Goal: Transaction & Acquisition: Purchase product/service

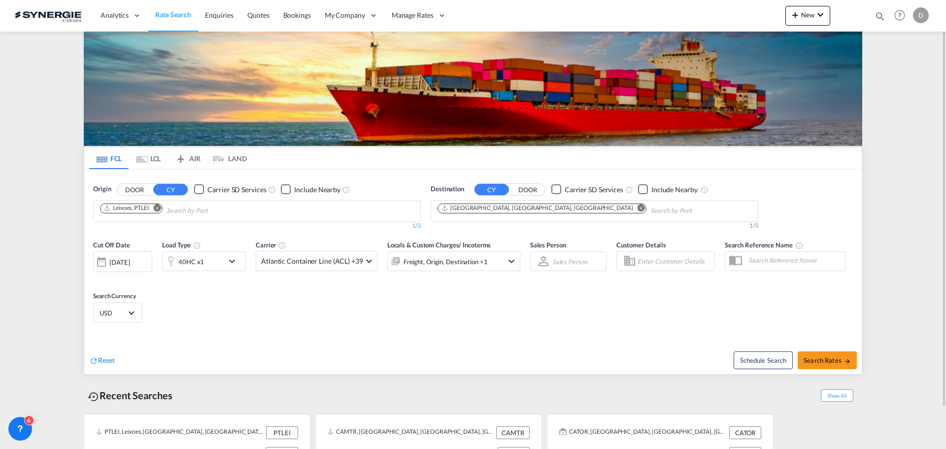
click at [876, 15] on md-icon "icon-magnify" at bounding box center [880, 16] width 11 height 11
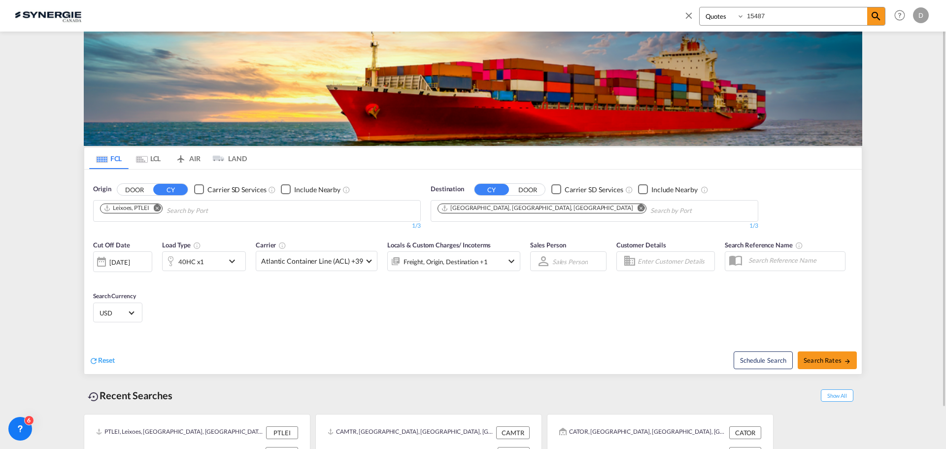
click at [759, 17] on input "15487" at bounding box center [806, 15] width 123 height 17
type input "15488"
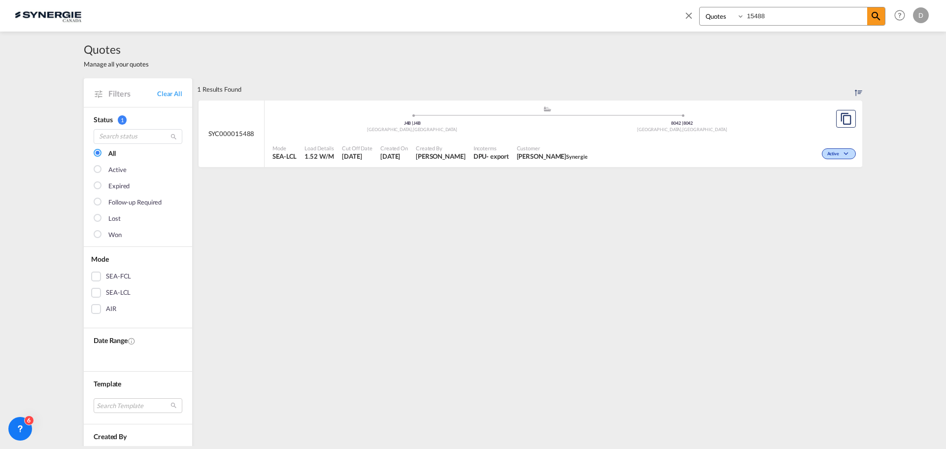
click at [492, 159] on div "- export" at bounding box center [498, 156] width 22 height 9
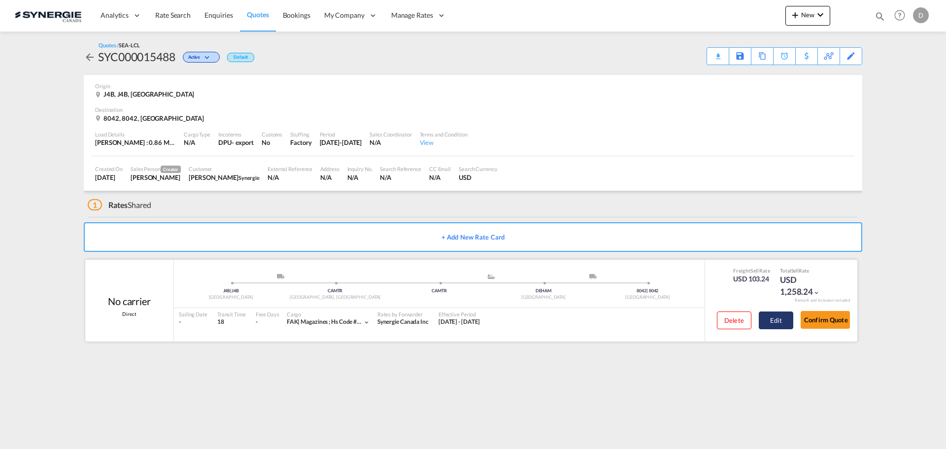
click at [781, 318] on button "Edit" at bounding box center [776, 321] width 35 height 18
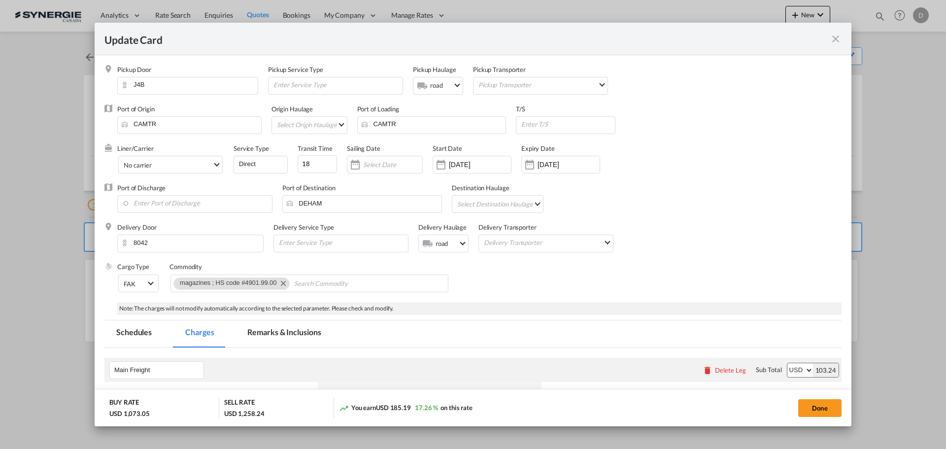
select select "per_w/m"
select select "flat"
select select "per_bl"
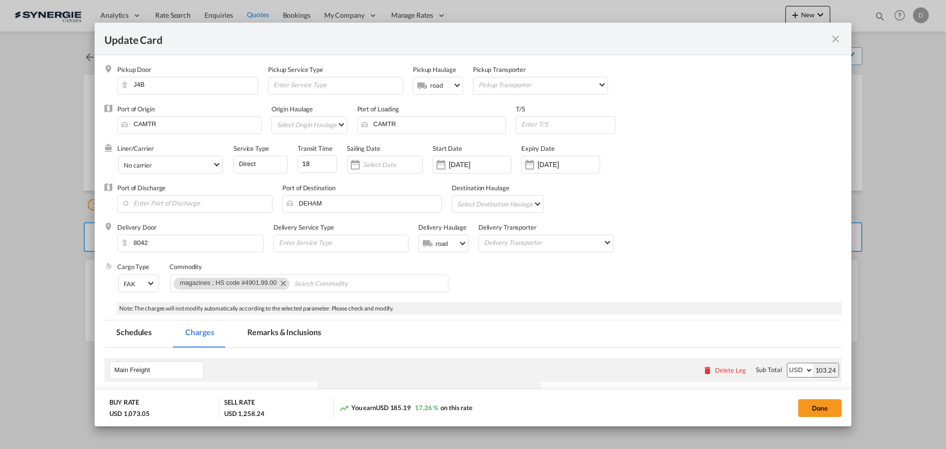
select select "per_bl"
click at [838, 37] on md-icon "icon-close fg-AAA8AD m-0 pointer" at bounding box center [836, 39] width 12 height 12
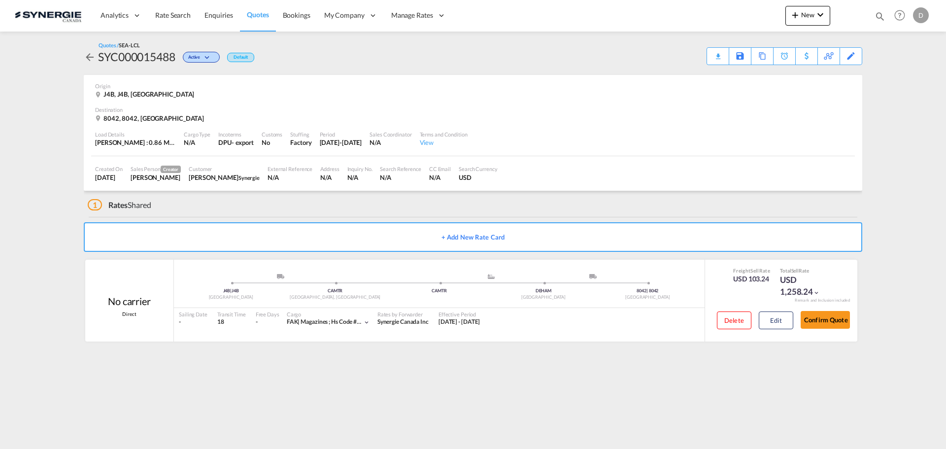
click at [578, 115] on div "8042, 8042, Austria" at bounding box center [473, 118] width 756 height 9
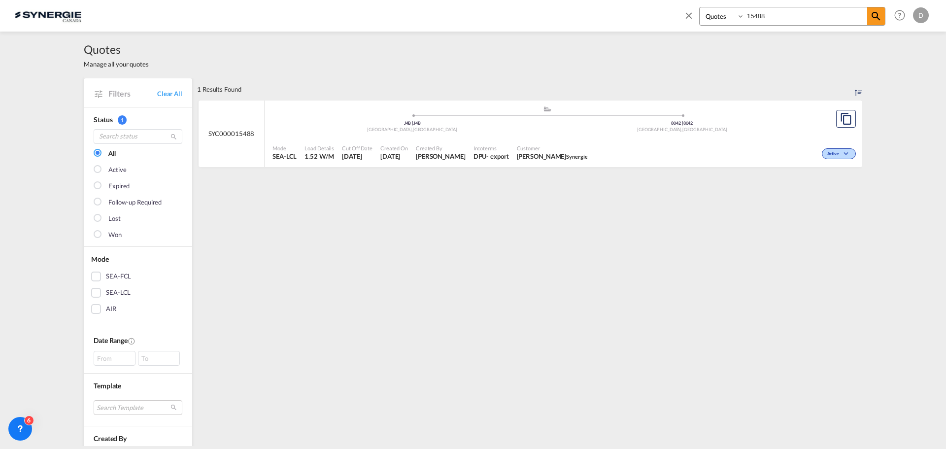
select select "Quotes"
click at [762, 20] on input "15488" at bounding box center [806, 15] width 123 height 17
type input "15200"
click at [391, 152] on span "[DATE]" at bounding box center [395, 156] width 28 height 9
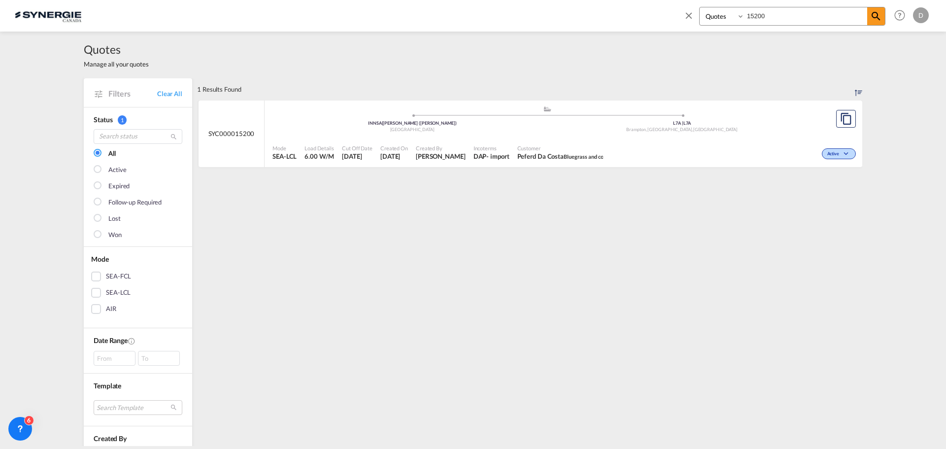
click at [691, 12] on md-icon "icon-close" at bounding box center [689, 15] width 11 height 11
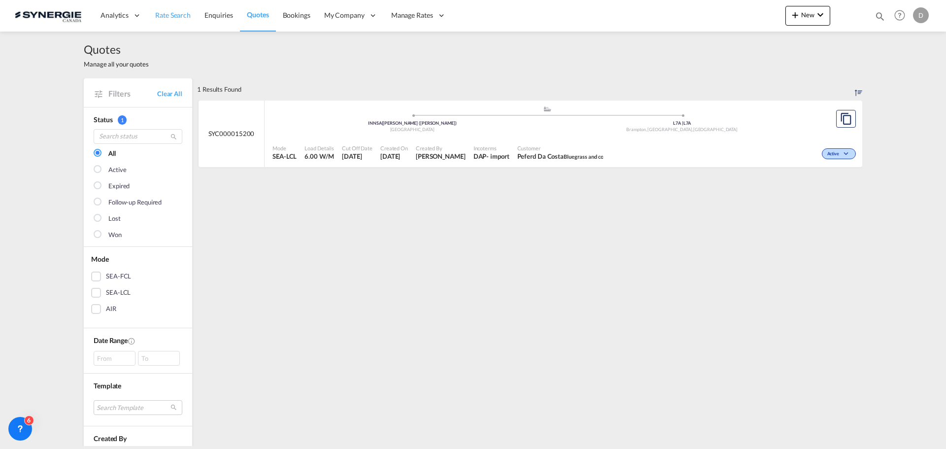
click at [168, 17] on span "Rate Search" at bounding box center [172, 15] width 35 height 8
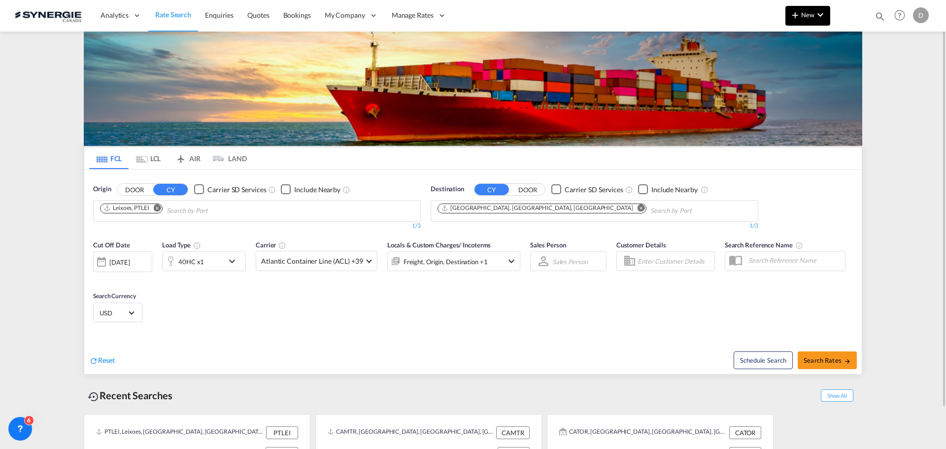
click at [810, 16] on span "New" at bounding box center [808, 15] width 37 height 8
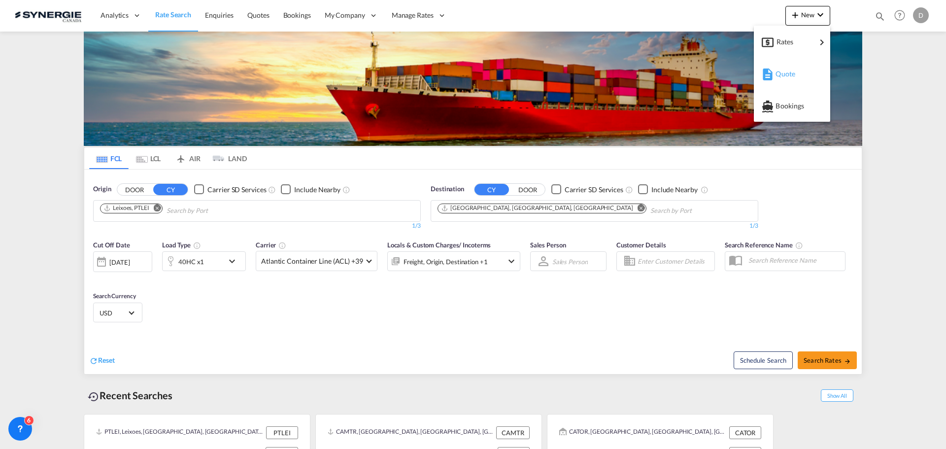
click at [796, 71] on div "Quote" at bounding box center [794, 74] width 36 height 25
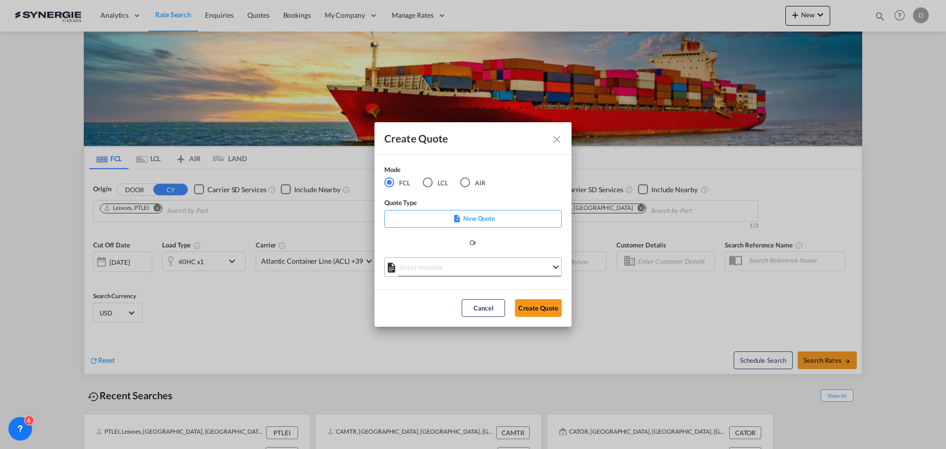
click at [479, 273] on md-select "Select template *NEW* FCL FREEHAND / DAP Pablo Gomez Saldarriaga | 10 Jul 2025 …" at bounding box center [472, 267] width 177 height 20
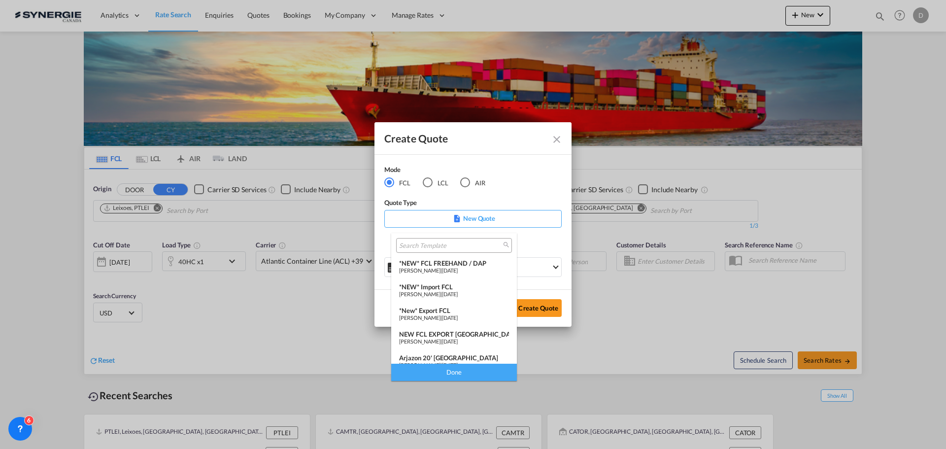
click at [458, 268] on span "10 Jul 2025" at bounding box center [450, 270] width 16 height 6
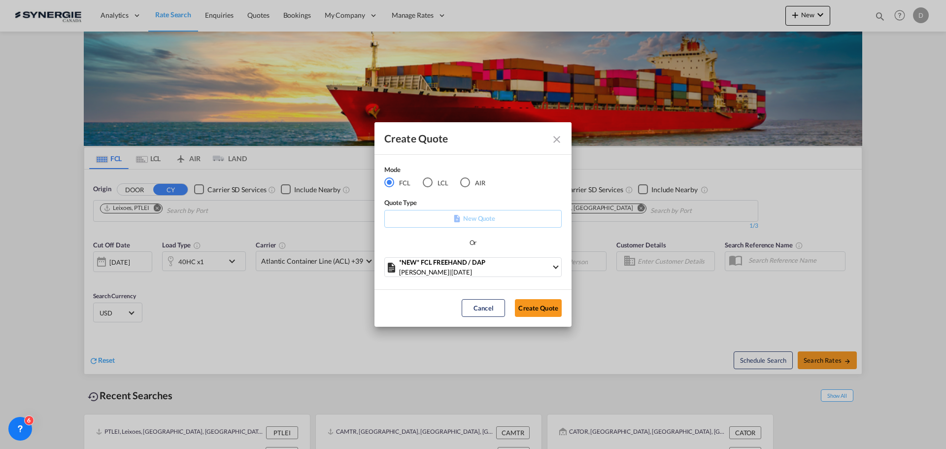
click at [543, 319] on md-dialog-actions "Cancel Create Quote" at bounding box center [473, 307] width 197 height 37
click at [537, 309] on button "Create Quote" at bounding box center [538, 308] width 47 height 18
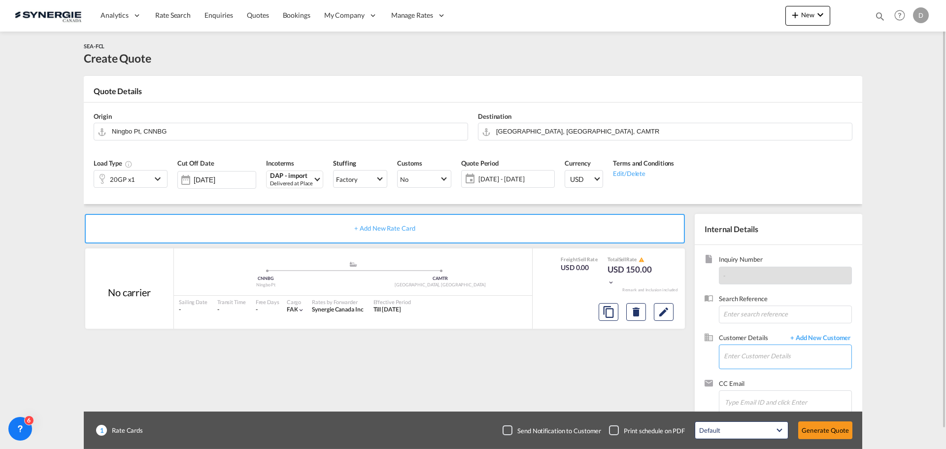
click at [784, 362] on input "Enter Customer Details" at bounding box center [788, 356] width 128 height 22
paste input "michel@artsolution.ca"
type input "michel@artsolution.ca"
click at [835, 337] on span "+ Add New Customer" at bounding box center [819, 338] width 67 height 11
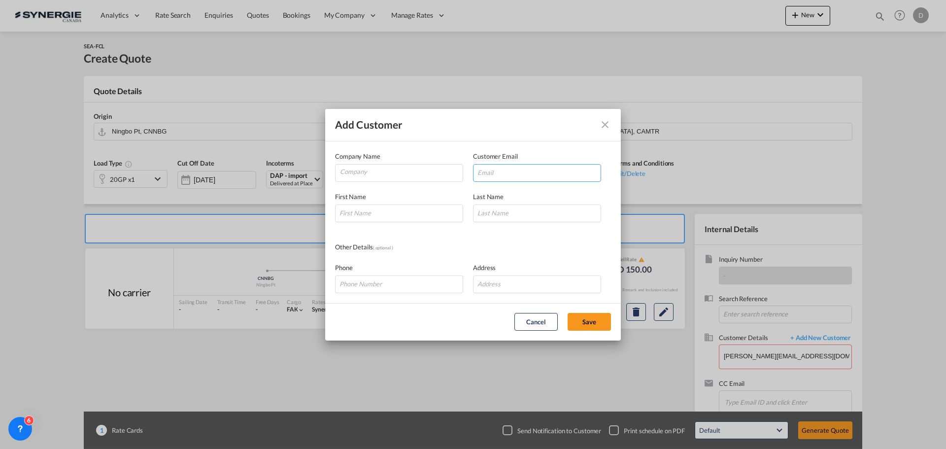
click at [522, 172] on input "Add Customer Company ..." at bounding box center [537, 173] width 128 height 18
paste input "michel@artsolution.ca"
type input "michel@artsolution.ca"
click at [353, 176] on input "Company" at bounding box center [401, 172] width 123 height 15
type input "Le Group Bisson"
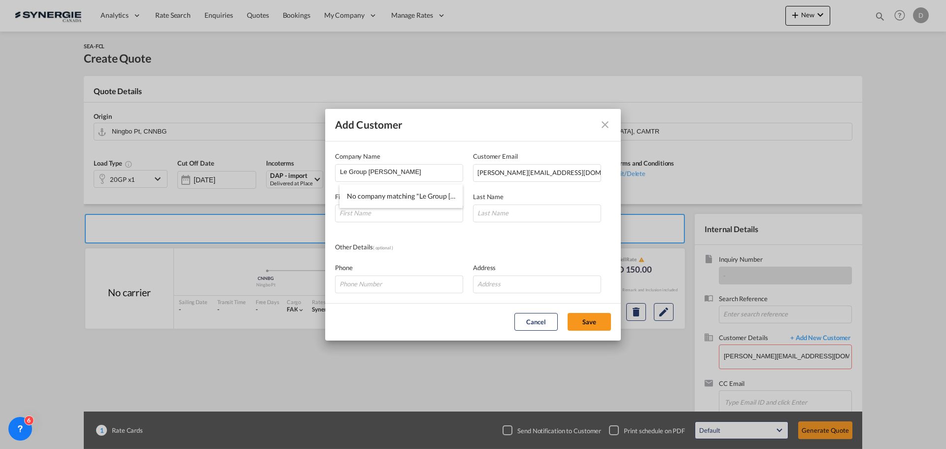
click at [424, 244] on div "Other Details ( optional )" at bounding box center [404, 247] width 138 height 11
click at [400, 209] on input "Add Customer Company ..." at bounding box center [399, 214] width 128 height 18
type input "Sala"
type input "."
click at [580, 322] on button "Save" at bounding box center [589, 322] width 43 height 18
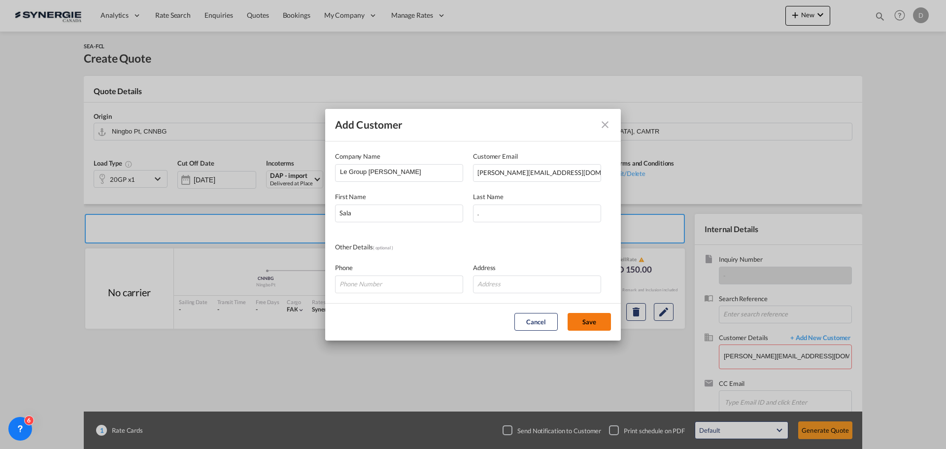
type input "Le Group Bisson, Sala ., michel@artsolution.ca"
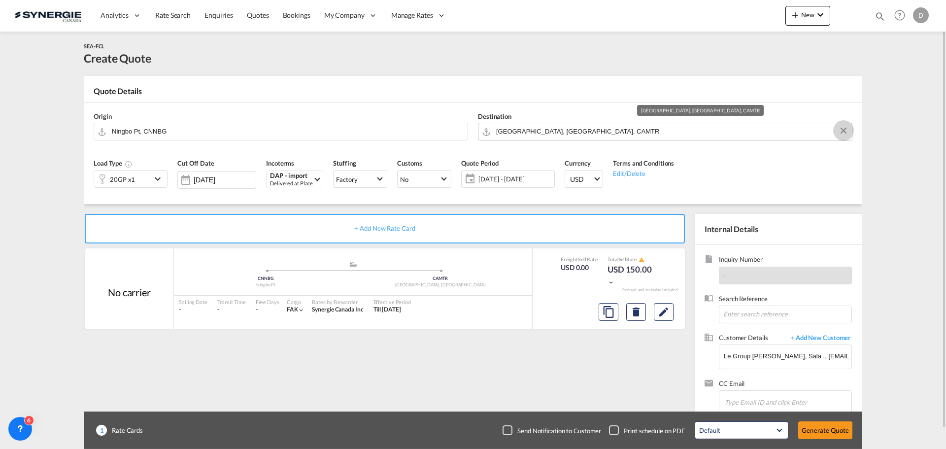
click at [843, 130] on button "Clear Input" at bounding box center [843, 130] width 15 height 15
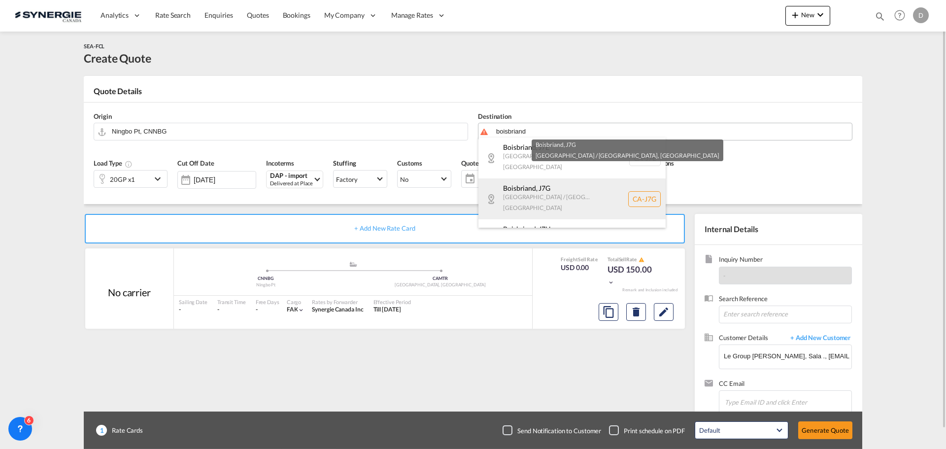
click at [551, 181] on div "Boisbriand , J7G Quebec / Québec Canada CA-J7G" at bounding box center [572, 198] width 187 height 41
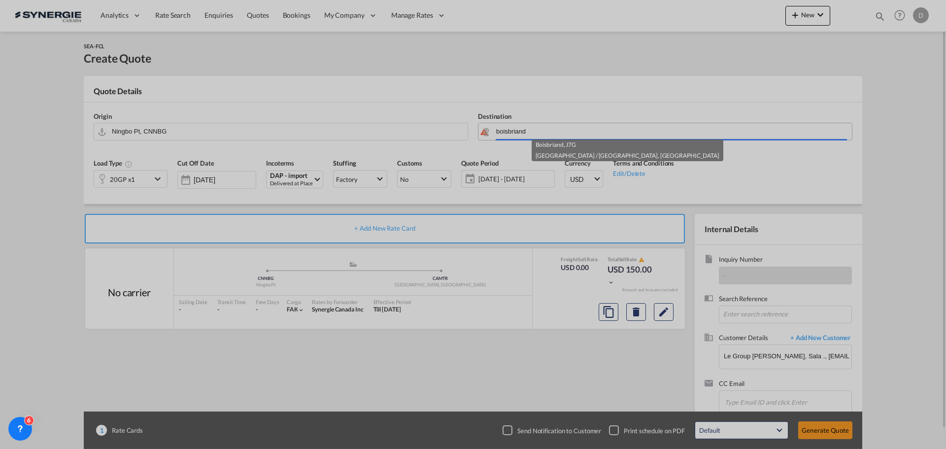
type input "CA-J7G, Boisbriand, Quebec / Québec"
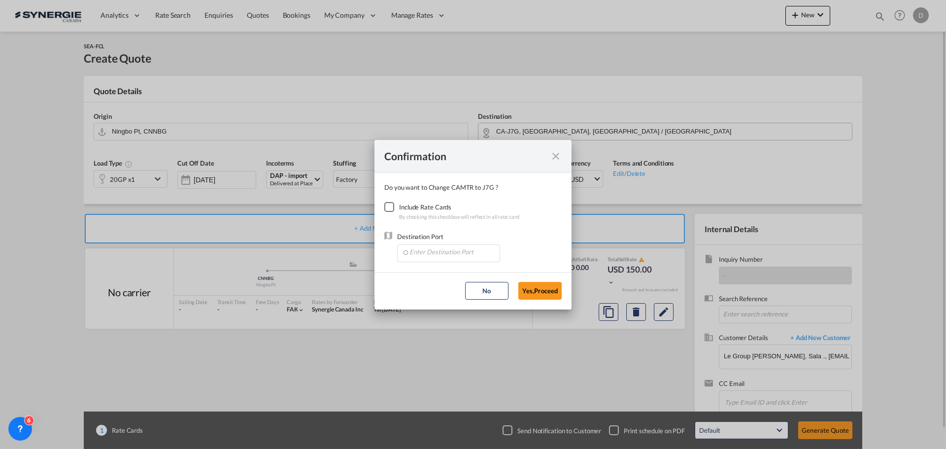
drag, startPoint x: 391, startPoint y: 206, endPoint x: 444, endPoint y: 278, distance: 89.6
click at [391, 207] on div "Checkbox No Ink" at bounding box center [389, 207] width 10 height 10
click at [441, 253] on input "Enter Destination Port" at bounding box center [451, 252] width 98 height 15
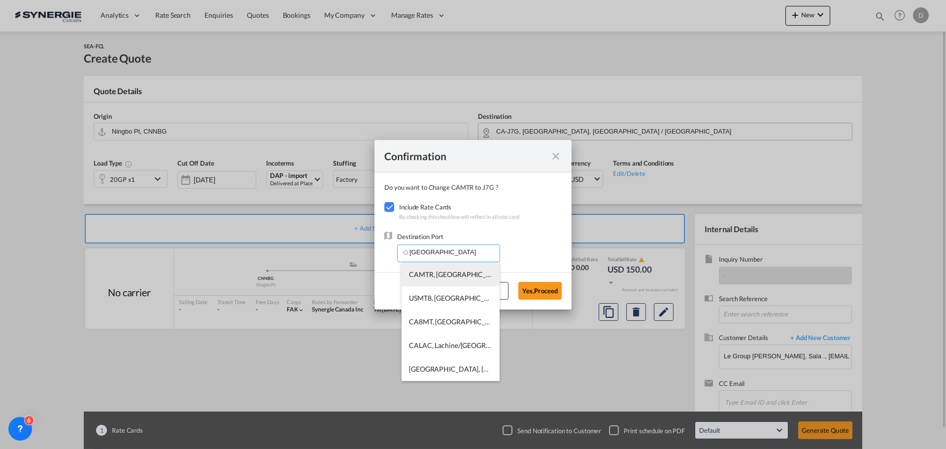
click at [456, 275] on span "CAMTR, Montreal, QC, Canada, North America, Americas" at bounding box center [602, 274] width 387 height 8
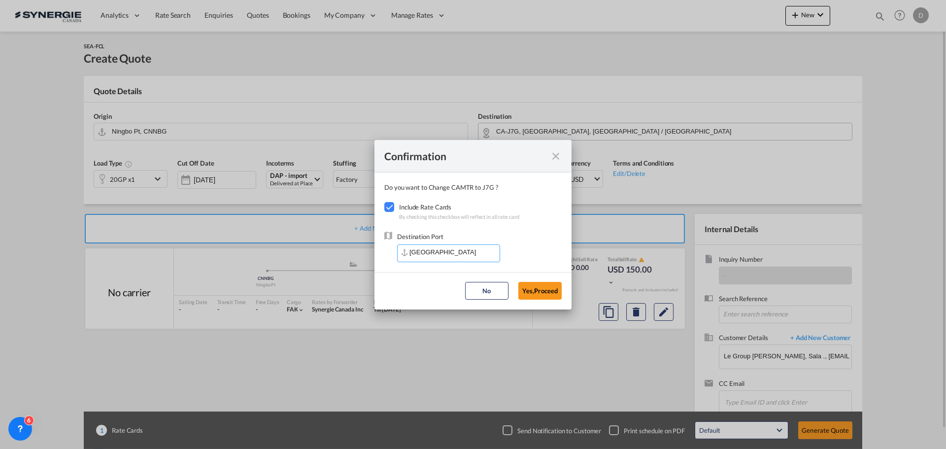
type input "CAMTR, Montreal, QC, Canada, North America, Americas"
drag, startPoint x: 545, startPoint y: 292, endPoint x: 537, endPoint y: 289, distance: 9.1
click at [545, 292] on button "Yes,Proceed" at bounding box center [540, 291] width 43 height 18
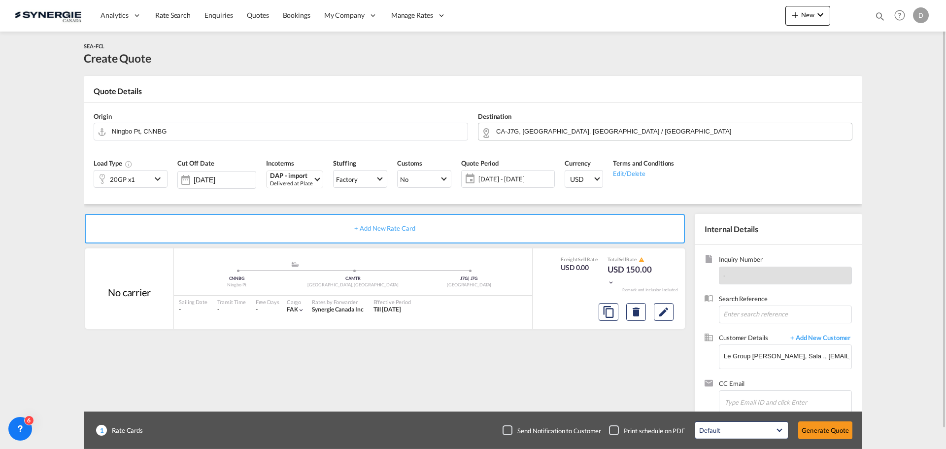
click at [157, 176] on md-icon "icon-chevron-down" at bounding box center [159, 179] width 15 height 12
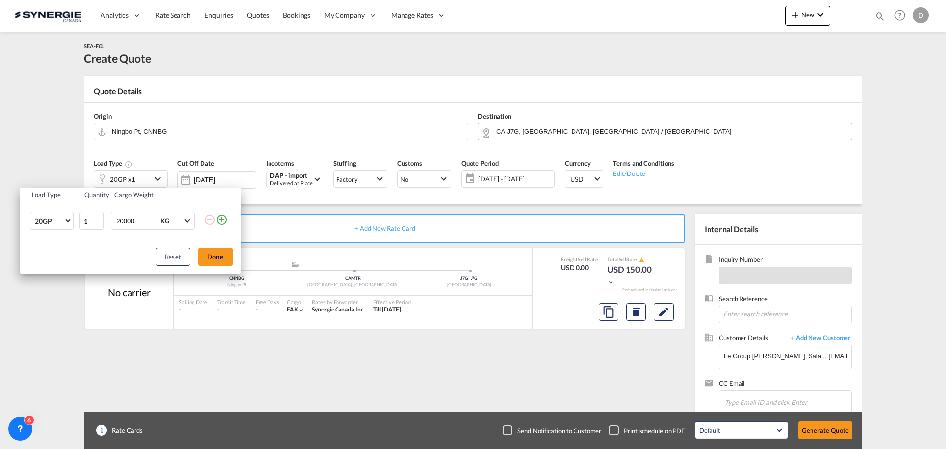
click at [222, 220] on md-icon "icon-plus-circle-outline" at bounding box center [222, 220] width 12 height 12
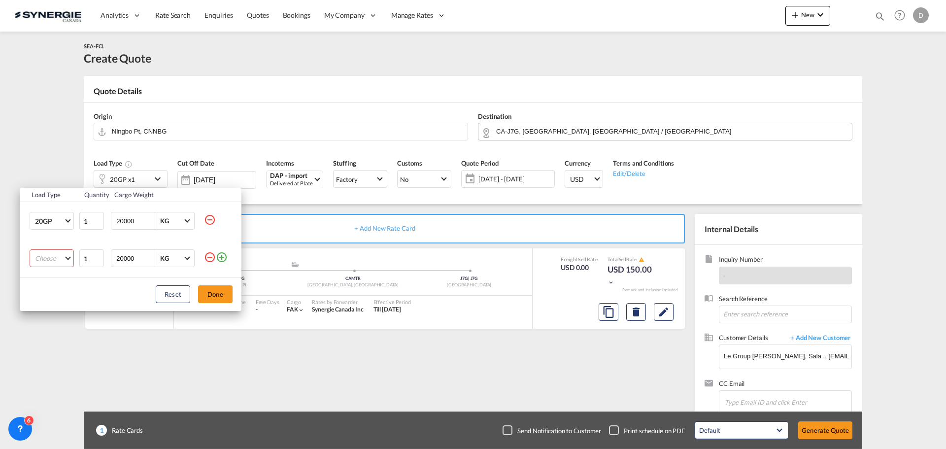
click at [67, 253] on md-select "Choose 20GP 40GP 40HC 45HC 20RE 40RE 40HR 20OT 40OT 20FR 40FR 40NR 20NR 45S 20T…" at bounding box center [52, 258] width 44 height 18
click at [56, 302] on md-option "40HC" at bounding box center [60, 306] width 67 height 24
click at [204, 295] on button "Done" at bounding box center [215, 294] width 35 height 18
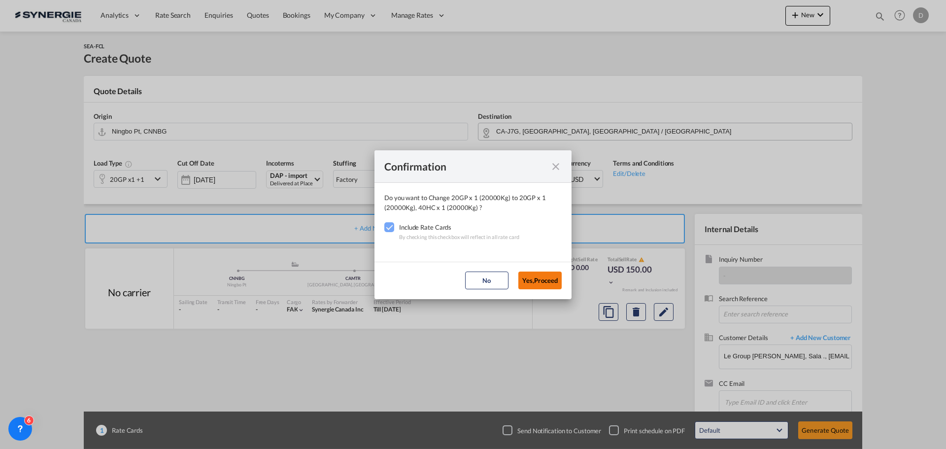
click at [540, 278] on button "Yes,Proceed" at bounding box center [540, 281] width 43 height 18
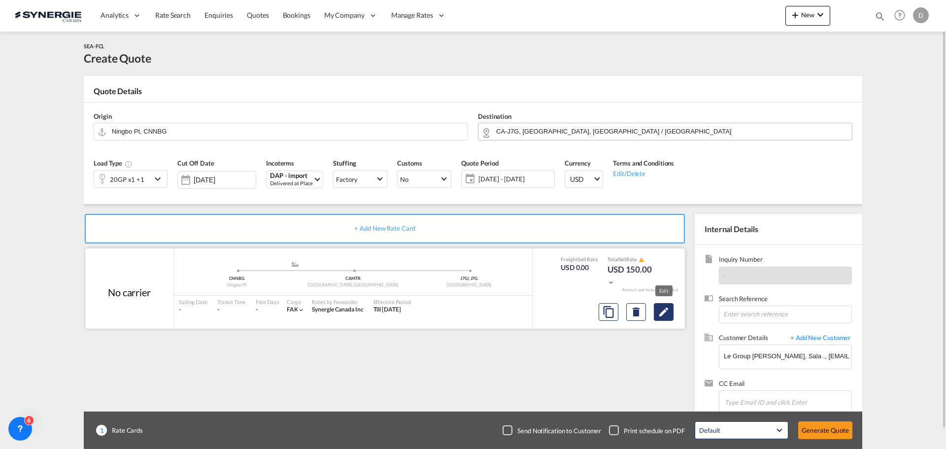
click at [661, 314] on md-icon "Edit" at bounding box center [664, 312] width 12 height 12
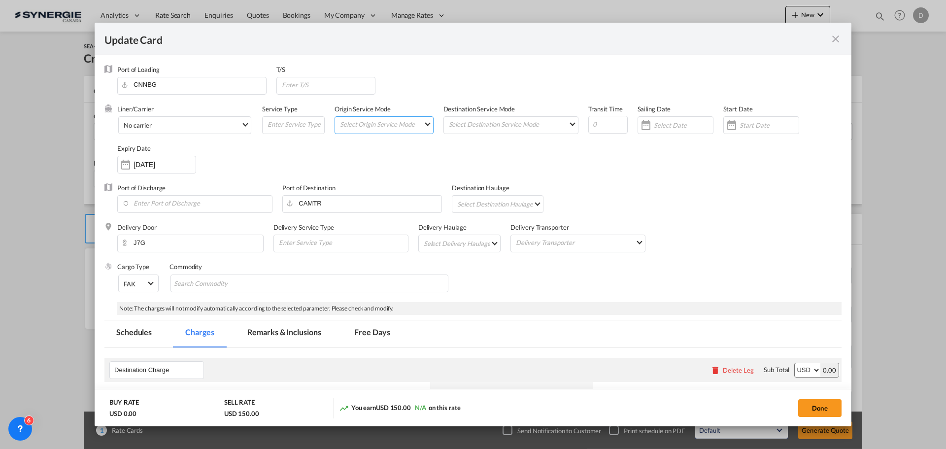
click at [417, 122] on md-select "Select Origin Service Mode SD CY" at bounding box center [386, 124] width 94 height 14
click at [370, 145] on md-option "CY" at bounding box center [384, 148] width 108 height 24
click at [512, 128] on md-select "Select Destination Service Mode SD CY" at bounding box center [513, 124] width 130 height 14
click at [500, 120] on md-option "SD" at bounding box center [509, 124] width 144 height 24
click at [728, 124] on div "Update Card Port ..." at bounding box center [732, 125] width 16 height 20
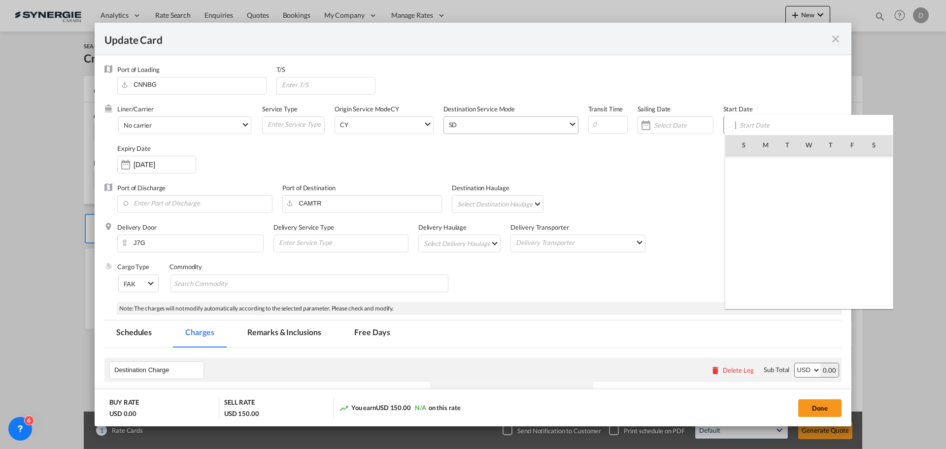
scroll to position [228460, 0]
click at [810, 203] on span "15" at bounding box center [809, 209] width 21 height 21
type input "[DATE]"
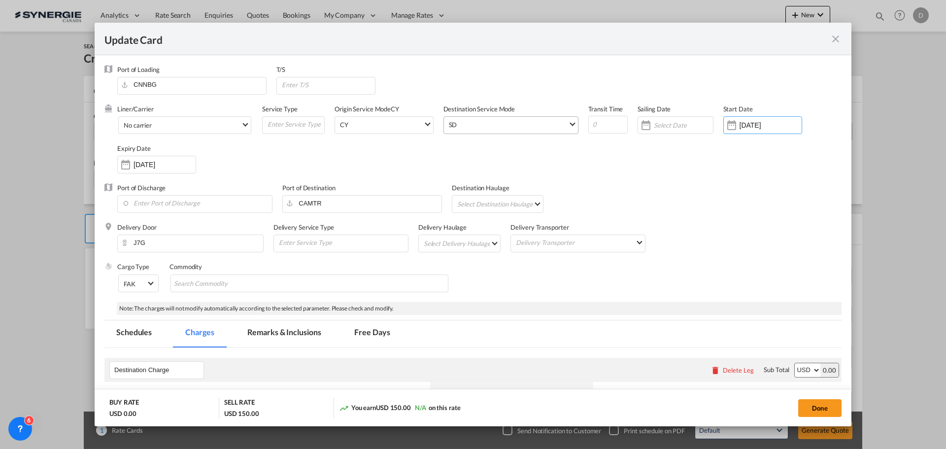
click at [659, 154] on div "Liner/Carrier No carrier Atlantic Container Line (ACL) Baker Transport (GB) | D…" at bounding box center [479, 143] width 725 height 79
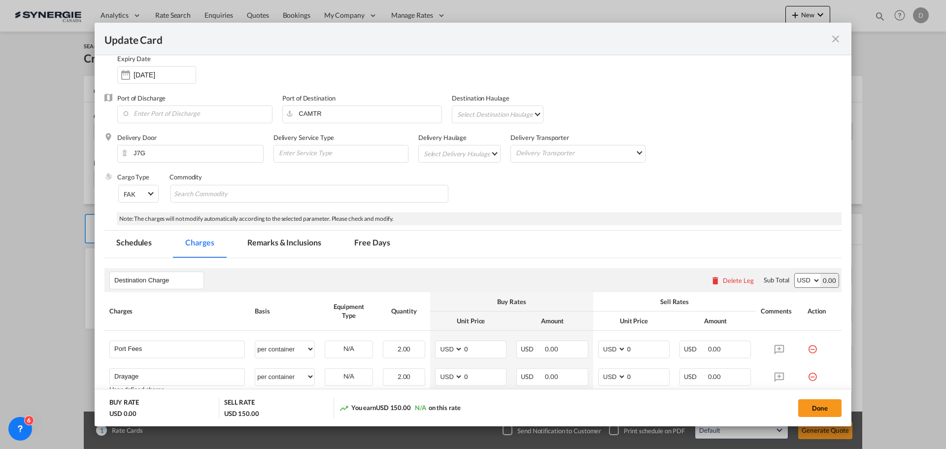
scroll to position [148, 0]
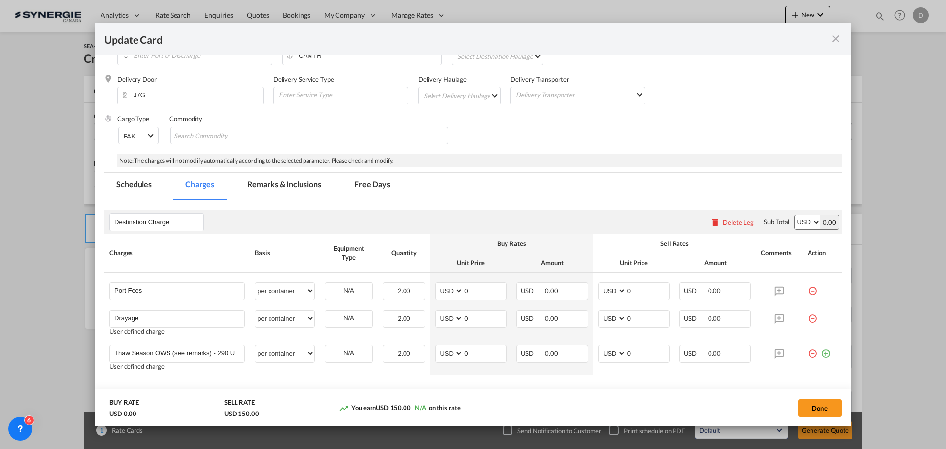
click at [494, 93] on md-select "Select Delivery Haulage rail road barge truck unspecified not available" at bounding box center [462, 95] width 78 height 16
click at [461, 118] on md-option "road" at bounding box center [460, 119] width 92 height 24
click at [306, 136] on md-chips-wrap "Chips container with autocompletion. Enter the text area, type text to search, …" at bounding box center [310, 136] width 278 height 18
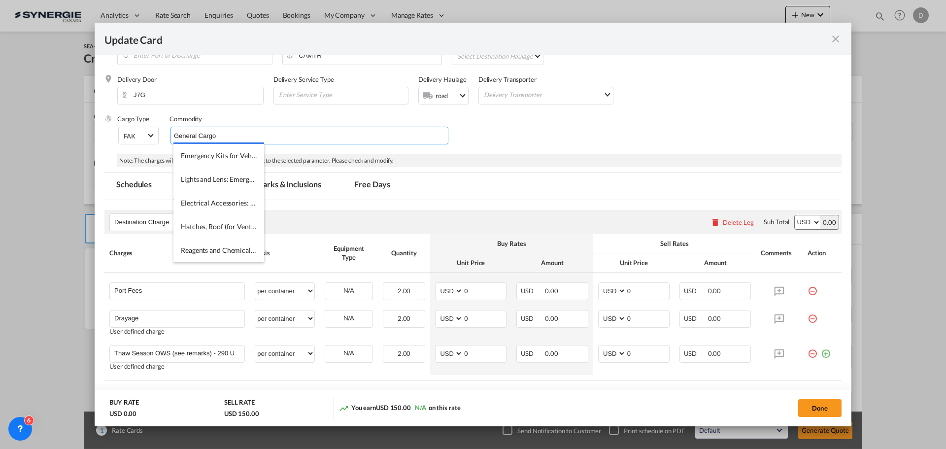
type input "General Cargo"
click at [566, 132] on div "Cargo Type FAK FAK GCR GDSM General Cargo Hazardous Cargo Ambient Foodstuff Chi…" at bounding box center [479, 133] width 725 height 39
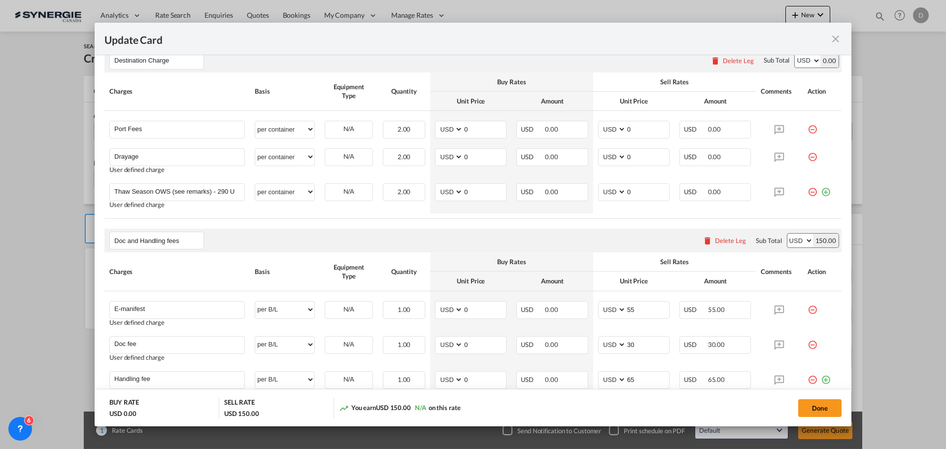
scroll to position [296, 0]
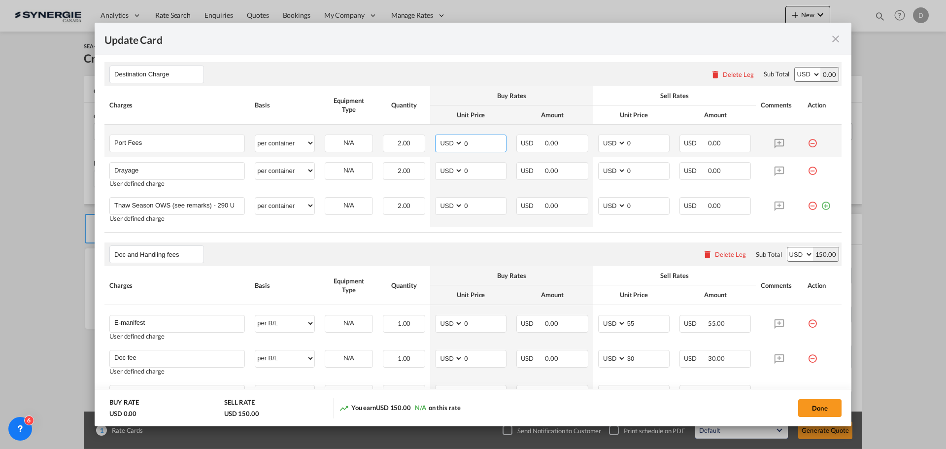
drag, startPoint x: 461, startPoint y: 143, endPoint x: 479, endPoint y: 146, distance: 18.4
click at [479, 145] on input "0" at bounding box center [484, 142] width 43 height 15
type input "50"
drag, startPoint x: 623, startPoint y: 141, endPoint x: 628, endPoint y: 139, distance: 5.8
click at [629, 140] on input "0" at bounding box center [647, 142] width 43 height 15
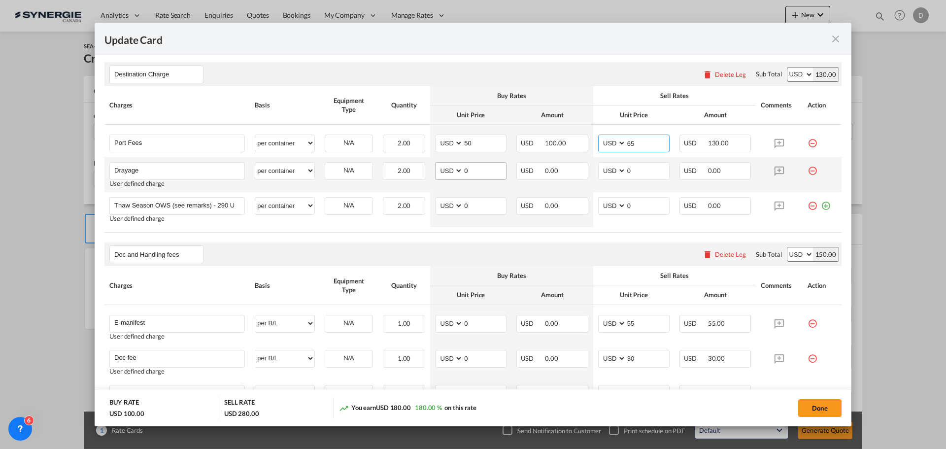
type input "65"
drag, startPoint x: 461, startPoint y: 171, endPoint x: 489, endPoint y: 192, distance: 35.2
click at [483, 182] on td "AED AFN ALL AMD ANG AOA ARS AUD AWG AZN BAM BBD BDT BGN BHD BIF BMD BND BOB BRL…" at bounding box center [470, 174] width 81 height 35
type input "339"
drag, startPoint x: 623, startPoint y: 171, endPoint x: 640, endPoint y: 169, distance: 17.9
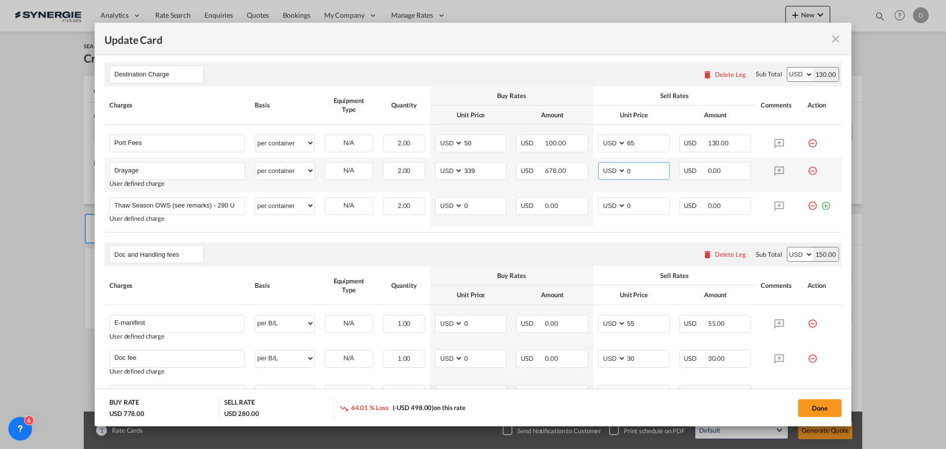
click at [640, 169] on input "0" at bounding box center [647, 170] width 43 height 15
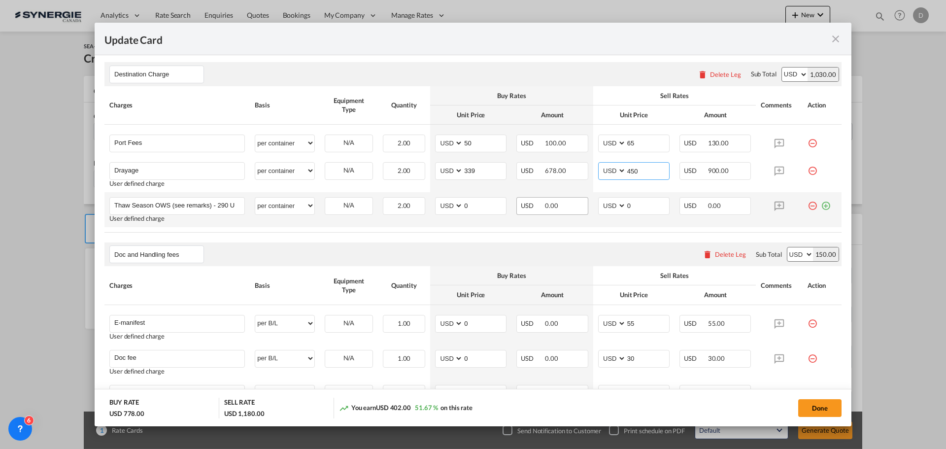
type input "450"
click at [566, 214] on div "USD 0.00" at bounding box center [552, 206] width 71 height 18
click at [562, 226] on td "USD 0.00" at bounding box center [552, 209] width 81 height 35
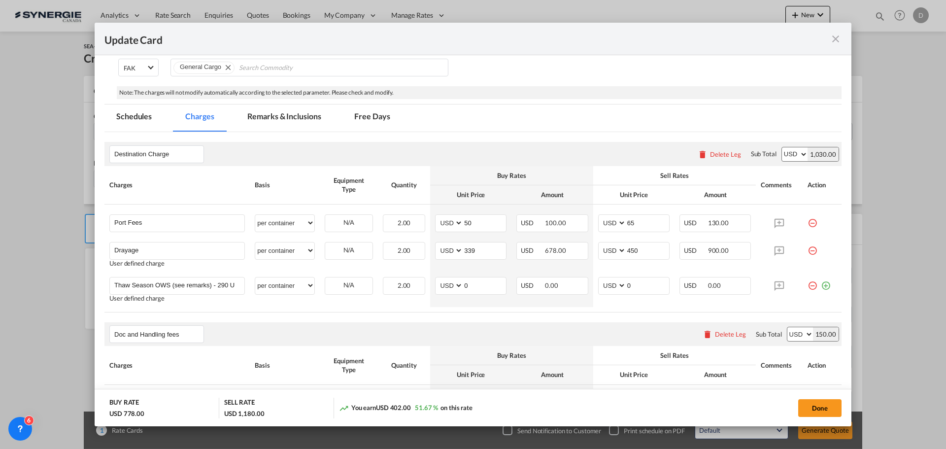
scroll to position [215, 0]
click at [295, 118] on md-tab-item "Remarks & Inclusions" at bounding box center [284, 118] width 97 height 27
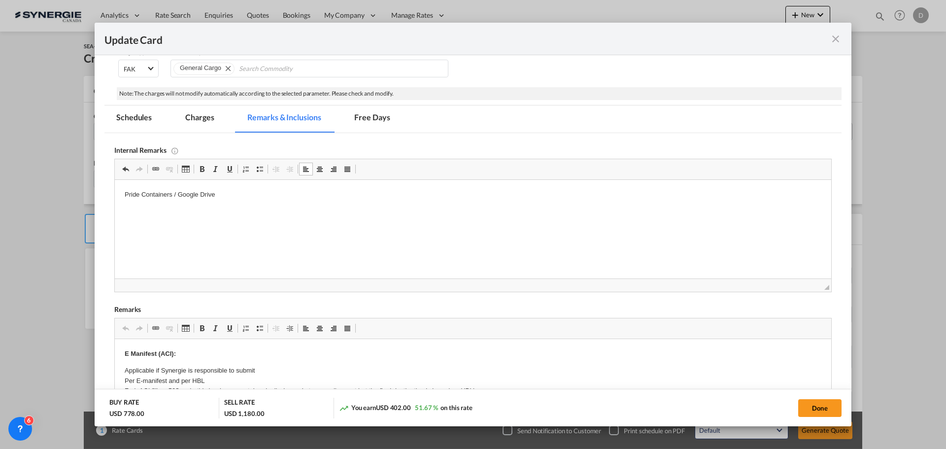
click at [236, 210] on html "Pride Containers / Google Drive" at bounding box center [473, 195] width 717 height 30
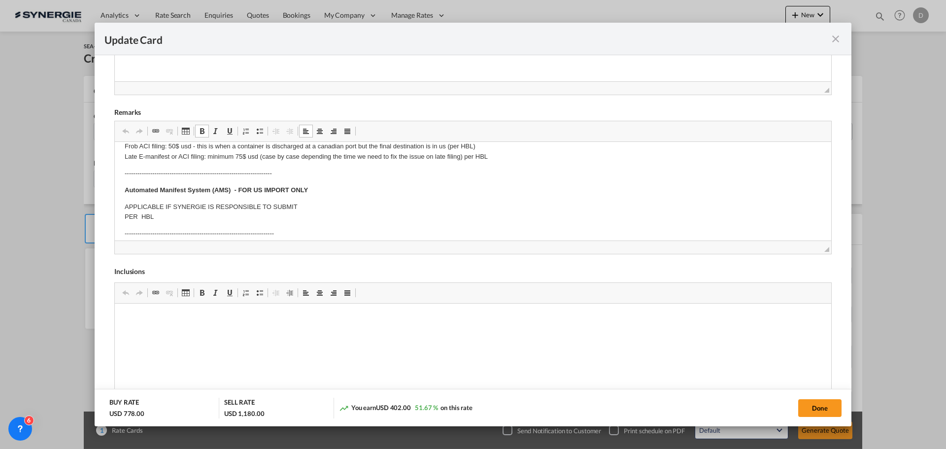
scroll to position [148, 0]
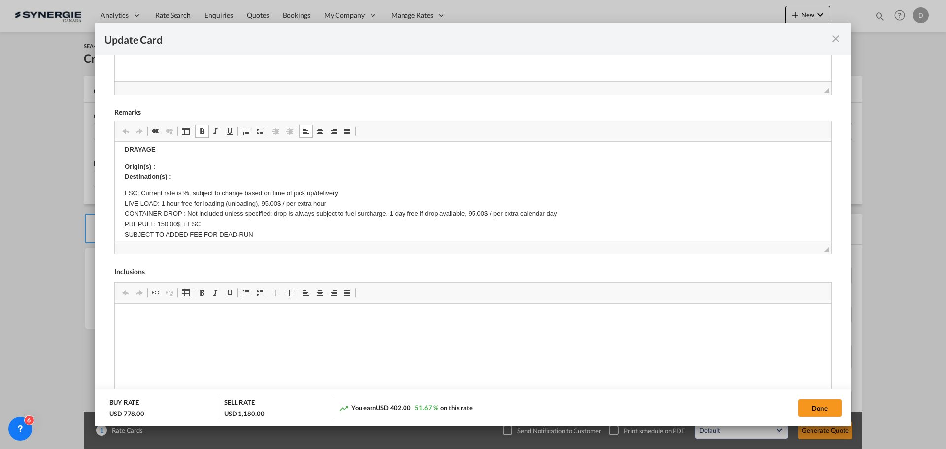
click at [188, 167] on p "Origin(s) : Destination(s) :" at bounding box center [473, 172] width 697 height 21
click at [180, 175] on p "Origin(s) : Montreal CY Destination(s) :" at bounding box center [473, 172] width 697 height 21
click at [339, 190] on p "FSC: Current rate is %, subject to change based on time of pick up/delivery LIV…" at bounding box center [473, 219] width 697 height 62
click at [816, 410] on button "Done" at bounding box center [820, 408] width 43 height 18
type input "[DATE]"
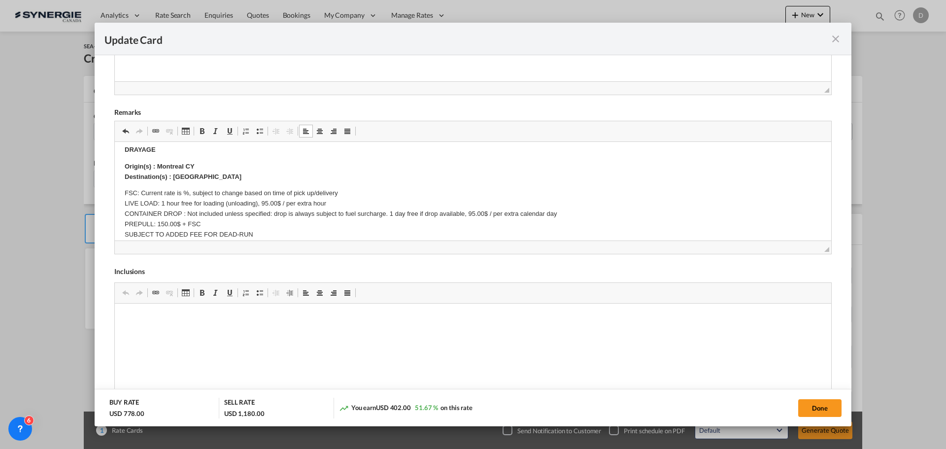
type input "13 Nov 2025"
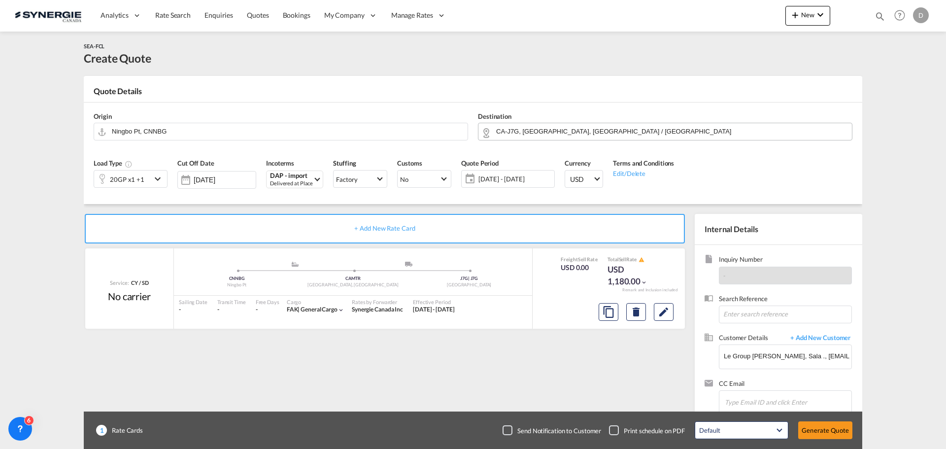
scroll to position [151, 0]
click at [827, 431] on button "Generate Quote" at bounding box center [826, 430] width 54 height 18
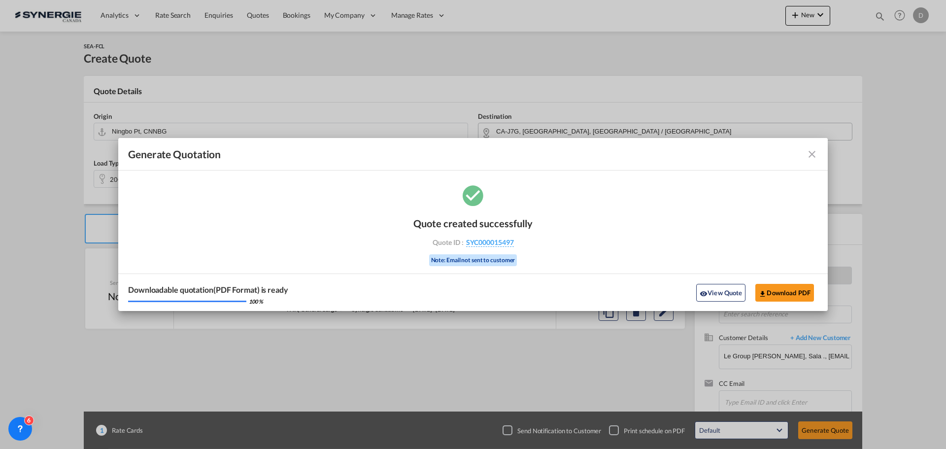
click at [718, 305] on div "Downloadable quotation(PDF Format) is ready 100 % View Quote Download PDF" at bounding box center [473, 292] width 710 height 37
click at [716, 299] on button "View Quote" at bounding box center [720, 293] width 49 height 18
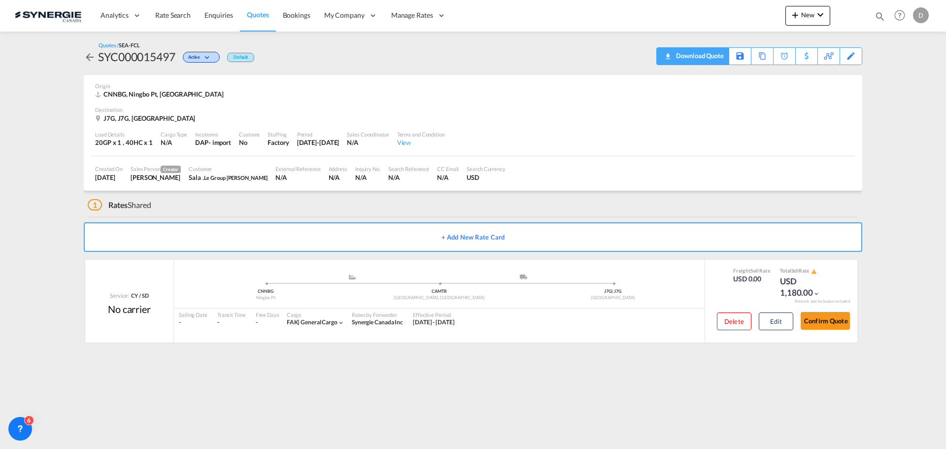
click at [720, 55] on div "Download Quote" at bounding box center [699, 56] width 50 height 16
click at [800, 17] on md-icon "icon-plus 400-fg" at bounding box center [796, 15] width 12 height 12
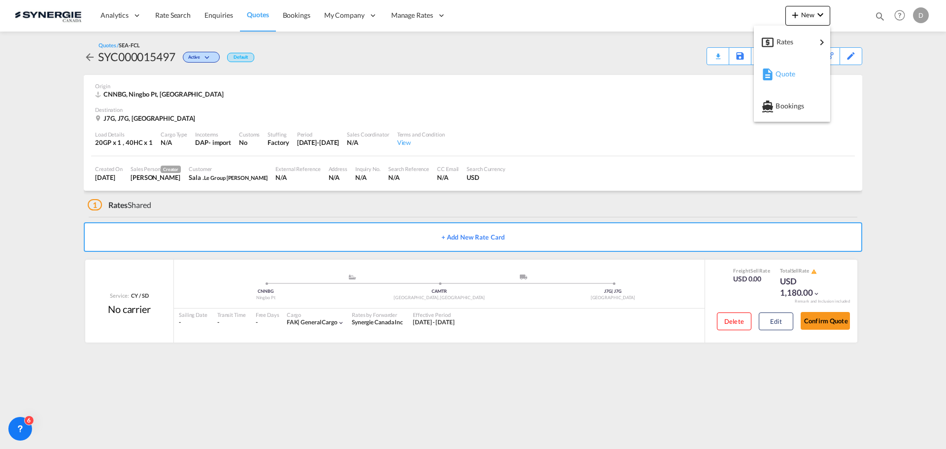
click at [787, 70] on span "Quote" at bounding box center [781, 74] width 11 height 20
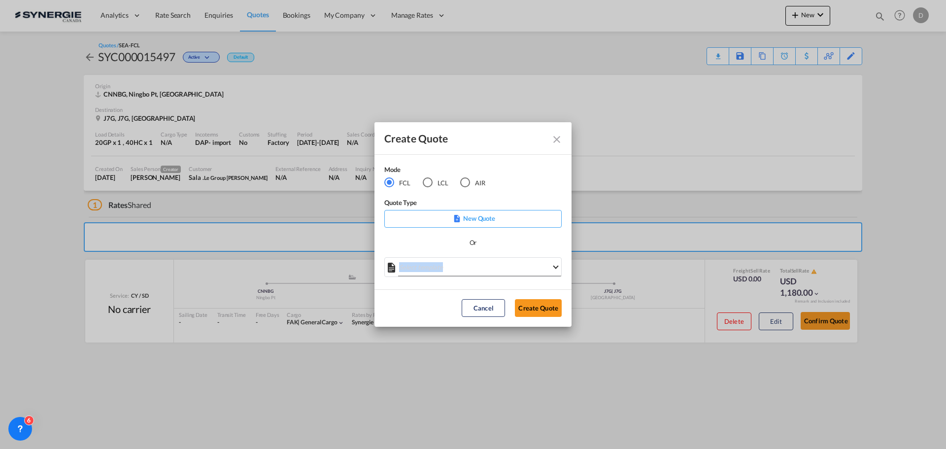
click at [500, 256] on div "Mode FCL LCL AIR Quote Type New Quote Or Select template *NEW* FCL FREEHAND / D…" at bounding box center [473, 222] width 197 height 135
click at [491, 271] on md-select "Select template *NEW* FCL FREEHAND / DAP Pablo Gomez Saldarriaga | 10 Jul 2025 …" at bounding box center [472, 267] width 177 height 20
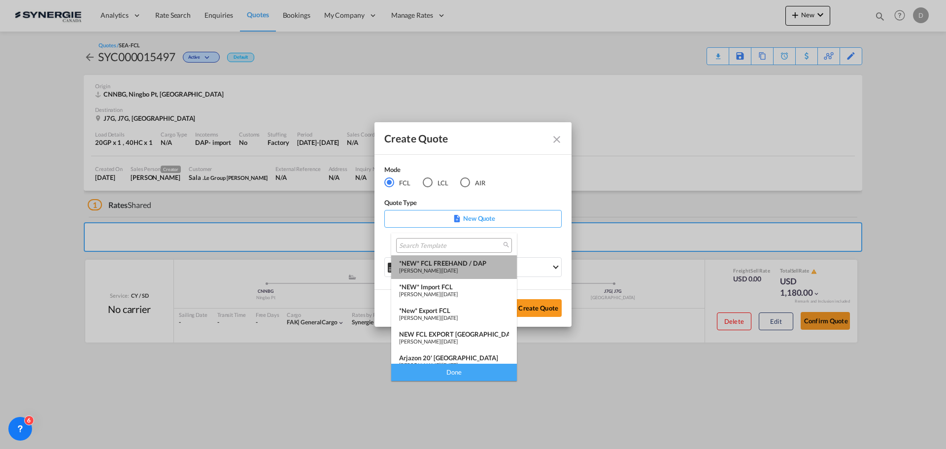
click at [459, 266] on div "*NEW* FCL FREEHAND / DAP" at bounding box center [454, 263] width 110 height 8
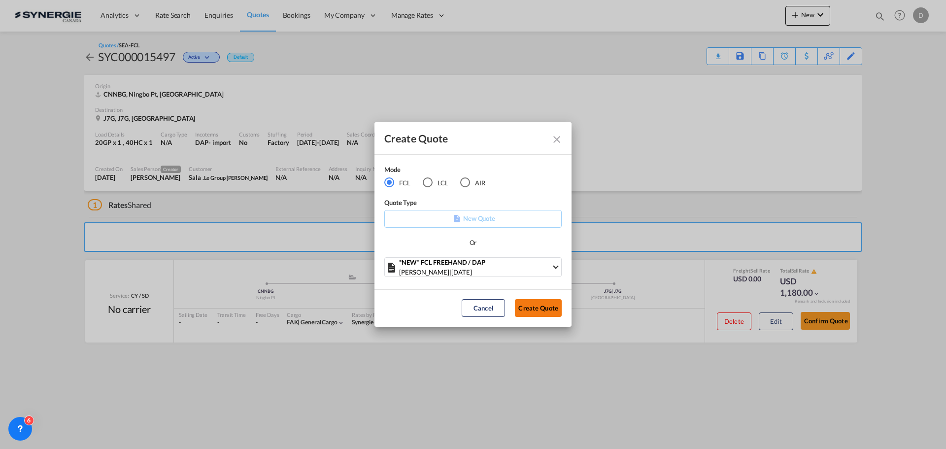
click at [548, 307] on button "Create Quote" at bounding box center [538, 308] width 47 height 18
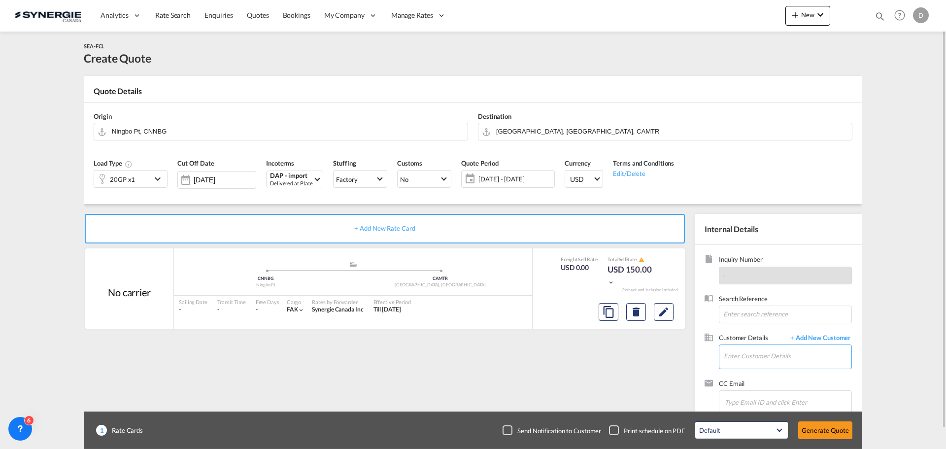
click at [802, 351] on input "Enter Customer Details" at bounding box center [788, 356] width 128 height 22
paste input "nagr@abldissaco.com"
click at [756, 329] on div "Nathan Grell nagr@abldissaco.com" at bounding box center [788, 331] width 128 height 27
type input "ABL Dissaco, Nathan Grell, nagr@abldissaco.com"
click at [458, 132] on button "Clear Input" at bounding box center [459, 130] width 15 height 15
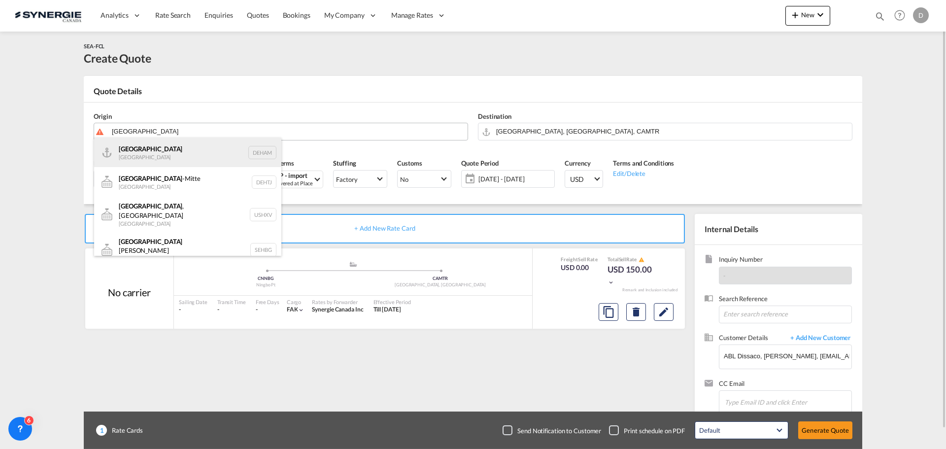
click at [135, 154] on div "Hamburg Germany DEHAM" at bounding box center [187, 153] width 187 height 30
type input "Hamburg, DEHAM"
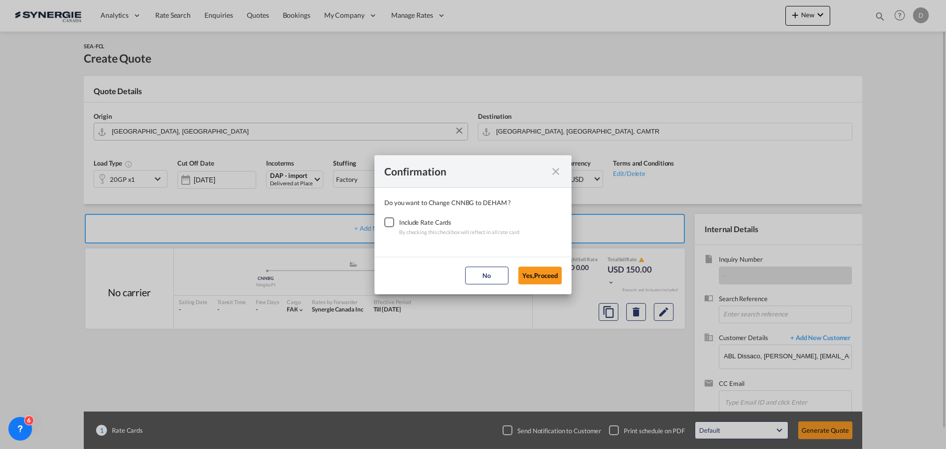
click at [390, 220] on div "Checkbox No Ink" at bounding box center [389, 222] width 10 height 10
click at [530, 276] on button "Yes,Proceed" at bounding box center [540, 276] width 43 height 18
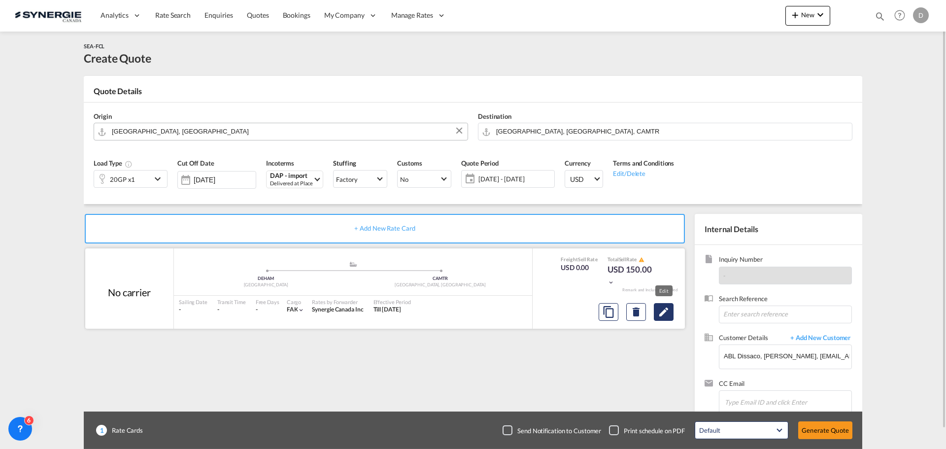
click at [662, 317] on md-icon "Edit" at bounding box center [664, 312] width 12 height 12
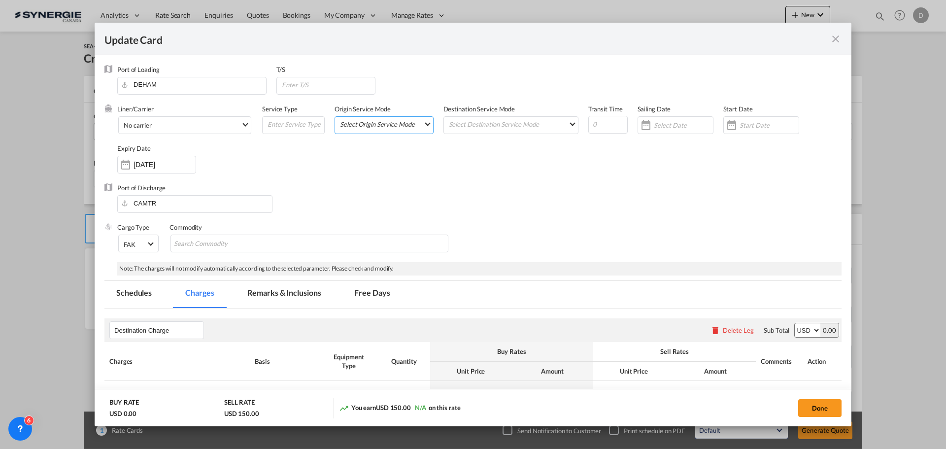
click at [423, 124] on md-select "Select Origin Service Mode SD CY" at bounding box center [386, 124] width 94 height 14
click at [366, 153] on md-option "CY" at bounding box center [384, 148] width 108 height 24
click at [563, 122] on md-select "Select Destination Service Mode SD CY" at bounding box center [513, 124] width 130 height 14
click at [483, 128] on md-option "SD" at bounding box center [509, 124] width 144 height 24
click at [518, 153] on div "Liner/Carrier No carrier Atlantic Container Line (ACL) Baker Transport (GB) | D…" at bounding box center [479, 143] width 725 height 79
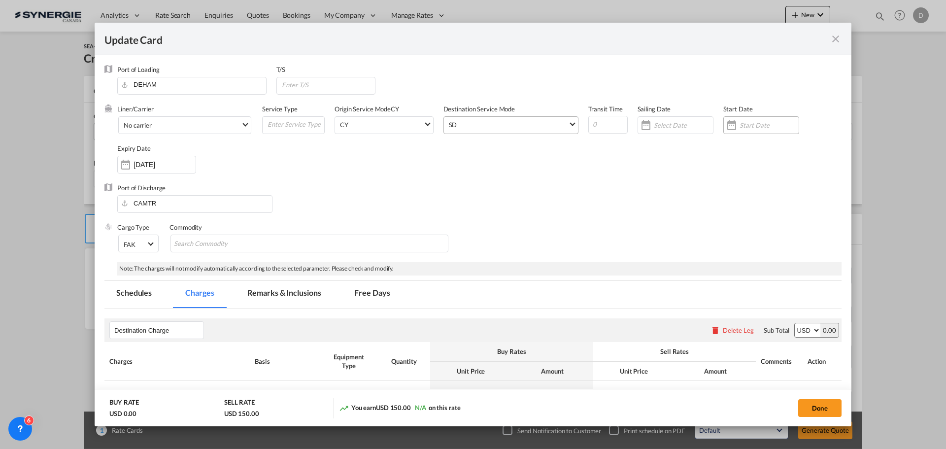
click at [726, 125] on div "Update Card Port ..." at bounding box center [732, 125] width 16 height 20
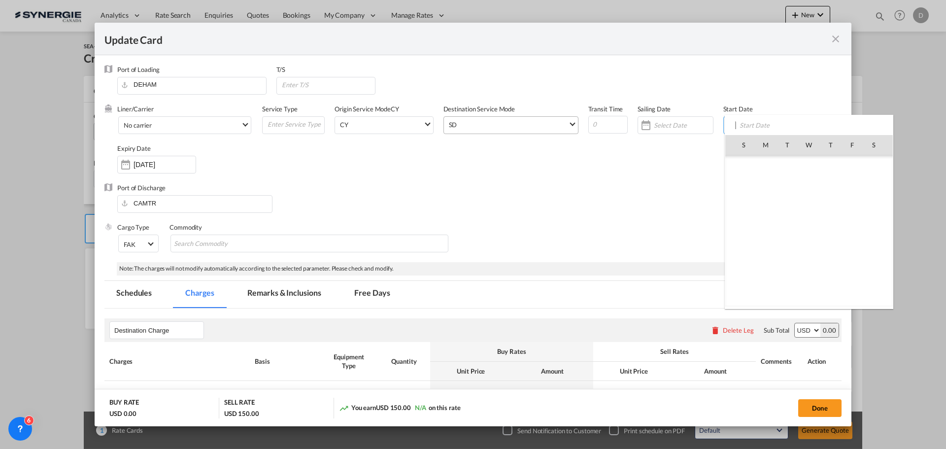
scroll to position [228460, 0]
click at [806, 205] on span "15" at bounding box center [809, 209] width 21 height 21
type input "[DATE]"
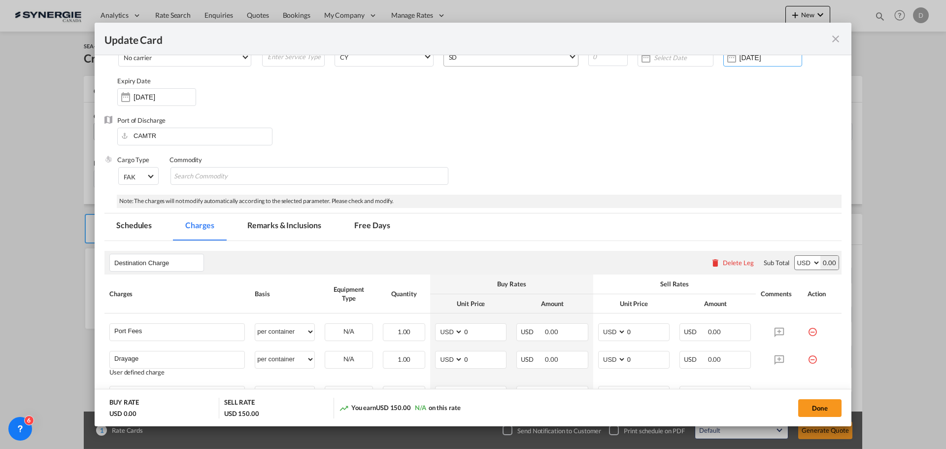
scroll to position [148, 0]
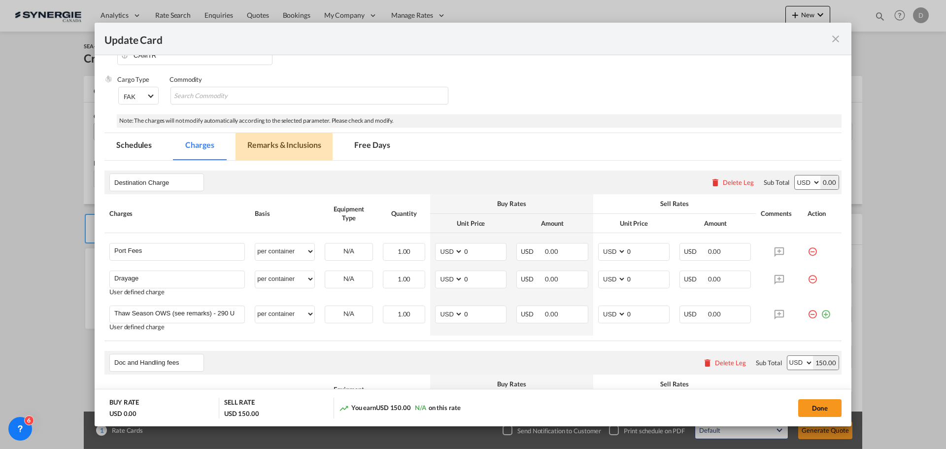
click at [284, 140] on md-tab-item "Remarks & Inclusions" at bounding box center [284, 146] width 97 height 27
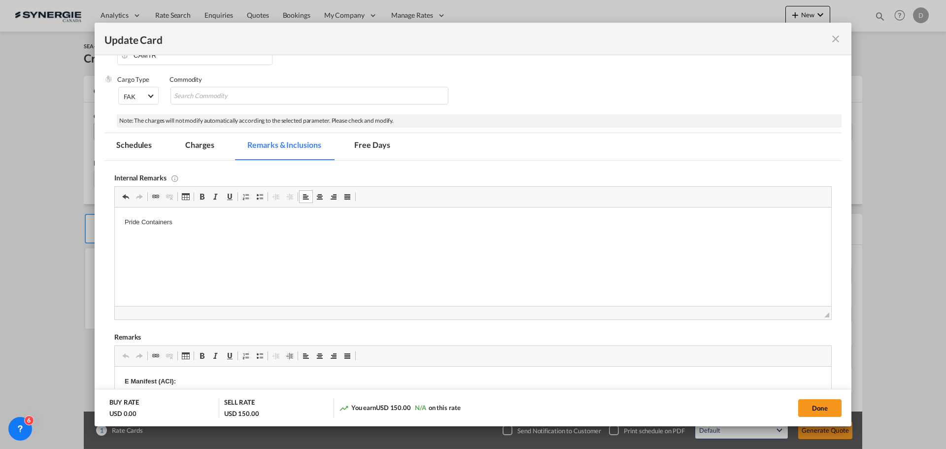
click at [190, 231] on html "Pride Containers" at bounding box center [473, 223] width 717 height 30
click at [190, 231] on html "Pride Containers / Google Drive" at bounding box center [473, 223] width 717 height 30
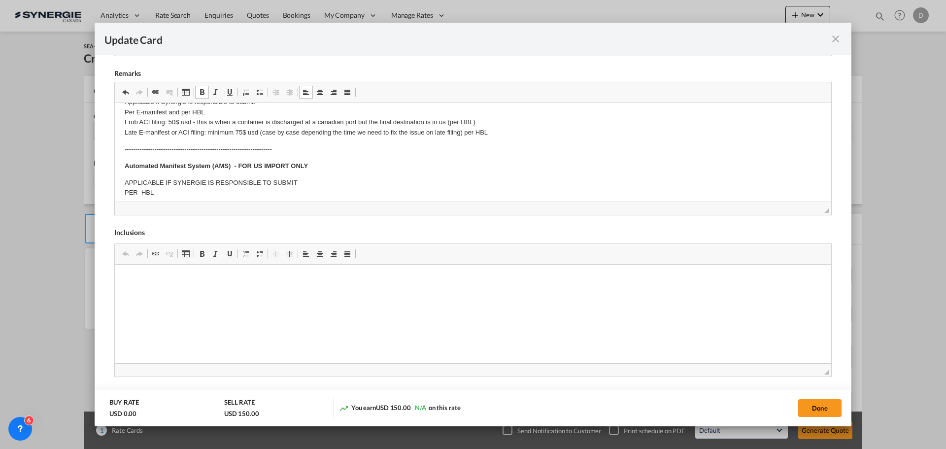
scroll to position [99, 0]
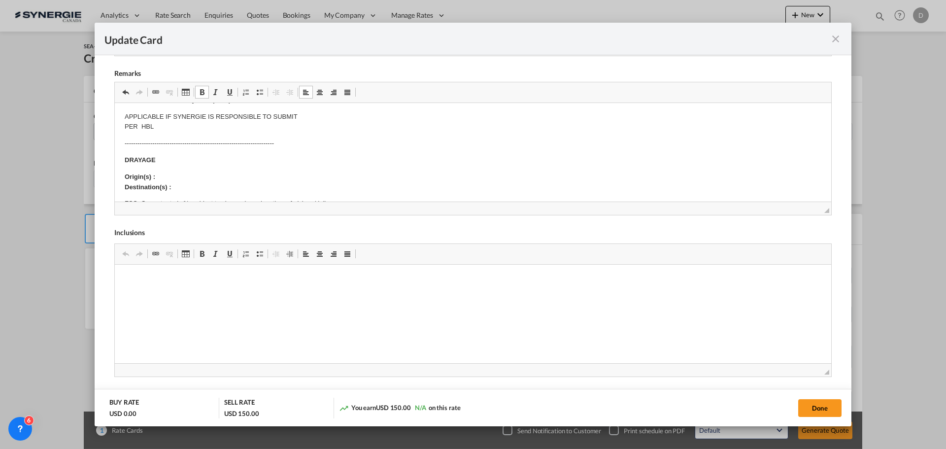
click at [176, 181] on p "Origin(s) : Destination(s) :" at bounding box center [473, 182] width 697 height 21
click at [170, 175] on p "Origin(s) : Destination(s) :" at bounding box center [473, 182] width 697 height 21
click at [179, 186] on p "Origin(s) : Montreal CY Destination(s) :" at bounding box center [473, 182] width 697 height 21
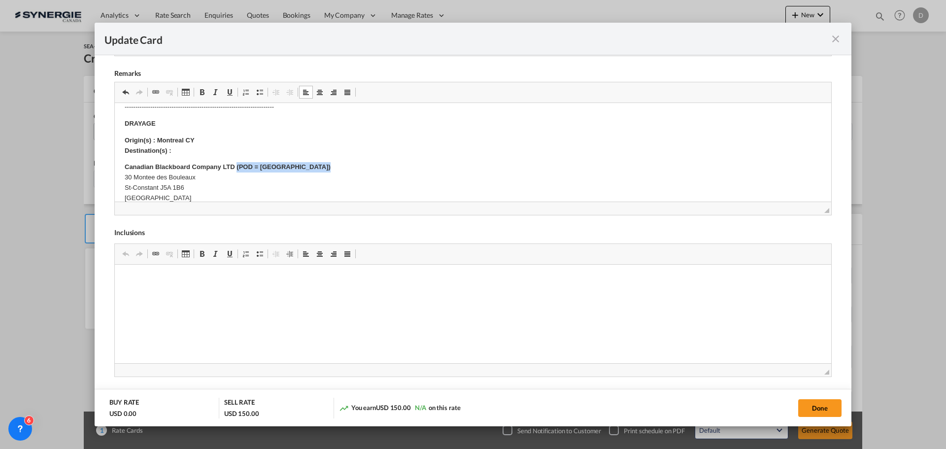
drag, startPoint x: 304, startPoint y: 167, endPoint x: 236, endPoint y: 167, distance: 67.5
click at [236, 167] on p "Canadian Blackboard Company LTD ( POD = MONTREAL ) 30 Montee des Bouleaux St-Co…" at bounding box center [473, 182] width 697 height 41
click at [235, 167] on strong "Canadian Blackboard Company LTD" at bounding box center [180, 166] width 110 height 7
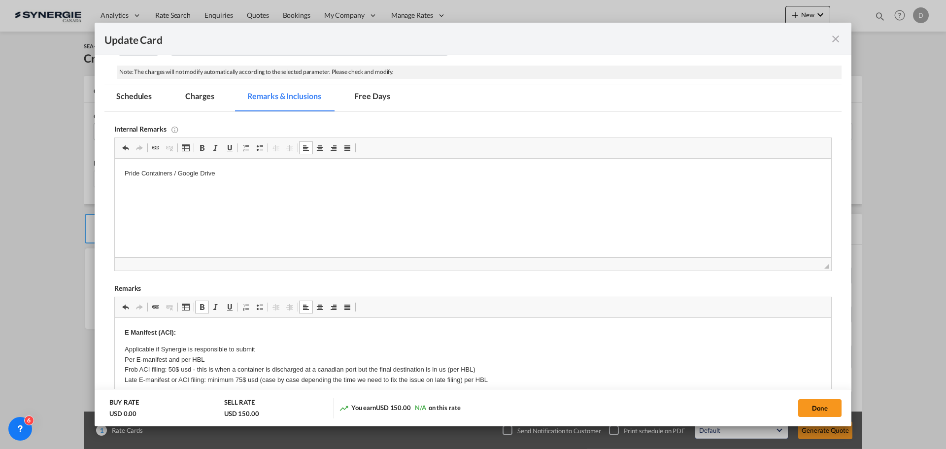
scroll to position [67, 0]
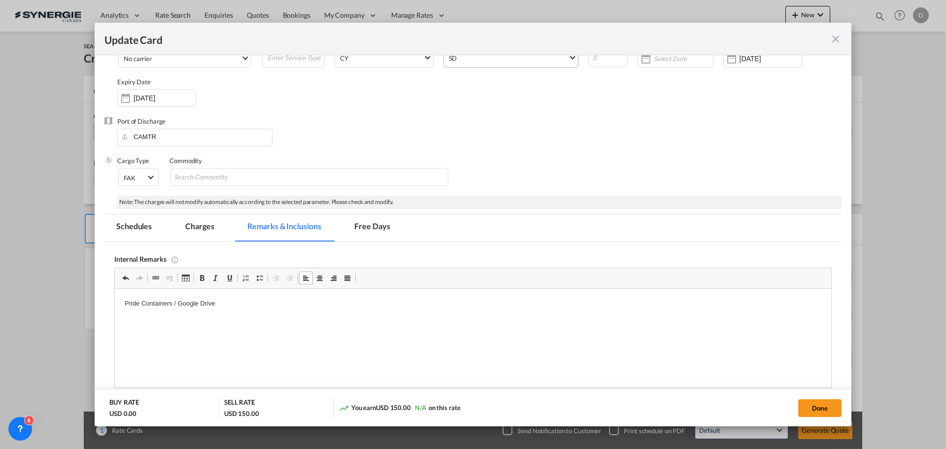
click at [198, 223] on md-tab-item "Charges" at bounding box center [200, 227] width 52 height 27
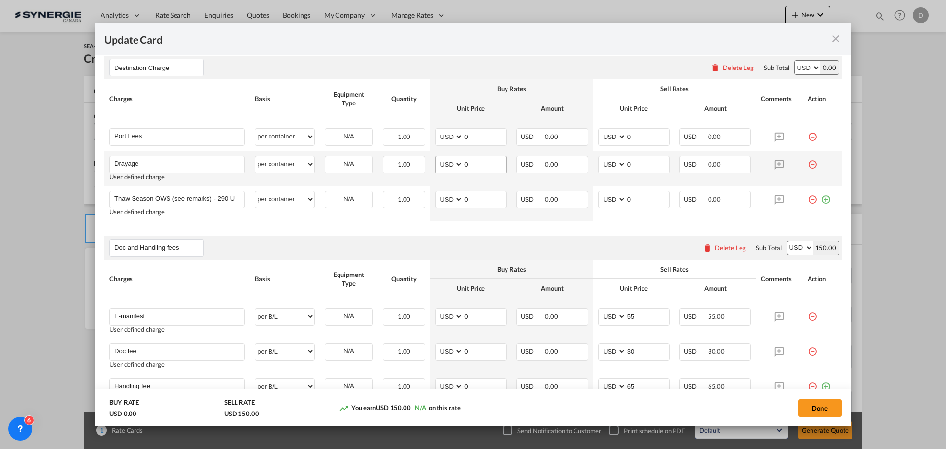
scroll to position [264, 0]
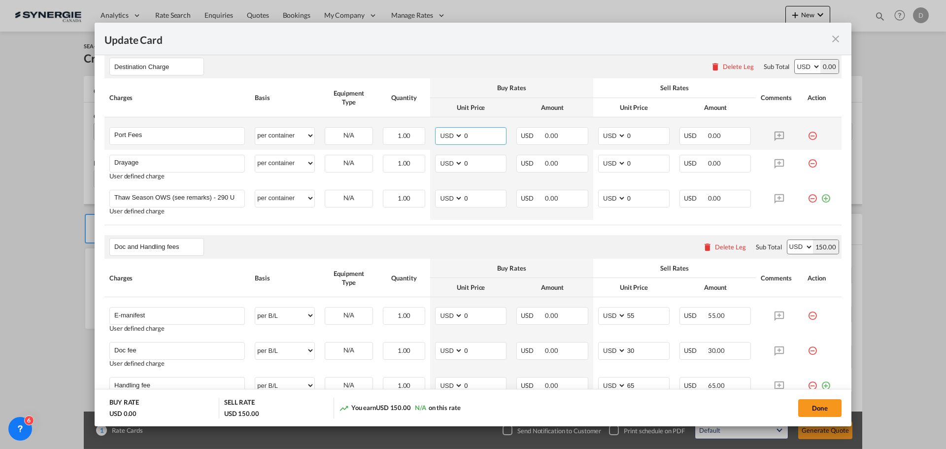
drag, startPoint x: 461, startPoint y: 138, endPoint x: 476, endPoint y: 136, distance: 15.0
click at [476, 136] on input "0" at bounding box center [484, 135] width 43 height 15
type input "50"
drag, startPoint x: 622, startPoint y: 135, endPoint x: 644, endPoint y: 137, distance: 21.8
click at [644, 137] on input "0" at bounding box center [647, 135] width 43 height 15
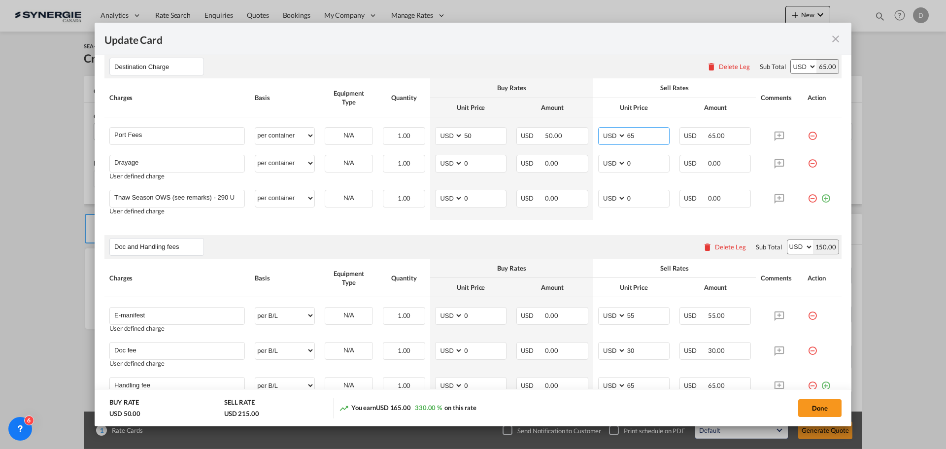
type input "65"
drag, startPoint x: 462, startPoint y: 164, endPoint x: 472, endPoint y: 164, distance: 10.4
click at [472, 164] on input "0" at bounding box center [484, 162] width 43 height 15
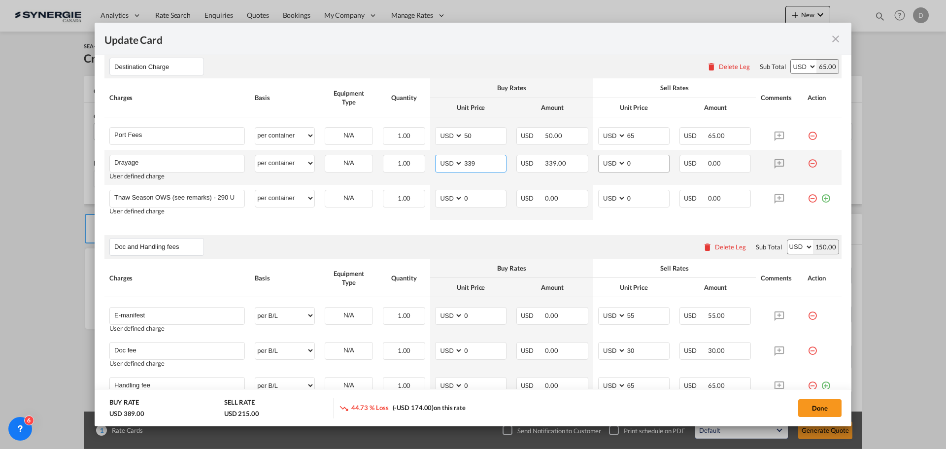
type input "339"
drag, startPoint x: 623, startPoint y: 164, endPoint x: 638, endPoint y: 163, distance: 15.3
click at [638, 163] on input "0" at bounding box center [647, 162] width 43 height 15
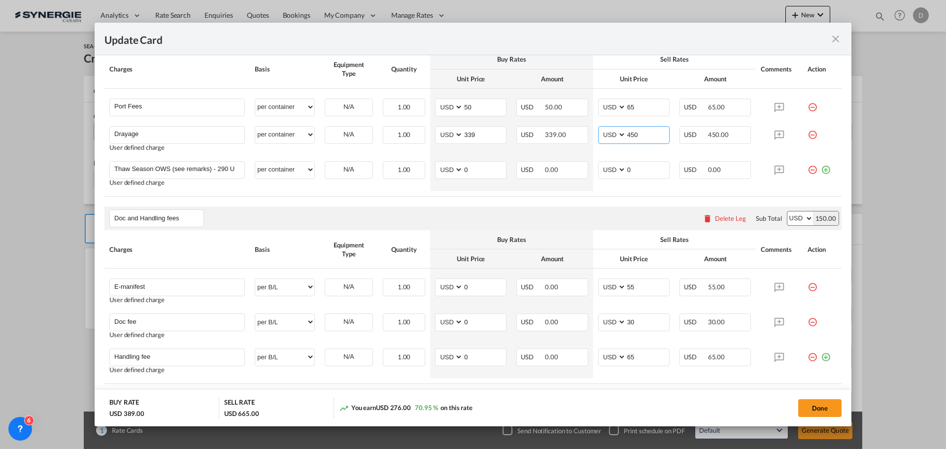
scroll to position [313, 0]
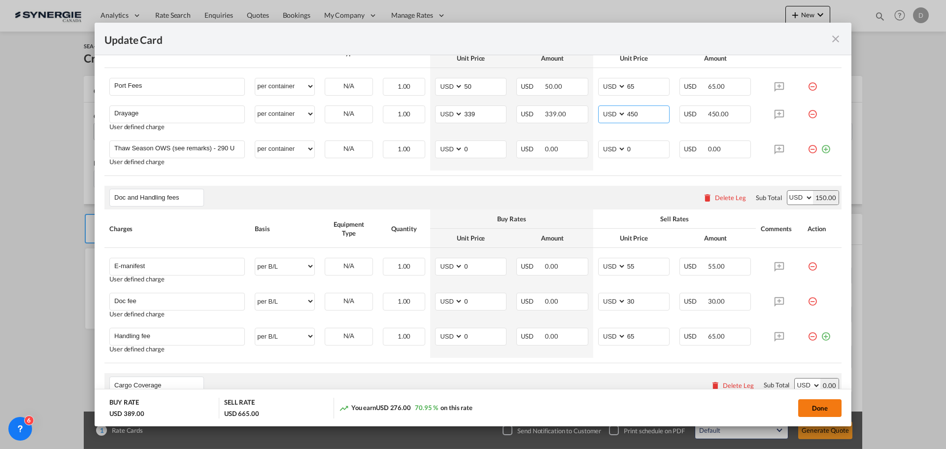
type input "450"
click at [822, 407] on button "Done" at bounding box center [820, 408] width 43 height 18
type input "[DATE]"
type input "13 Nov 2025"
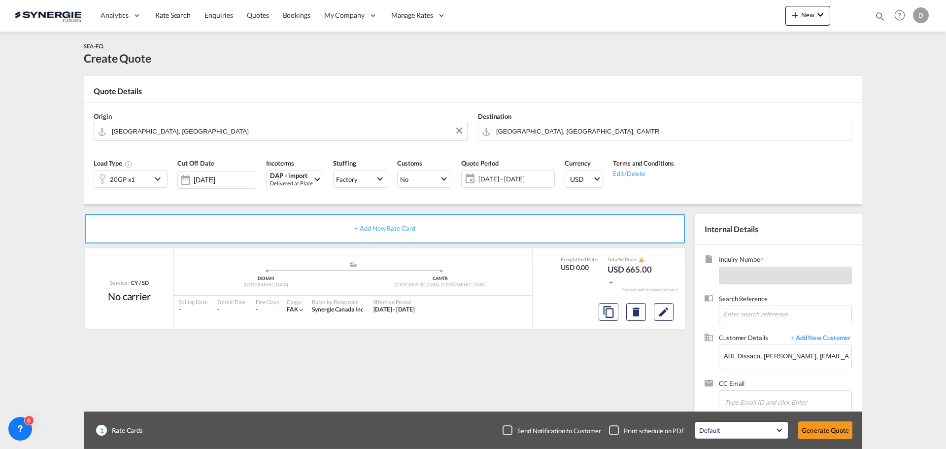
click at [823, 439] on button "Generate Quote" at bounding box center [826, 430] width 54 height 18
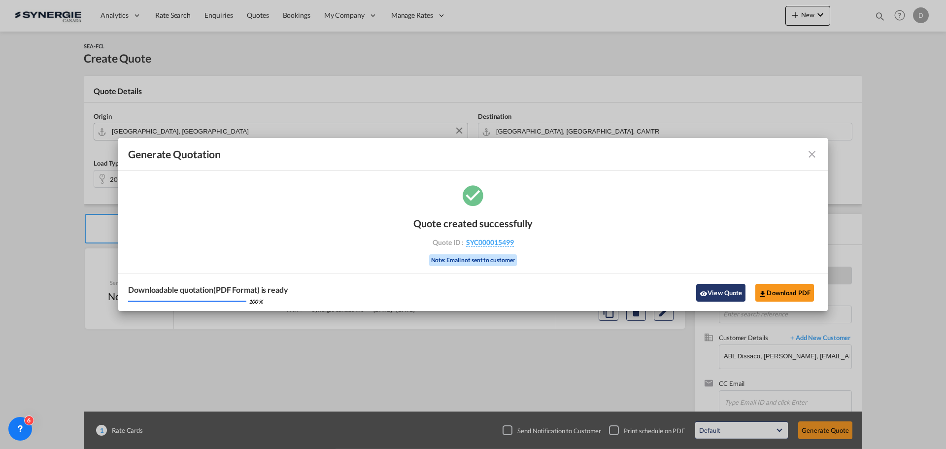
click at [705, 286] on button "View Quote" at bounding box center [720, 293] width 49 height 18
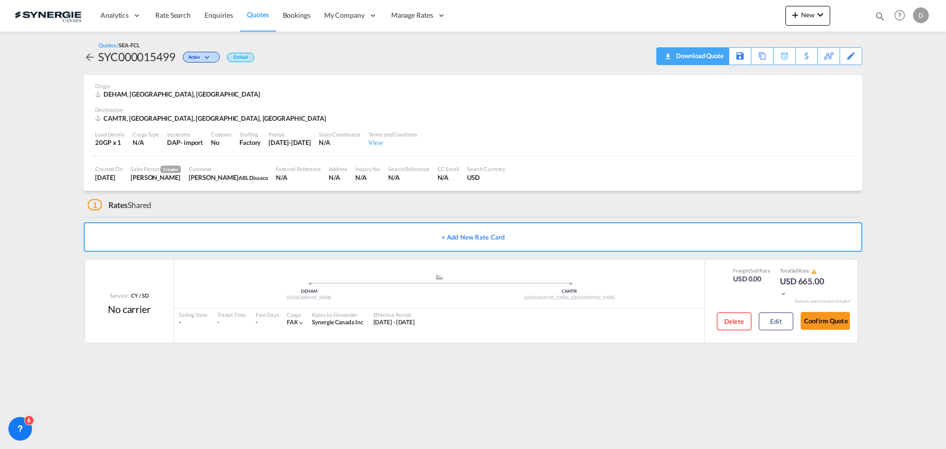
click at [719, 52] on div "Download Quote" at bounding box center [699, 56] width 50 height 16
click at [763, 60] on div "Copy Quote" at bounding box center [752, 56] width 34 height 17
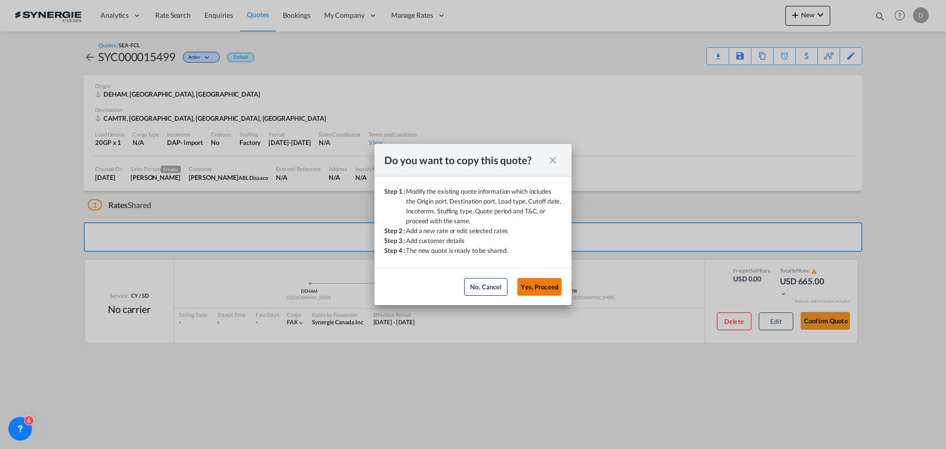
click at [535, 286] on button "Yes, Proceed" at bounding box center [540, 287] width 44 height 18
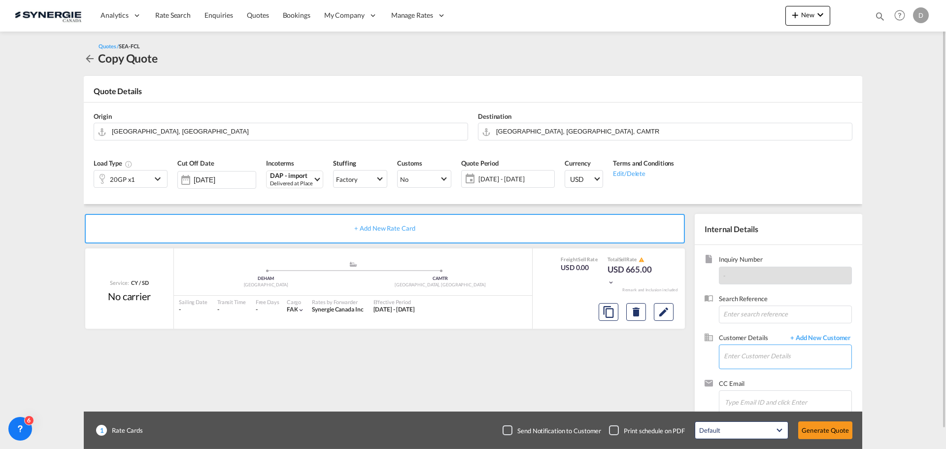
click at [799, 350] on input "Enter Customer Details" at bounding box center [788, 356] width 128 height 22
paste input "nagr@abldissaco.com"
click at [766, 331] on div "Nathan Grell nagr@abldissaco.com | ABL Dissaco" at bounding box center [788, 331] width 128 height 27
type input "ABL Dissaco, Nathan Grell, nagr@abldissaco.com"
click at [845, 131] on button "Clear Input" at bounding box center [843, 130] width 15 height 15
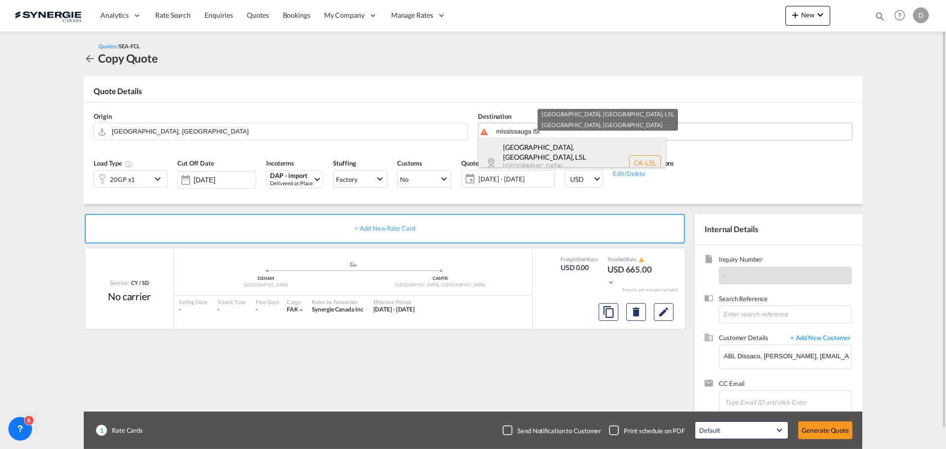
click at [534, 141] on div "Mississauga, ON , L5L Ontario Canada CA-L5L" at bounding box center [572, 163] width 187 height 51
type input "CA-L5L, Mississauga, ON, Ontario"
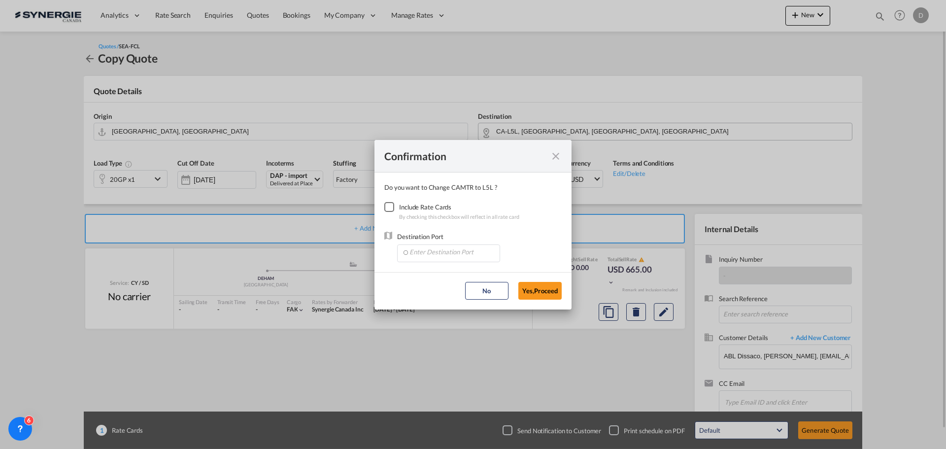
click at [394, 206] on div "Checkbox No Ink" at bounding box center [389, 207] width 10 height 10
click at [458, 256] on input "Enter Destination Port" at bounding box center [451, 252] width 98 height 15
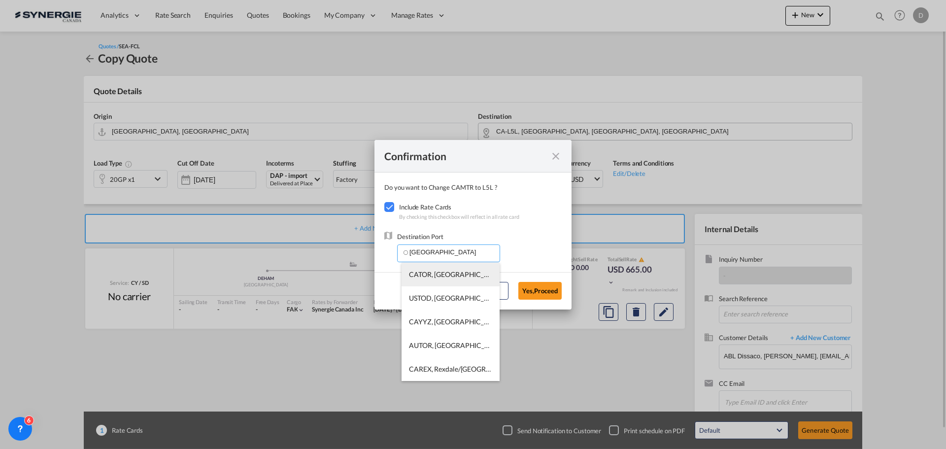
click at [470, 275] on span "CATOR, Toronto, ON, Canada, North America, Americas" at bounding box center [601, 274] width 385 height 8
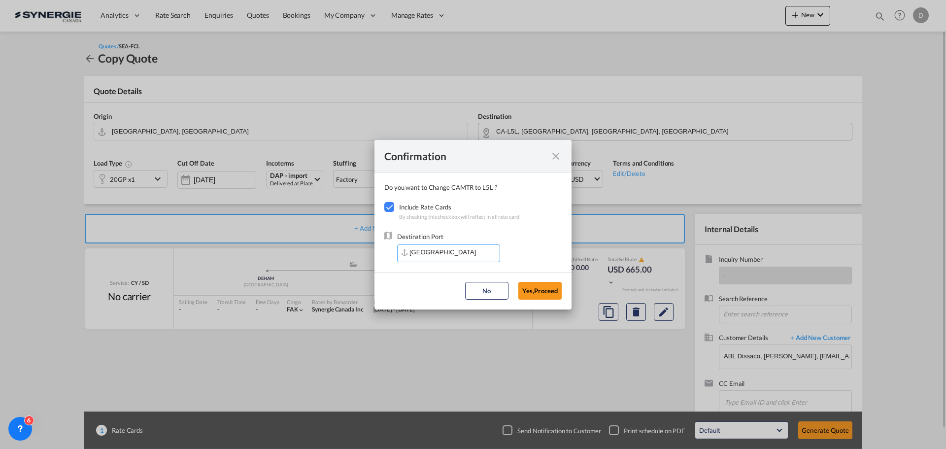
type input "CATOR, Toronto, ON, Canada, North America, Americas"
drag, startPoint x: 551, startPoint y: 291, endPoint x: 542, endPoint y: 285, distance: 10.8
click at [550, 290] on button "Yes,Proceed" at bounding box center [540, 291] width 43 height 18
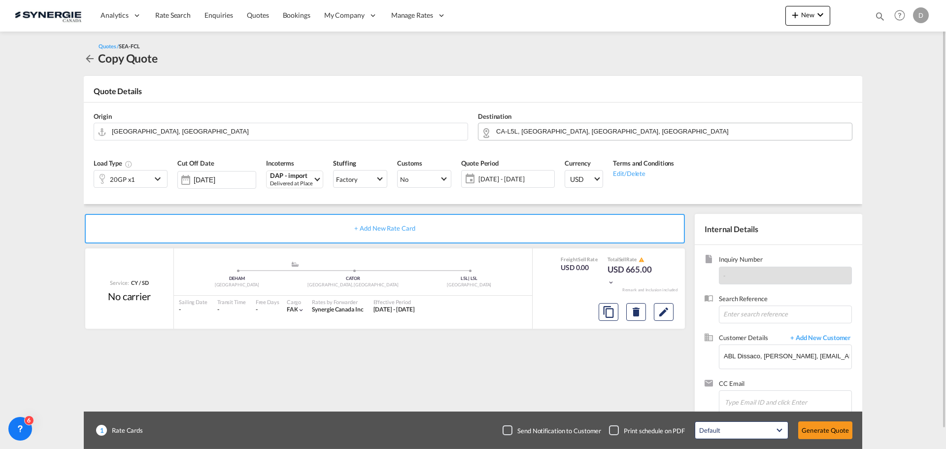
click at [152, 177] on md-icon "icon-chevron-down" at bounding box center [159, 179] width 15 height 12
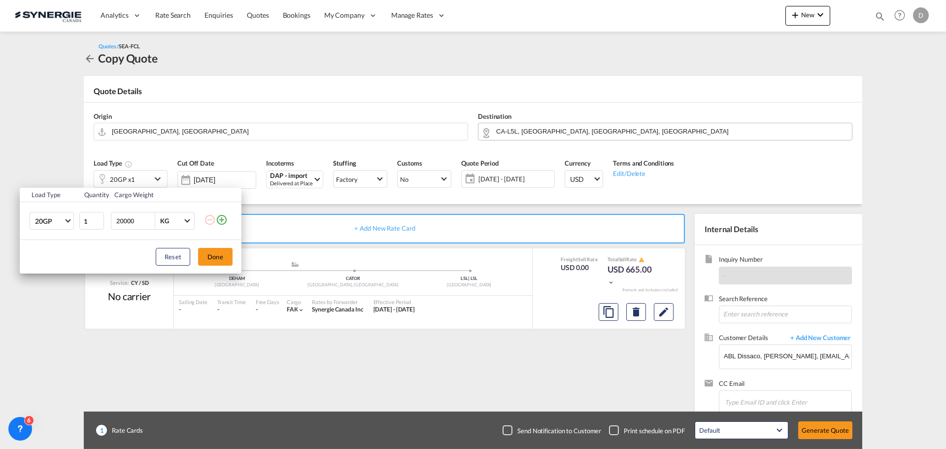
click at [222, 220] on md-icon "icon-plus-circle-outline" at bounding box center [222, 220] width 12 height 12
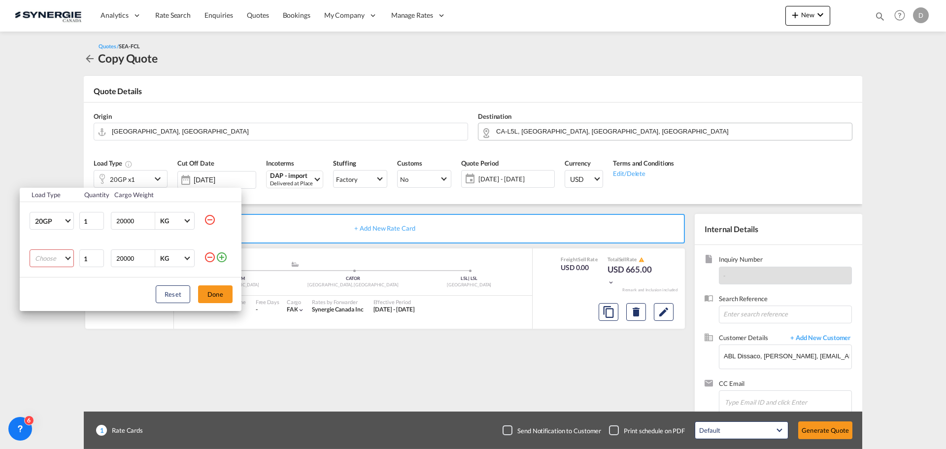
click at [210, 256] on md-icon "icon-minus-circle-outline" at bounding box center [210, 257] width 12 height 12
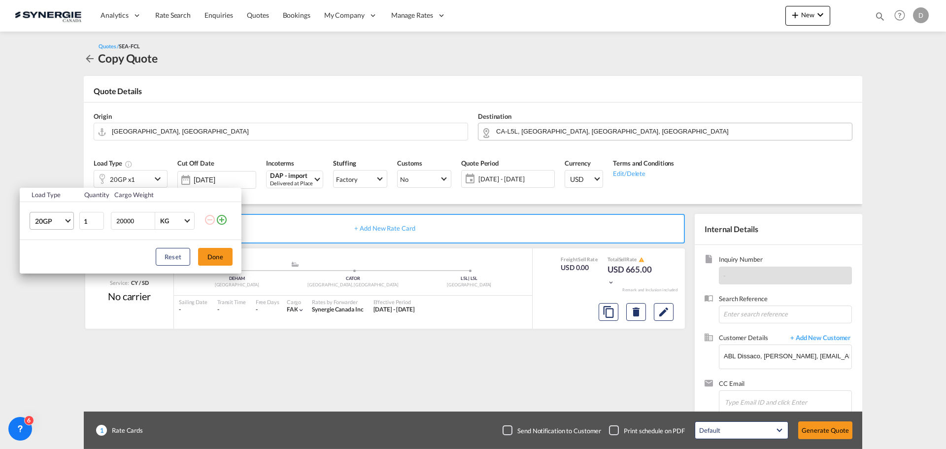
click at [68, 221] on span "Choose: \a20GP" at bounding box center [67, 219] width 5 height 5
click at [49, 268] on div "40HC" at bounding box center [44, 269] width 18 height 10
click at [207, 254] on button "Done" at bounding box center [215, 257] width 35 height 18
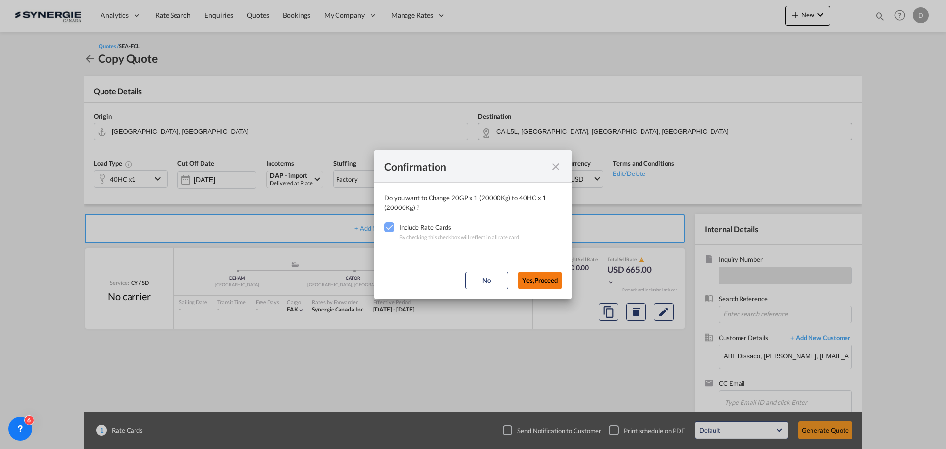
click at [545, 283] on button "Yes,Proceed" at bounding box center [540, 281] width 43 height 18
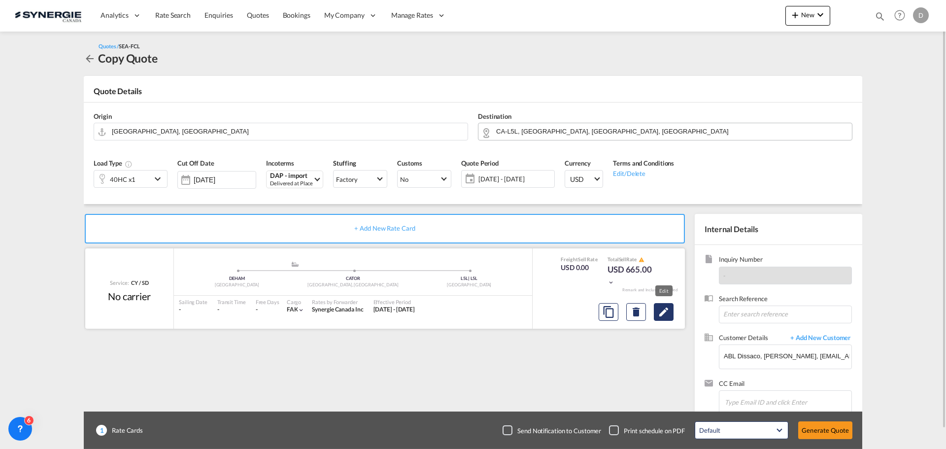
click at [663, 318] on button "Edit" at bounding box center [664, 312] width 20 height 18
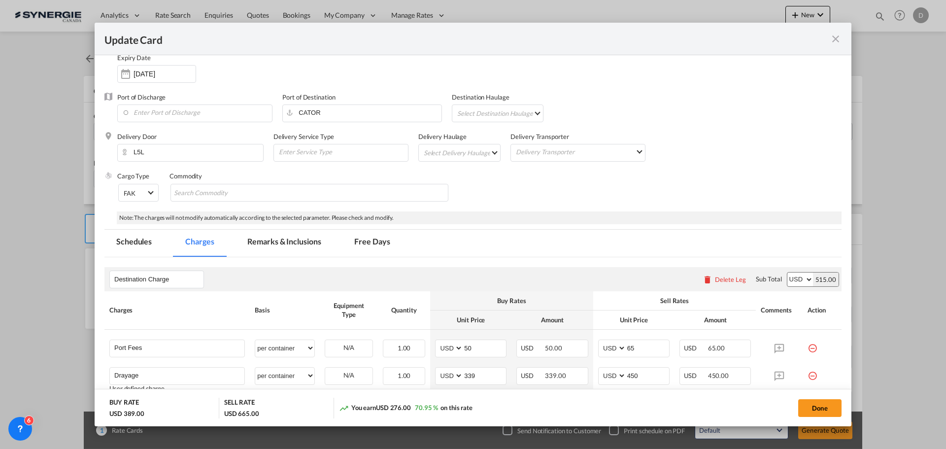
scroll to position [99, 0]
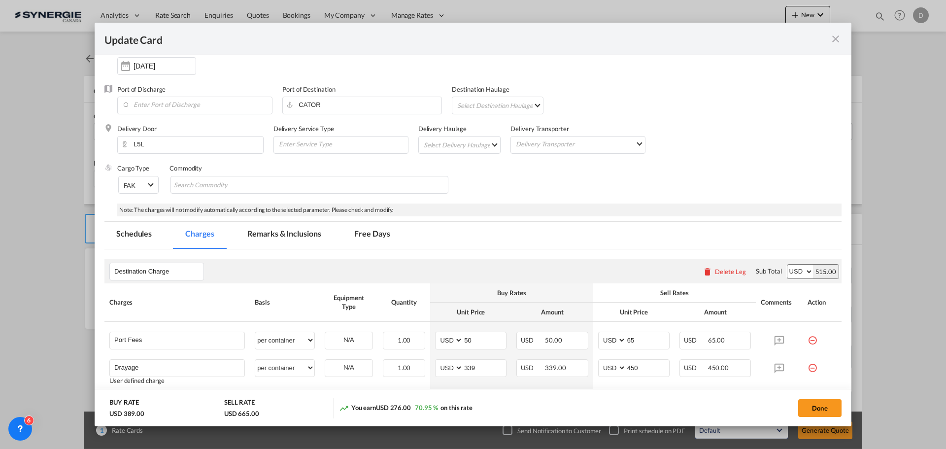
click at [490, 143] on md-select "Select Delivery Haulage rail road barge truck unspecified not available" at bounding box center [462, 145] width 78 height 16
click at [457, 162] on md-option "road" at bounding box center [460, 169] width 92 height 24
click at [494, 172] on div "Cargo Type FAK FAK GCR GDSM General Cargo Hazardous Cargo Ambient Foodstuff Chi…" at bounding box center [479, 183] width 725 height 39
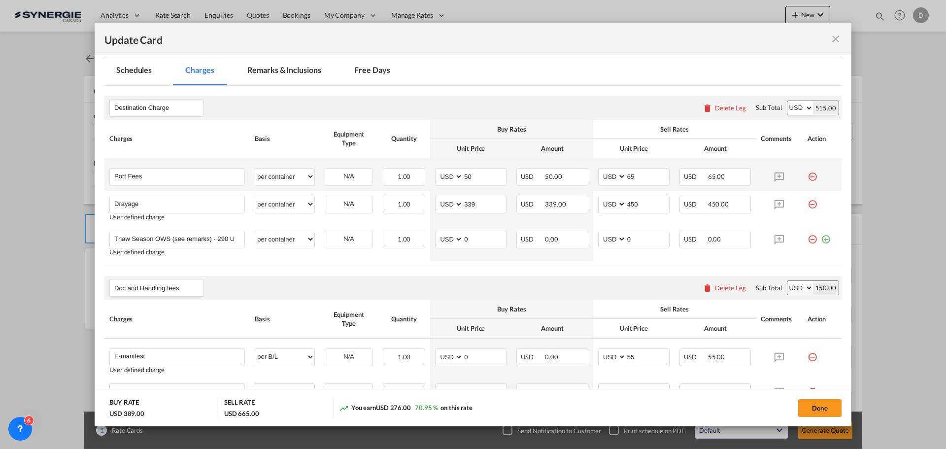
scroll to position [296, 0]
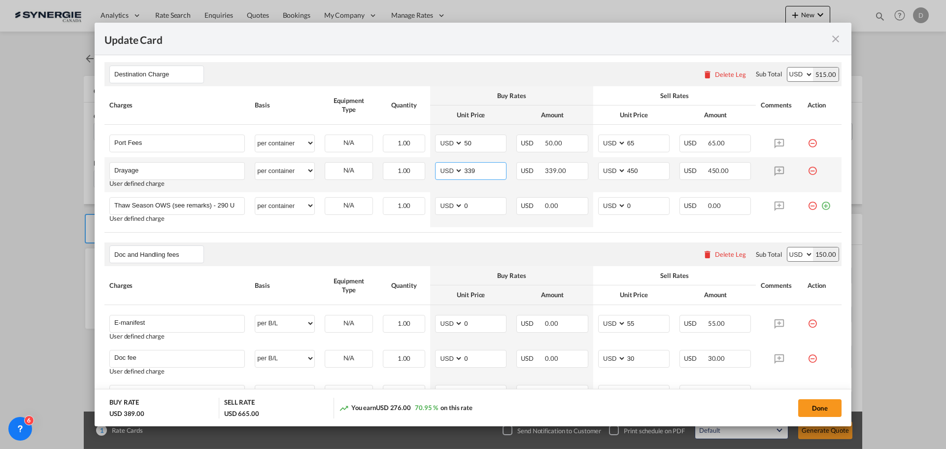
click at [467, 171] on input "339" at bounding box center [484, 170] width 43 height 15
type input "270"
click at [626, 168] on input "450" at bounding box center [647, 170] width 43 height 15
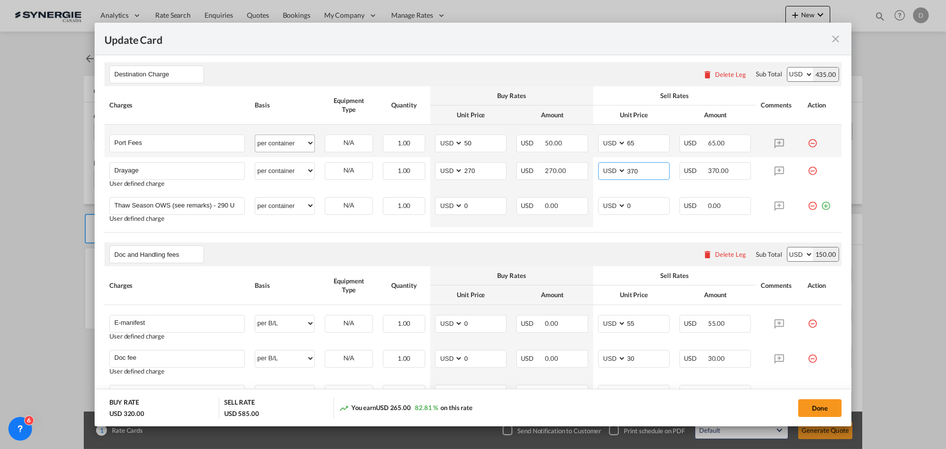
scroll to position [148, 0]
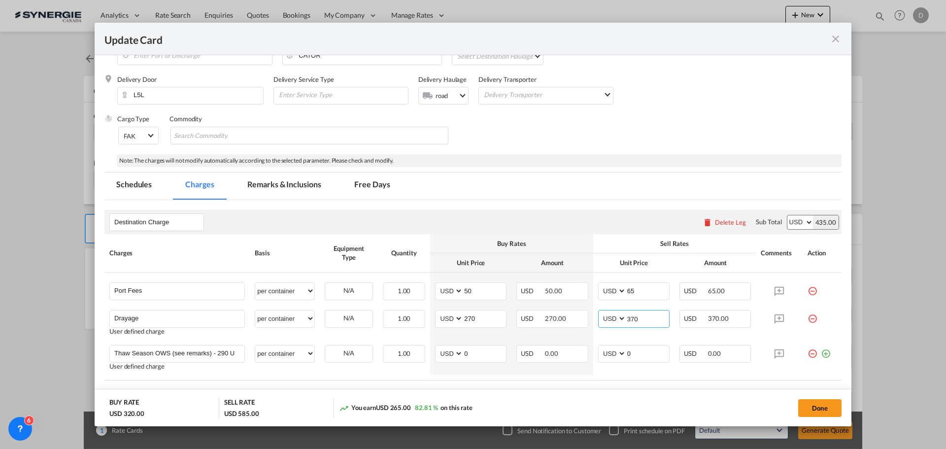
type input "370"
click at [280, 187] on md-tab-item "Remarks & Inclusions" at bounding box center [284, 186] width 97 height 27
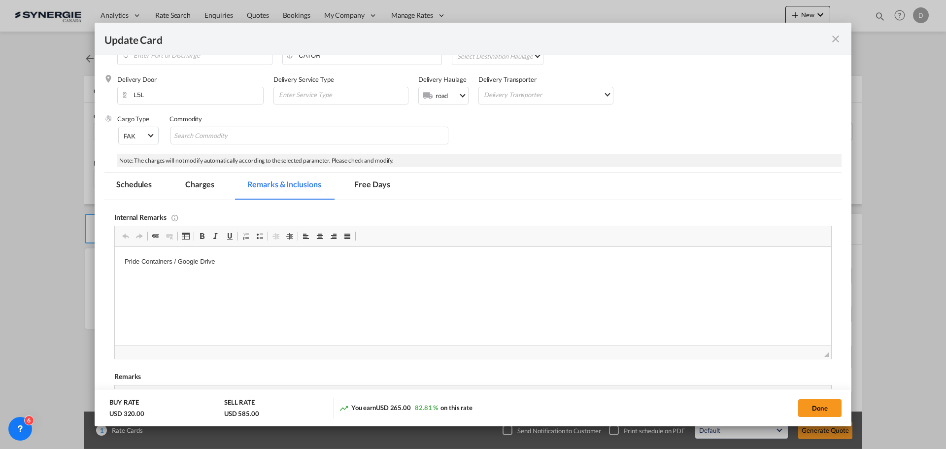
scroll to position [0, 0]
drag, startPoint x: 173, startPoint y: 261, endPoint x: 229, endPoint y: 510, distance: 255.7
drag, startPoint x: 173, startPoint y: 261, endPoint x: 115, endPoint y: 262, distance: 58.2
click at [115, 262] on html "Pride Containers / Google Drive" at bounding box center [473, 262] width 717 height 30
click at [215, 277] on html "Tripoint / Google Drive" at bounding box center [473, 262] width 717 height 30
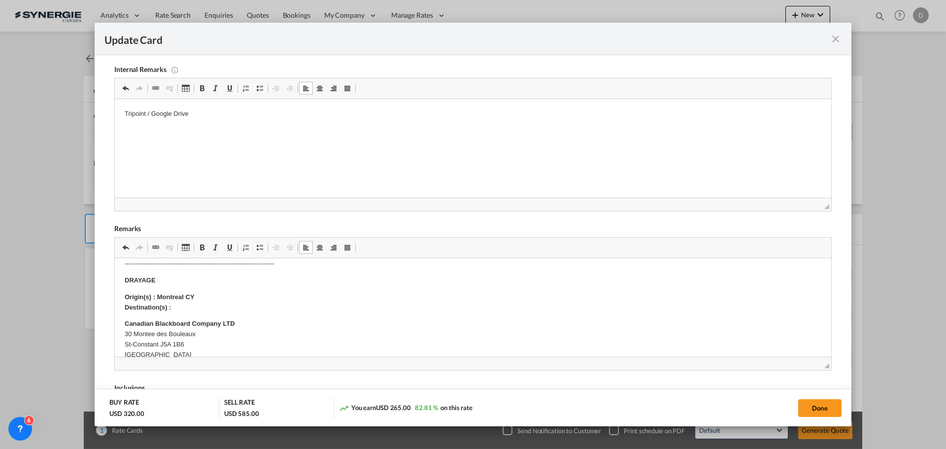
scroll to position [148, 0]
click at [170, 282] on strong "Origin(s) : Montreal CY Destination(s) :" at bounding box center [160, 288] width 70 height 18
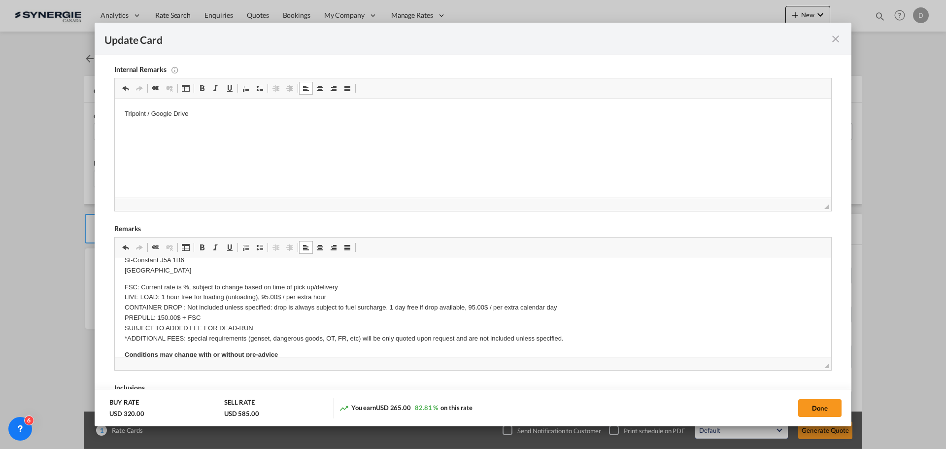
click at [120, 309] on html "E Manifest (ACI): Applicable if Synergie is responsible to submit Per E-manifes…" at bounding box center [473, 329] width 717 height 578
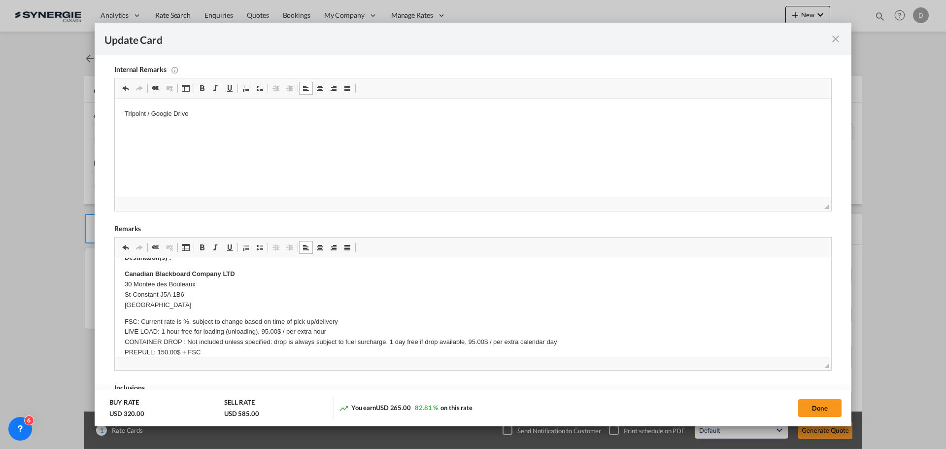
scroll to position [169, 0]
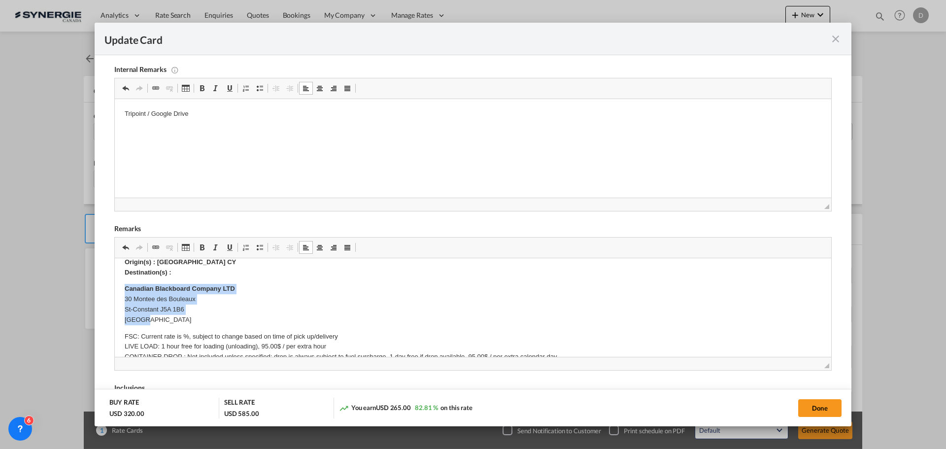
drag, startPoint x: 125, startPoint y: 288, endPoint x: 158, endPoint y: 317, distance: 44.3
click at [158, 317] on p "Canadian Blackboard Company LTD 30 Montee des Bouleaux St-Constant J5A 1B6 Cana…" at bounding box center [473, 304] width 697 height 41
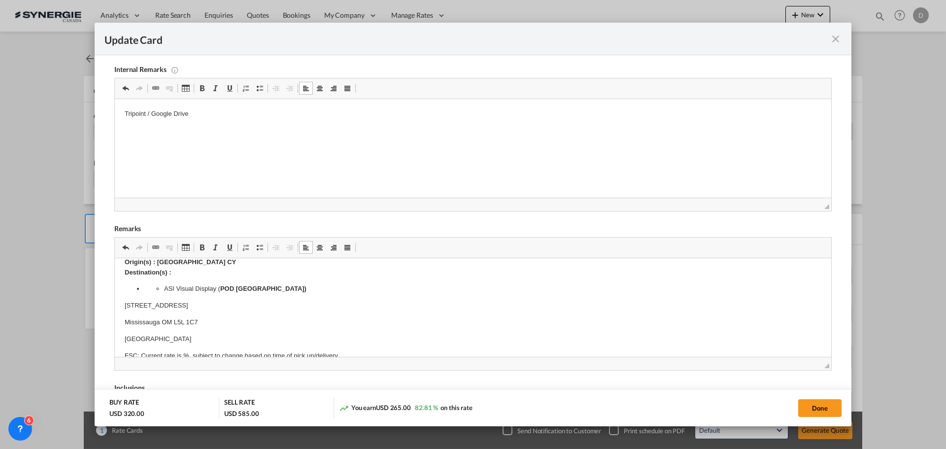
click at [164, 285] on ul "ASI Visual Display ( POD Toronto)" at bounding box center [473, 289] width 658 height 10
click at [121, 340] on html "E Manifest (ACI): Applicable if Synergie is responsible to submit Per E-manifes…" at bounding box center [473, 388] width 717 height 597
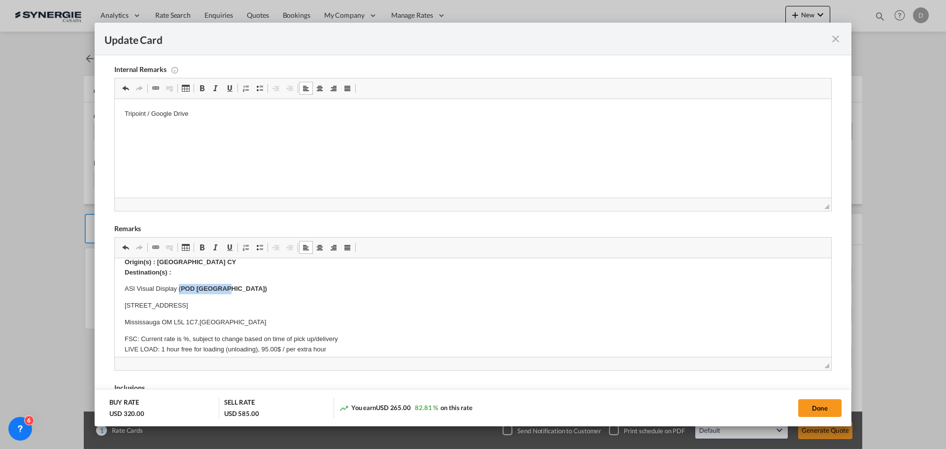
drag, startPoint x: 226, startPoint y: 287, endPoint x: 179, endPoint y: 289, distance: 46.4
click at [179, 289] on p "ASI Visual Display ( POD Toronto)" at bounding box center [473, 289] width 697 height 10
click at [251, 298] on body "E Manifest (ACI): Applicable if Synergie is responsible to submit Per E-manifes…" at bounding box center [473, 380] width 697 height 561
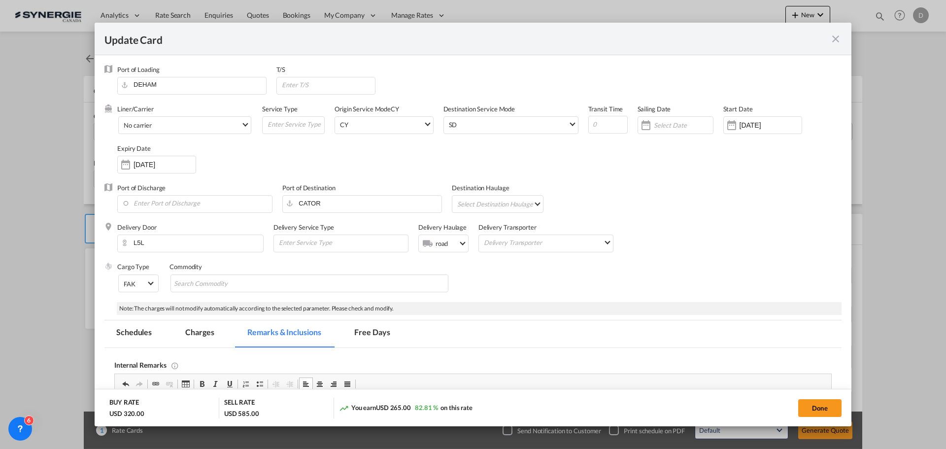
scroll to position [49, 0]
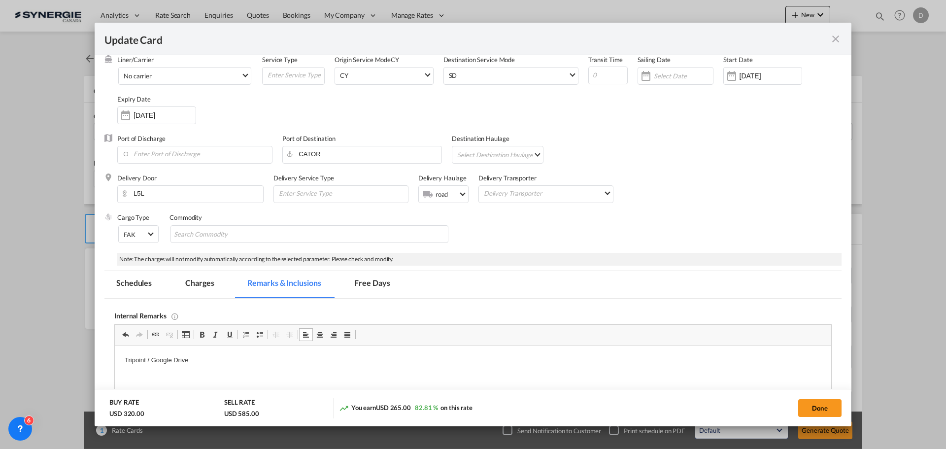
drag, startPoint x: 191, startPoint y: 284, endPoint x: 773, endPoint y: 288, distance: 581.7
click at [191, 284] on md-tab-item "Charges" at bounding box center [200, 284] width 52 height 27
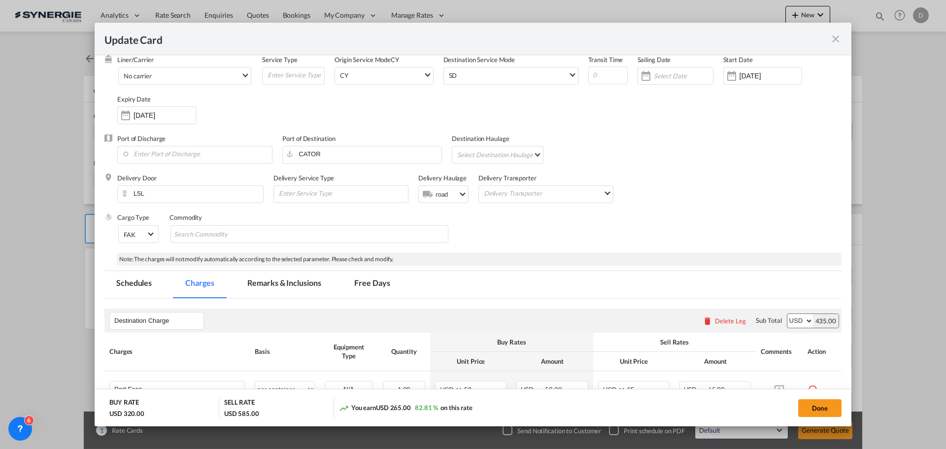
drag, startPoint x: 818, startPoint y: 407, endPoint x: 701, endPoint y: 222, distance: 219.1
click at [817, 407] on button "Done" at bounding box center [820, 408] width 43 height 18
type input "[DATE]"
type input "13 Nov 2025"
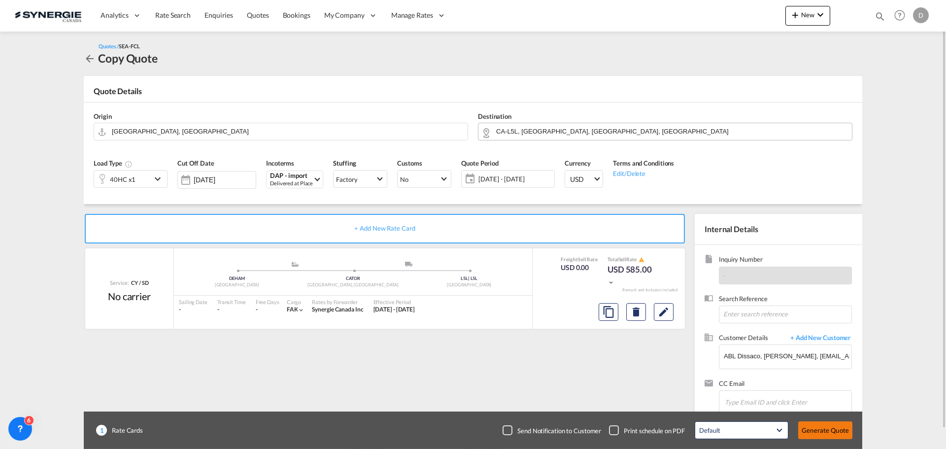
click at [820, 430] on button "Generate Quote" at bounding box center [826, 430] width 54 height 18
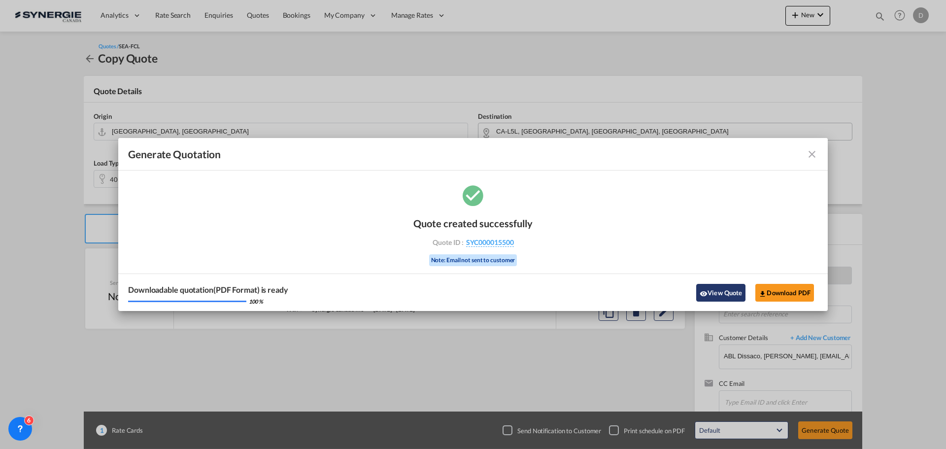
click at [710, 291] on button "View Quote" at bounding box center [720, 293] width 49 height 18
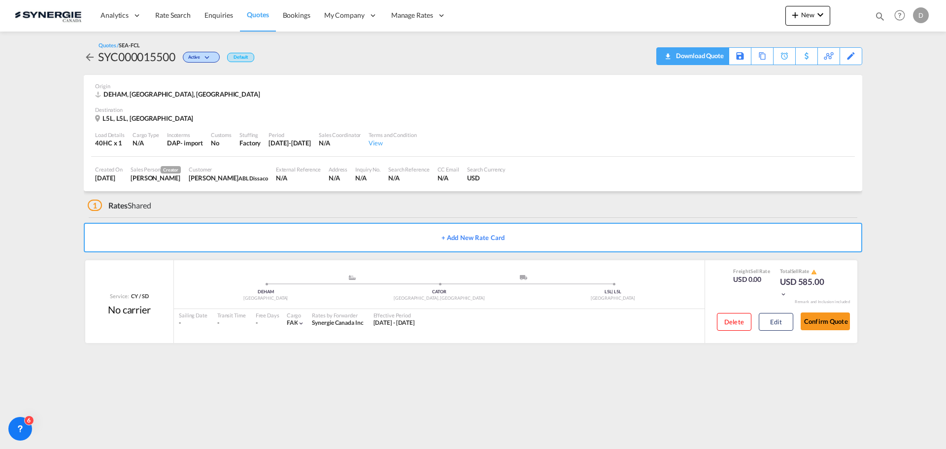
click at [710, 48] on div "Download Quote" at bounding box center [699, 56] width 50 height 16
click at [551, 69] on div "Quotes / SEA-FCL SYC000015500 Active Default Download Quote Save As Template Co…" at bounding box center [473, 53] width 779 height 43
drag, startPoint x: 614, startPoint y: 107, endPoint x: 604, endPoint y: 102, distance: 11.9
click at [608, 104] on div "Origin DEHAM, Hamburg, Asia Pacific Destination L5L, L5L, Canada" at bounding box center [473, 99] width 764 height 48
click at [604, 102] on div "Origin DEHAM, Hamburg, Asia Pacific" at bounding box center [473, 91] width 756 height 32
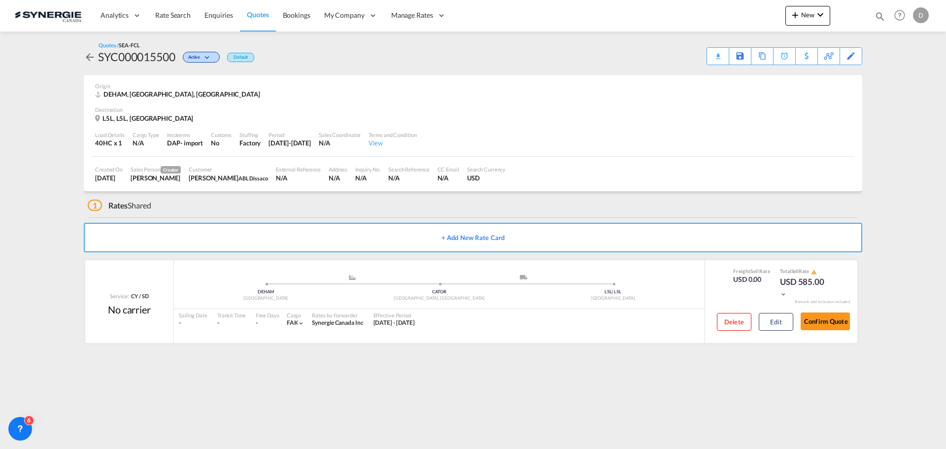
click at [604, 102] on div "Origin DEHAM, Hamburg, Asia Pacific" at bounding box center [473, 91] width 756 height 32
click at [606, 101] on div "Origin DEHAM, Hamburg, Asia Pacific" at bounding box center [473, 91] width 756 height 32
click at [604, 99] on div "Origin DEHAM, Hamburg, Asia Pacific" at bounding box center [473, 91] width 756 height 32
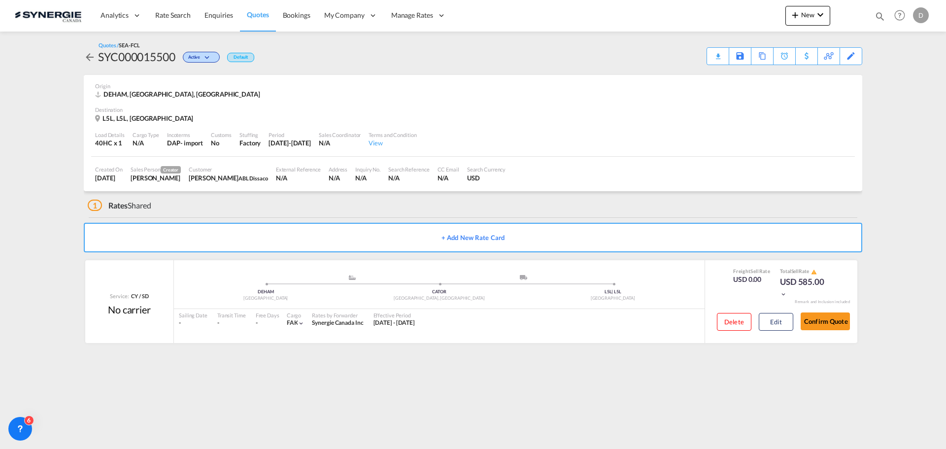
click at [604, 99] on div "Origin DEHAM, Hamburg, Asia Pacific" at bounding box center [473, 91] width 756 height 32
click at [639, 94] on div "DEHAM, [GEOGRAPHIC_DATA], [GEOGRAPHIC_DATA]" at bounding box center [473, 94] width 756 height 9
click at [688, 107] on div "Destination" at bounding box center [473, 109] width 756 height 7
click at [639, 147] on div "Load Details 40HC x 1 Cargo Type N/A Incoterms DAP - import Customs No Stuffing…" at bounding box center [473, 140] width 764 height 34
click at [599, 111] on div "Destination" at bounding box center [473, 109] width 756 height 7
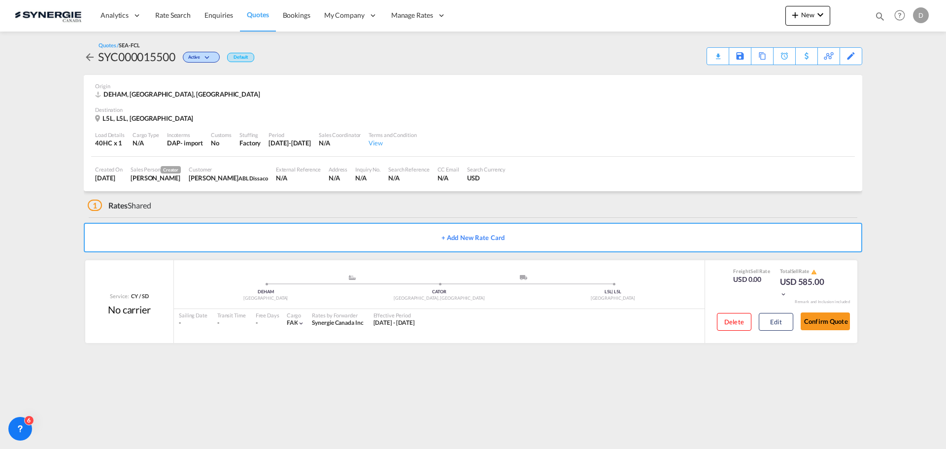
click at [599, 111] on div "Destination" at bounding box center [473, 109] width 756 height 7
click at [597, 110] on div "Destination" at bounding box center [473, 109] width 756 height 7
click at [745, 130] on div "Load Details 40HC x 1 Cargo Type N/A Incoterms DAP - import Customs No Stuffing…" at bounding box center [473, 140] width 764 height 34
click at [666, 83] on div "Origin" at bounding box center [473, 85] width 756 height 7
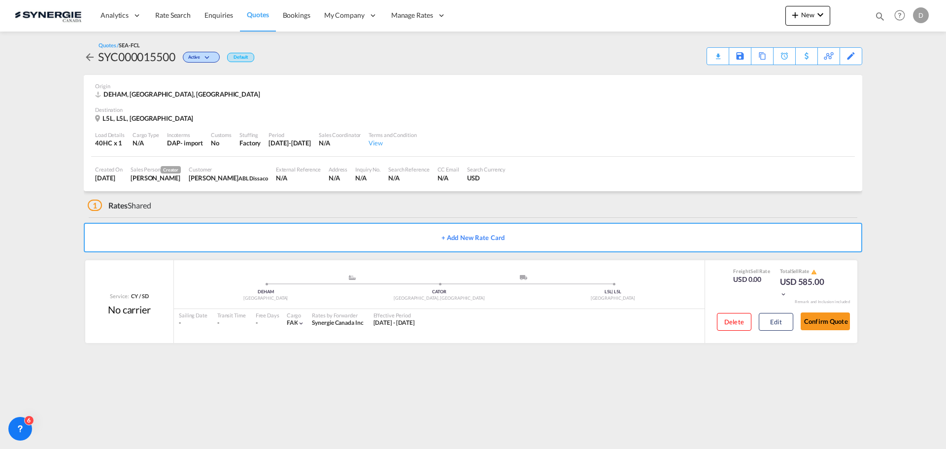
click at [666, 83] on div "Origin" at bounding box center [473, 85] width 756 height 7
click at [599, 131] on div "Load Details 40HC x 1 Cargo Type N/A Incoterms DAP - import Customs No Stuffing…" at bounding box center [473, 140] width 764 height 34
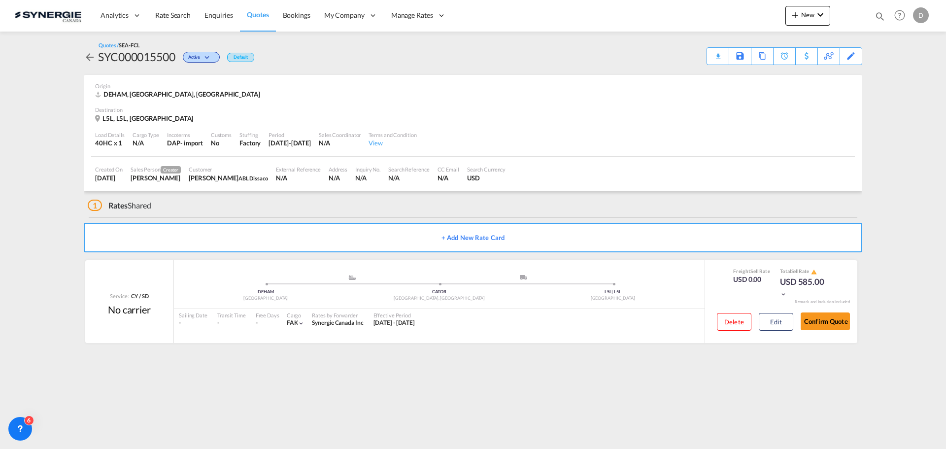
click at [599, 131] on div "Load Details 40HC x 1 Cargo Type N/A Incoterms DAP - import Customs No Stuffing…" at bounding box center [473, 140] width 764 height 34
click at [601, 122] on div "L5L, L5L, Canada" at bounding box center [473, 118] width 756 height 9
click at [613, 114] on div "L5L, L5L, Canada" at bounding box center [473, 118] width 756 height 9
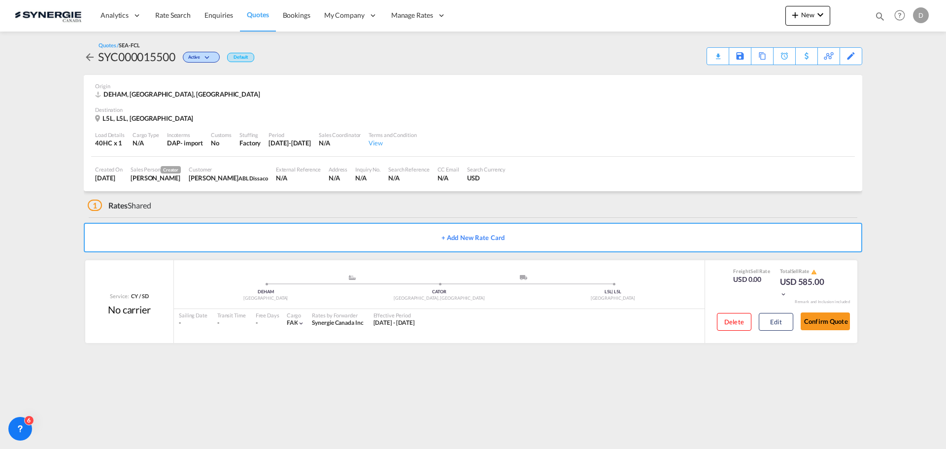
click at [613, 114] on div "L5L, L5L, Canada" at bounding box center [473, 118] width 756 height 9
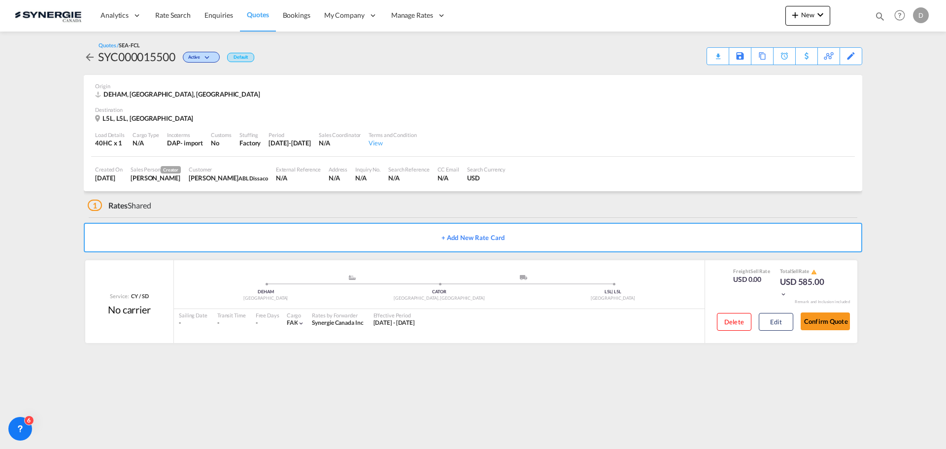
click at [33, 1] on div "Analytics Reports Dashboard Rate Search Enquiries Quotes Bookings" at bounding box center [473, 15] width 917 height 31
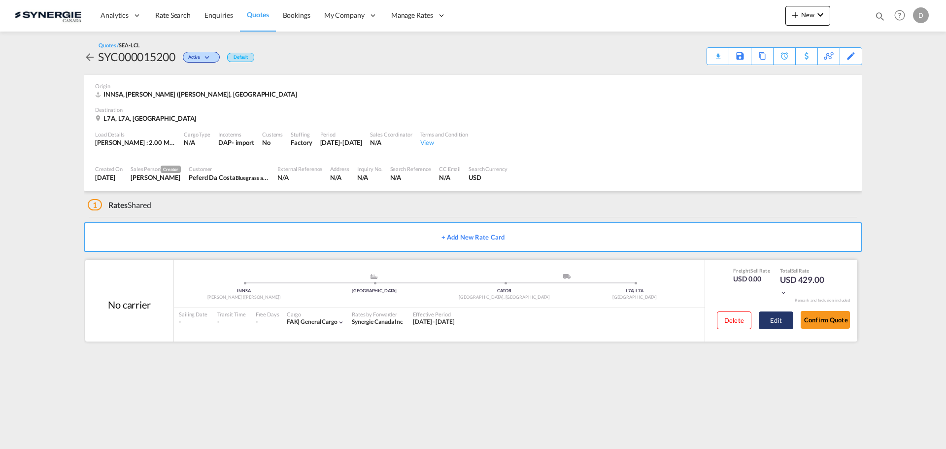
click at [770, 317] on button "Edit" at bounding box center [776, 321] width 35 height 18
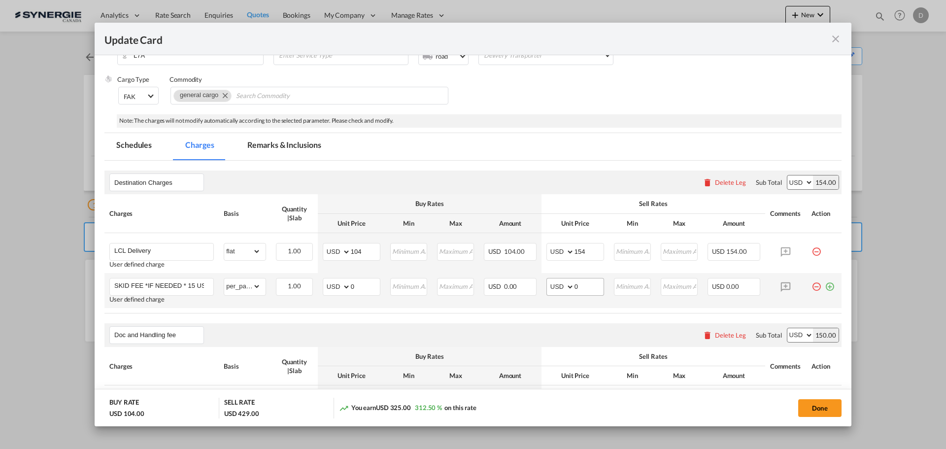
scroll to position [197, 0]
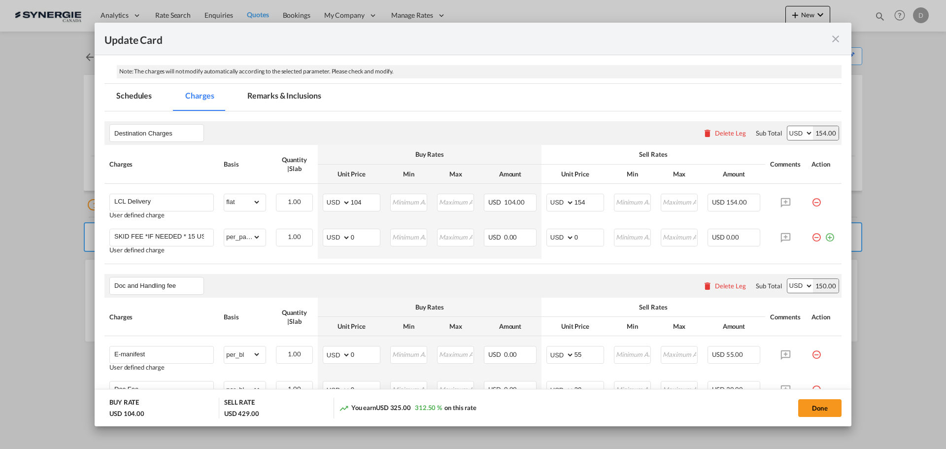
click at [833, 36] on md-icon "icon-close fg-AAA8AD m-0 pointer" at bounding box center [836, 39] width 12 height 12
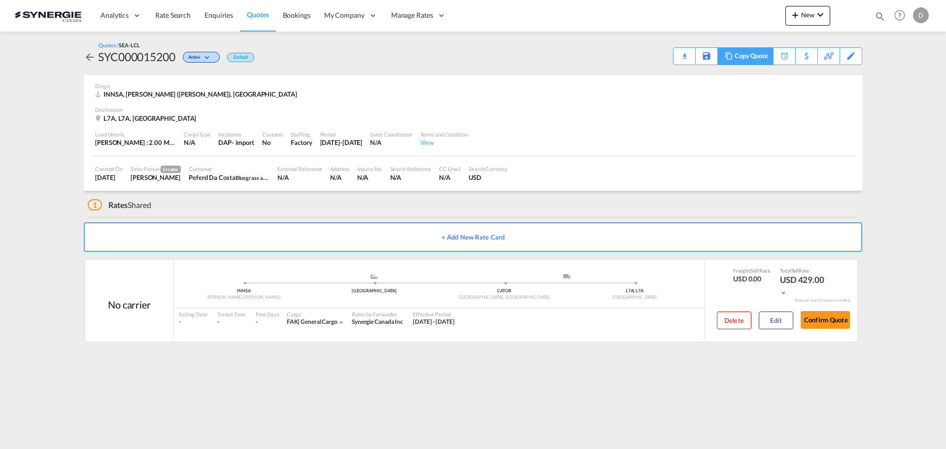
click at [762, 57] on div "Copy Quote" at bounding box center [752, 56] width 34 height 17
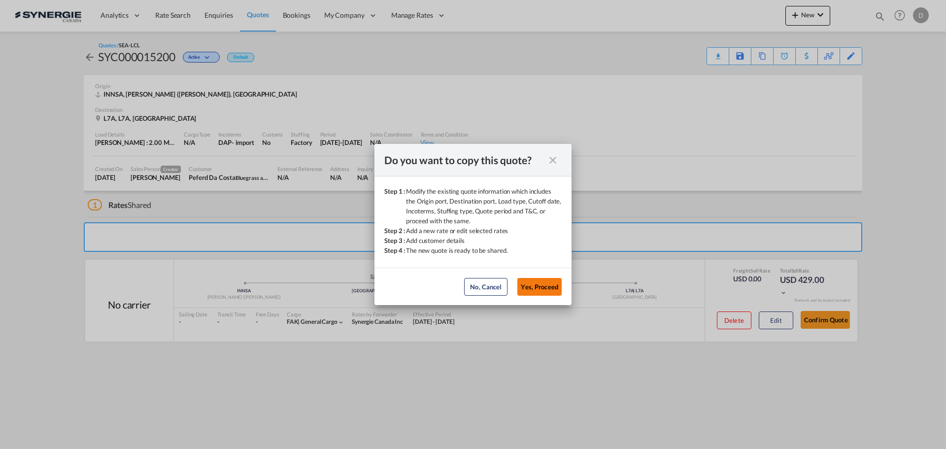
click at [539, 289] on button "Yes, Proceed" at bounding box center [540, 287] width 44 height 18
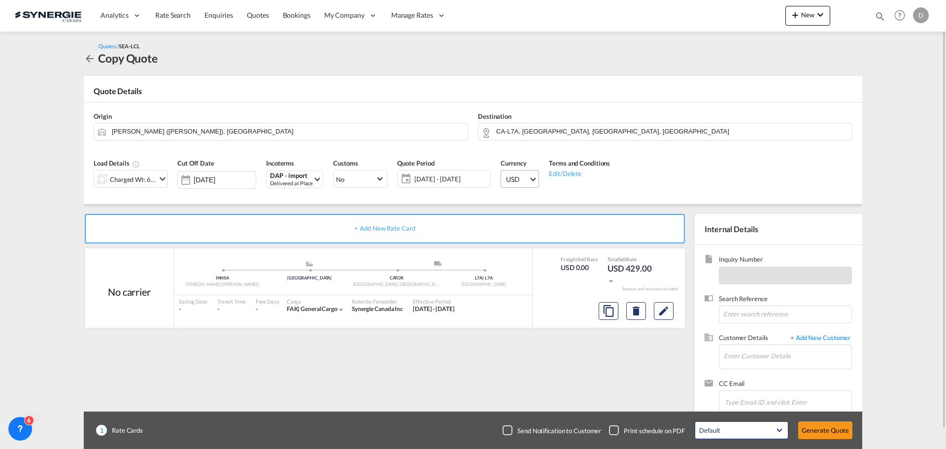
click at [529, 179] on md-select-value "USD" at bounding box center [522, 179] width 34 height 17
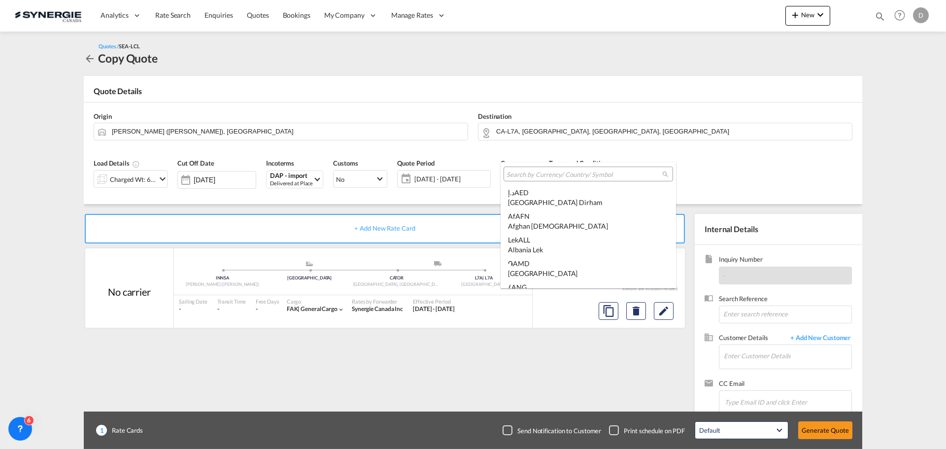
scroll to position [3403, 0]
click at [539, 174] on input "search" at bounding box center [585, 174] width 156 height 9
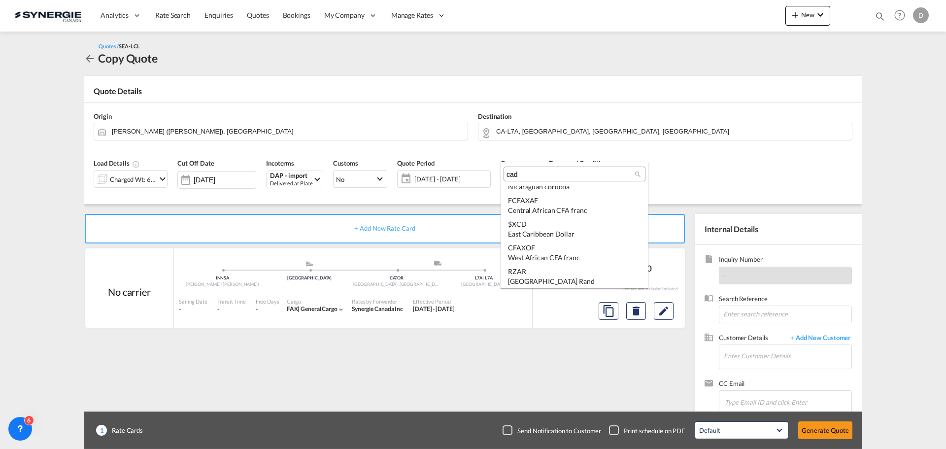
scroll to position [0, 0]
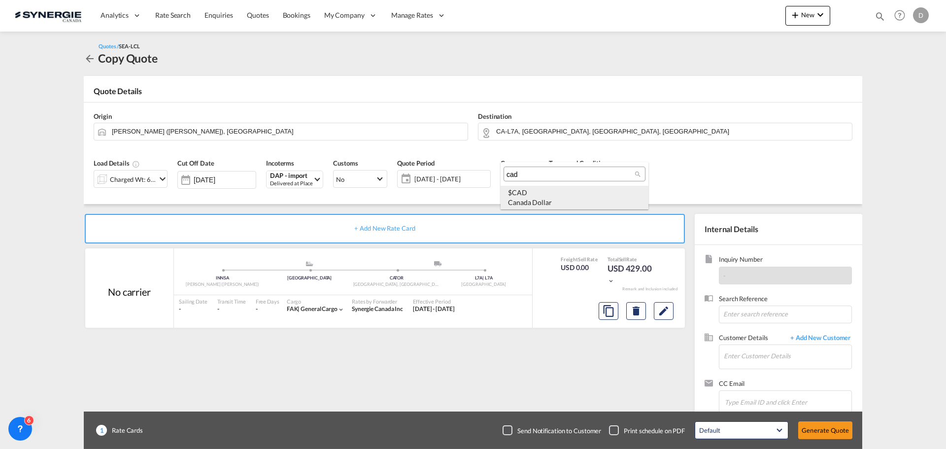
type input "cad"
click at [540, 196] on div "$ CAD Canada Dollar" at bounding box center [574, 197] width 133 height 19
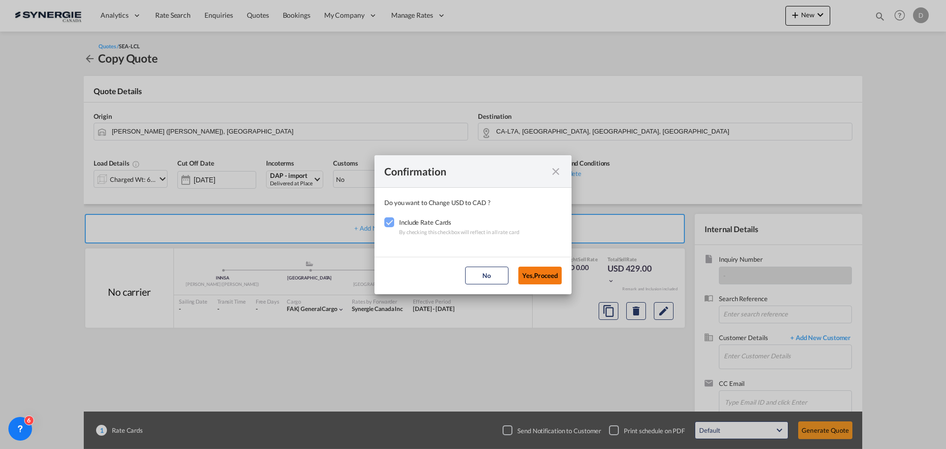
click at [541, 275] on button "Yes,Proceed" at bounding box center [540, 276] width 43 height 18
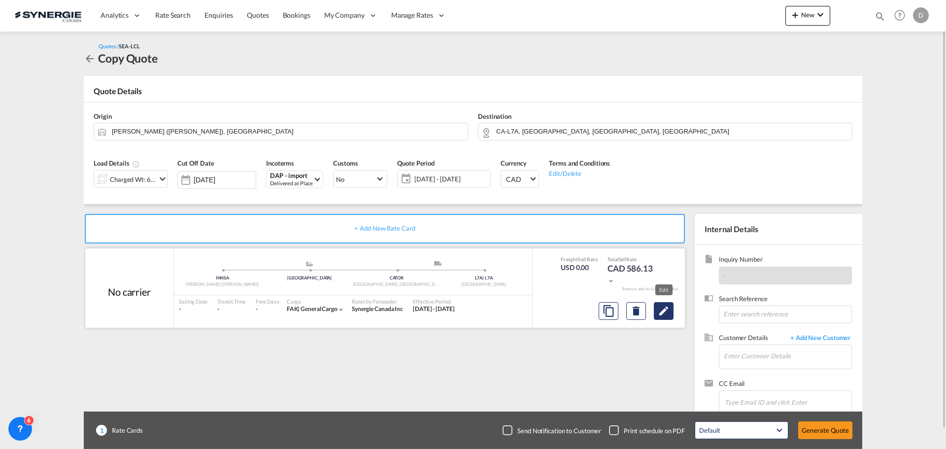
click at [661, 314] on md-icon "Edit" at bounding box center [664, 311] width 12 height 12
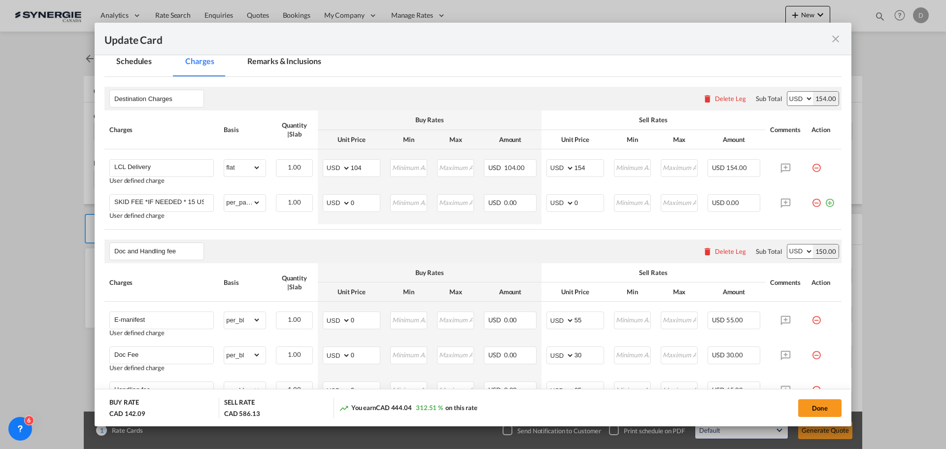
scroll to position [246, 0]
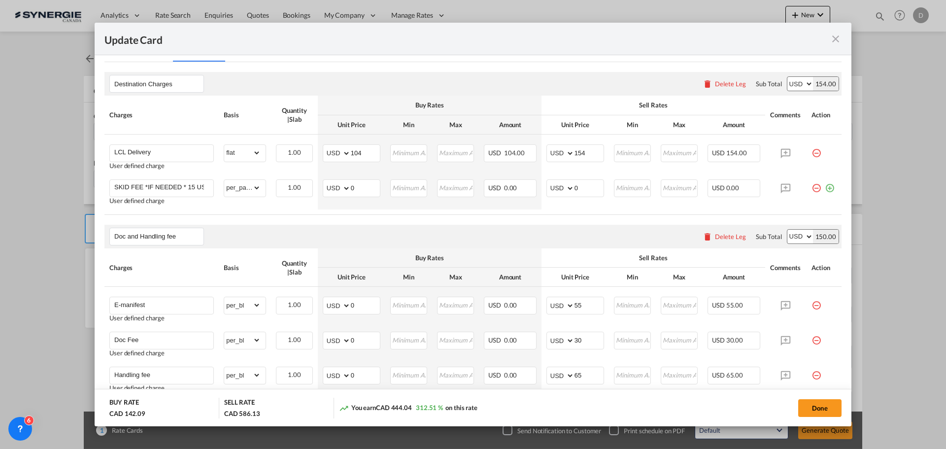
click at [804, 84] on select "AED AFN ALL AMD ANG AOA ARS AUD AWG AZN BAM BBD BDT BGN BHD BIF BMD BND BOB BRL…" at bounding box center [801, 84] width 26 height 14
select select "string:CAD"
click at [788, 77] on select "AED AFN ALL AMD ANG AOA ARS AUD AWG AZN BAM BBD BDT BGN BHD BIF BMD BND BOB BRL…" at bounding box center [801, 84] width 26 height 14
click at [800, 236] on select "AED AFN ALL AMD ANG AOA ARS AUD AWG AZN BAM BBD BDT BGN BHD BIF BMD BND BOB BRL…" at bounding box center [801, 237] width 26 height 14
select select "string:CAD"
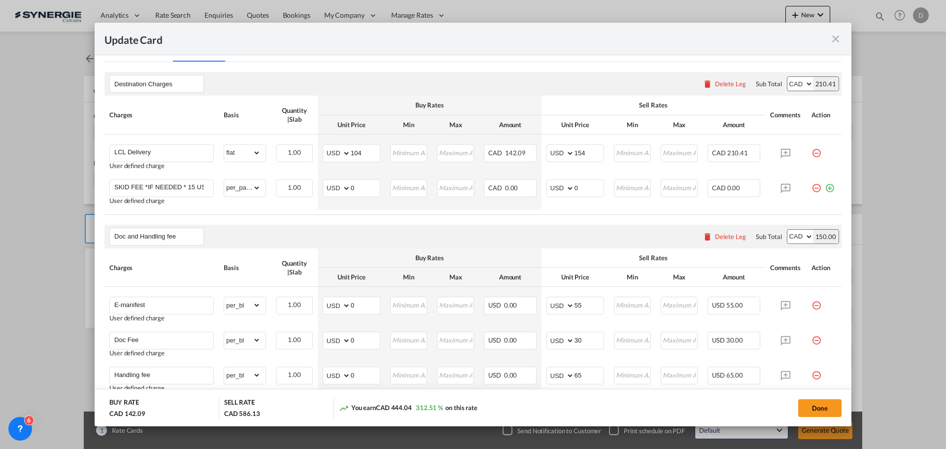
click at [788, 230] on select "AED AFN ALL AMD ANG AOA ARS AUD AWG AZN BAM BBD BDT BGN BHD BIF BMD BND BOB BRL…" at bounding box center [801, 237] width 26 height 14
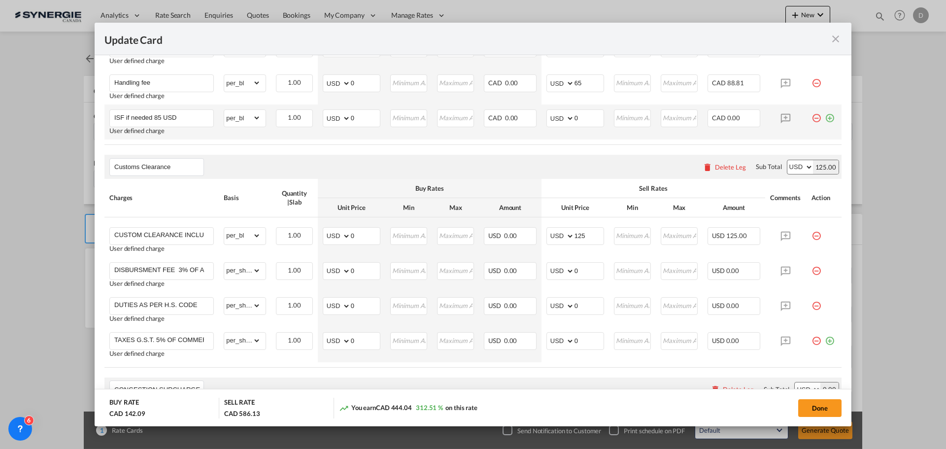
scroll to position [542, 0]
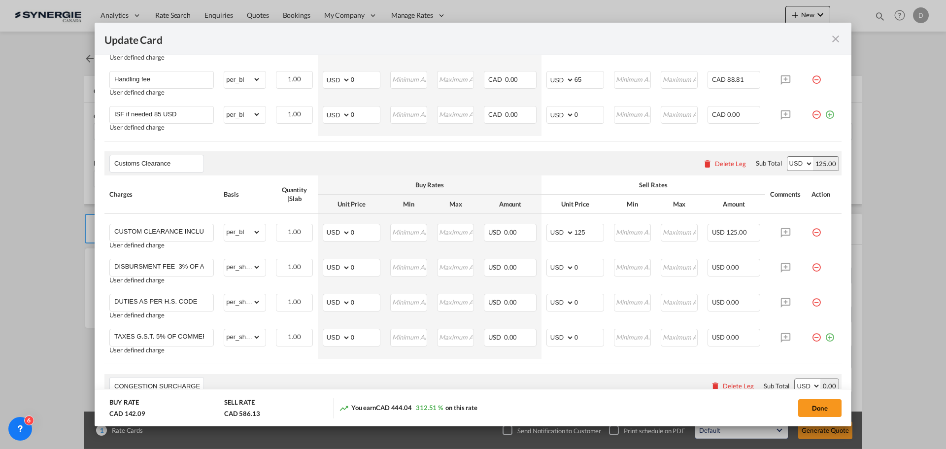
click at [802, 162] on select "AED AFN ALL AMD ANG AOA ARS AUD AWG AZN BAM BBD BDT BGN BHD BIF BMD BND BOB BRL…" at bounding box center [801, 164] width 26 height 14
select select "string:CAD"
click at [788, 157] on select "AED AFN ALL AMD ANG AOA ARS AUD AWG AZN BAM BBD BDT BGN BHD BIF BMD BND BOB BRL…" at bounding box center [801, 164] width 26 height 14
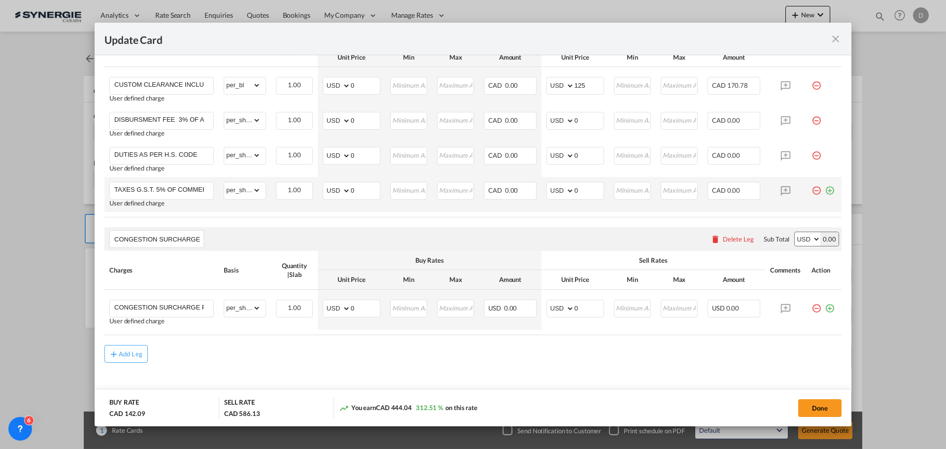
scroll to position [701, 0]
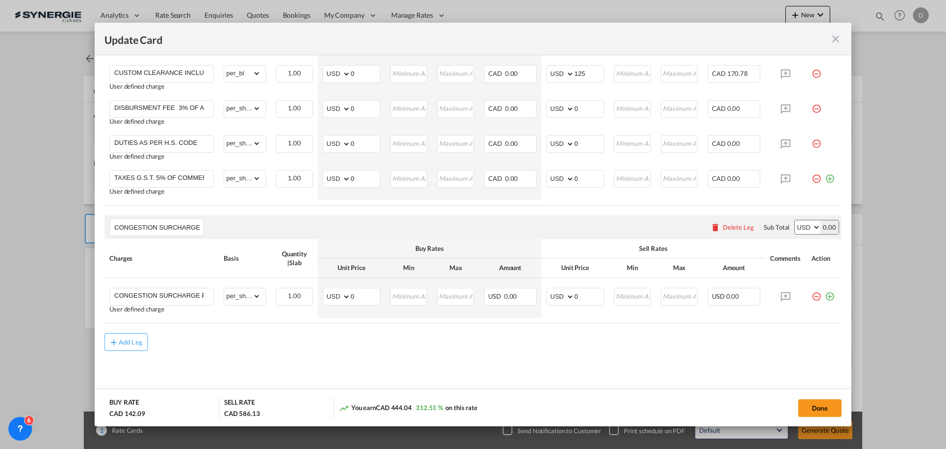
click at [808, 227] on select "AED AFN ALL AMD ANG AOA ARS AUD AWG AZN BAM BBD BDT BGN BHD BIF BMD BND BOB BRL…" at bounding box center [808, 227] width 26 height 14
select select "string:CAD"
click at [795, 220] on select "AED AFN ALL AMD ANG AOA ARS AUD AWG AZN BAM BBD BDT BGN BHD BIF BMD BND BOB BRL…" at bounding box center [808, 227] width 26 height 14
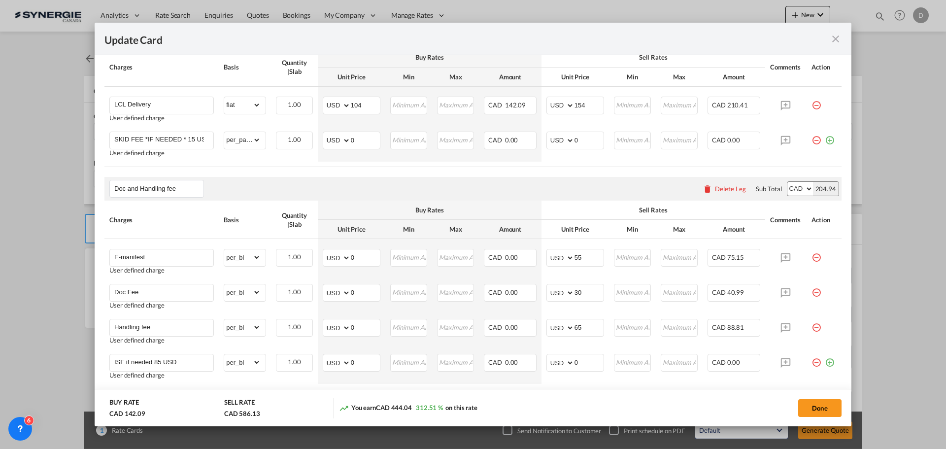
scroll to position [296, 0]
click at [346, 103] on select "AED AFN ALL AMD ANG AOA ARS AUD AWG AZN BAM BBD BDT BGN BHD BIF BMD BND BOB BRL…" at bounding box center [338, 104] width 26 height 14
select select "string:CAD"
click at [325, 97] on select "AED AFN ALL AMD ANG AOA ARS AUD AWG AZN BAM BBD BDT BGN BHD BIF BMD BND BOB BRL…" at bounding box center [338, 104] width 26 height 14
click at [346, 139] on select "AED AFN ALL AMD ANG AOA ARS AUD AWG AZN BAM BBD BDT BGN BHD BIF BMD BND BOB BRL…" at bounding box center [338, 139] width 26 height 14
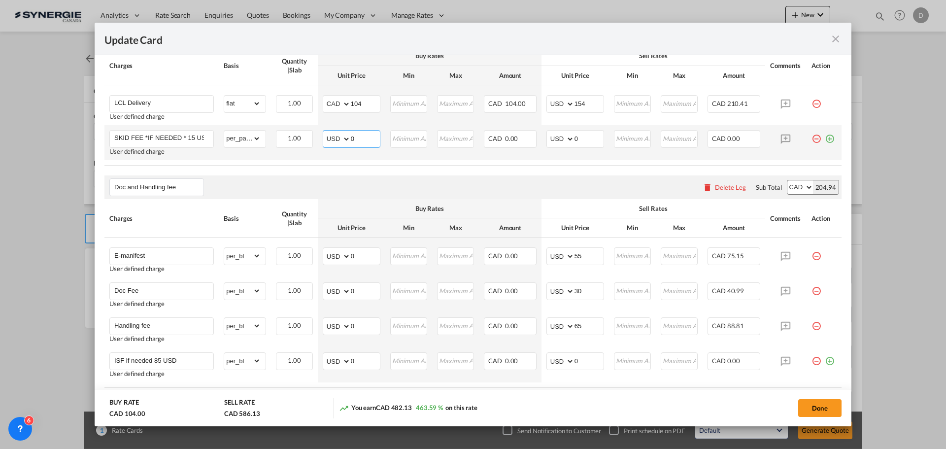
select select "string:CAD"
click at [325, 132] on select "AED AFN ALL AMD ANG AOA ARS AUD AWG AZN BAM BBD BDT BGN BHD BIF BMD BND BOB BRL…" at bounding box center [338, 139] width 26 height 14
click at [342, 256] on select "AED AFN ALL AMD ANG AOA ARS AUD AWG AZN BAM BBD BDT BGN BHD BIF BMD BND BOB BRL…" at bounding box center [338, 256] width 26 height 14
select select "string:CAD"
click at [325, 249] on select "AED AFN ALL AMD ANG AOA ARS AUD AWG AZN BAM BBD BDT BGN BHD BIF BMD BND BOB BRL…" at bounding box center [338, 256] width 26 height 14
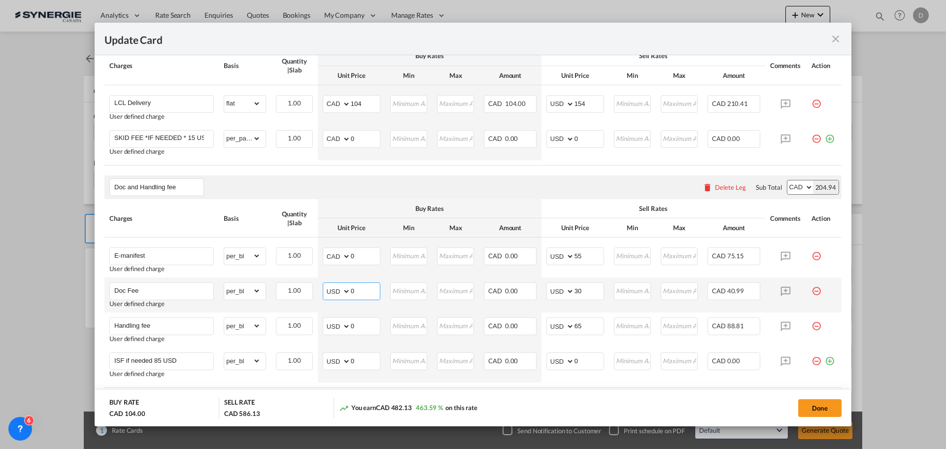
click at [346, 292] on select "AED AFN ALL AMD ANG AOA ARS AUD AWG AZN BAM BBD BDT BGN BHD BIF BMD BND BOB BRL…" at bounding box center [338, 291] width 26 height 14
select select "string:CAD"
click at [325, 284] on select "AED AFN ALL AMD ANG AOA ARS AUD AWG AZN BAM BBD BDT BGN BHD BIF BMD BND BOB BRL…" at bounding box center [338, 291] width 26 height 14
click at [343, 324] on select "AED AFN ALL AMD ANG AOA ARS AUD AWG AZN BAM BBD BDT BGN BHD BIF BMD BND BOB BRL…" at bounding box center [338, 326] width 26 height 14
select select "string:CAD"
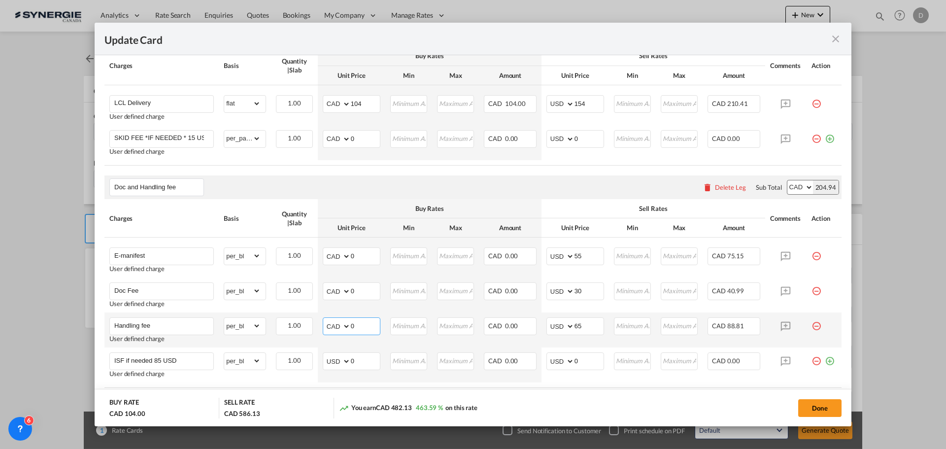
click at [325, 319] on select "AED AFN ALL AMD ANG AOA ARS AUD AWG AZN BAM BBD BDT BGN BHD BIF BMD BND BOB BRL…" at bounding box center [338, 326] width 26 height 14
click at [344, 360] on select "AED AFN ALL AMD ANG AOA ARS AUD AWG AZN BAM BBD BDT BGN BHD BIF BMD BND BOB BRL…" at bounding box center [338, 361] width 26 height 14
select select "string:CAD"
click at [325, 354] on select "AED AFN ALL AMD ANG AOA ARS AUD AWG AZN BAM BBD BDT BGN BHD BIF BMD BND BOB BRL…" at bounding box center [338, 361] width 26 height 14
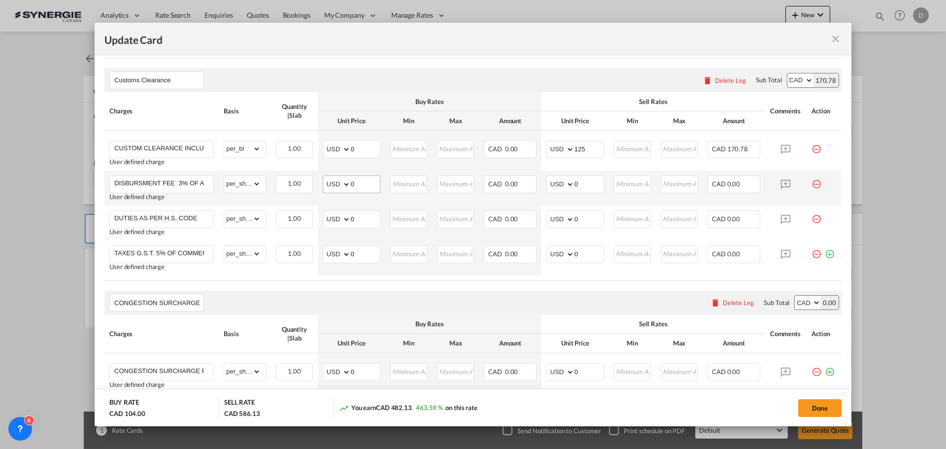
scroll to position [641, 0]
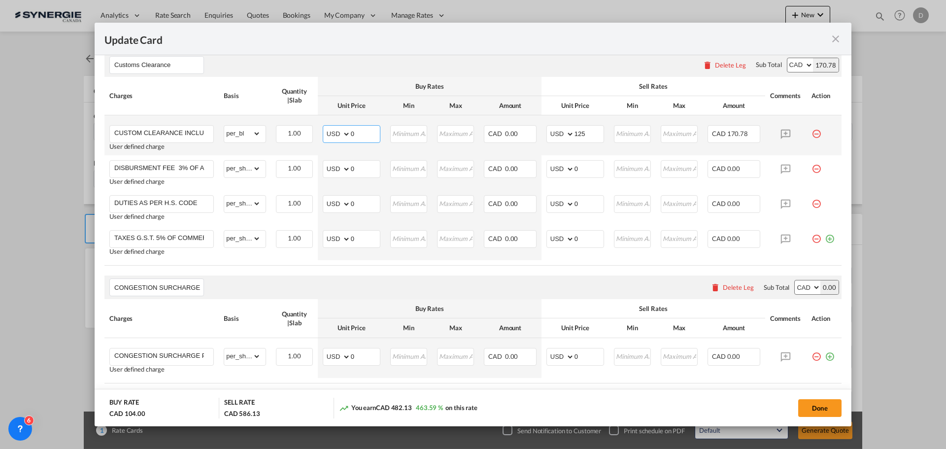
click at [346, 133] on select "AED AFN ALL AMD ANG AOA ARS AUD AWG AZN BAM BBD BDT BGN BHD BIF BMD BND BOB BRL…" at bounding box center [338, 134] width 26 height 14
select select "string:CAD"
click at [325, 127] on select "AED AFN ALL AMD ANG AOA ARS AUD AWG AZN BAM BBD BDT BGN BHD BIF BMD BND BOB BRL…" at bounding box center [338, 134] width 26 height 14
click at [345, 169] on select "AED AFN ALL AMD ANG AOA ARS AUD AWG AZN BAM BBD BDT BGN BHD BIF BMD BND BOB BRL…" at bounding box center [338, 169] width 26 height 14
select select "string:CAD"
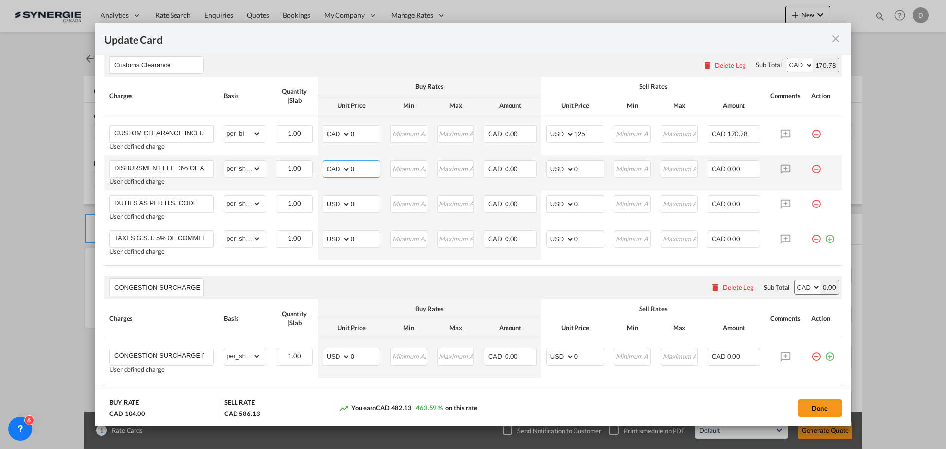
click at [325, 162] on select "AED AFN ALL AMD ANG AOA ARS AUD AWG AZN BAM BBD BDT BGN BHD BIF BMD BND BOB BRL…" at bounding box center [338, 169] width 26 height 14
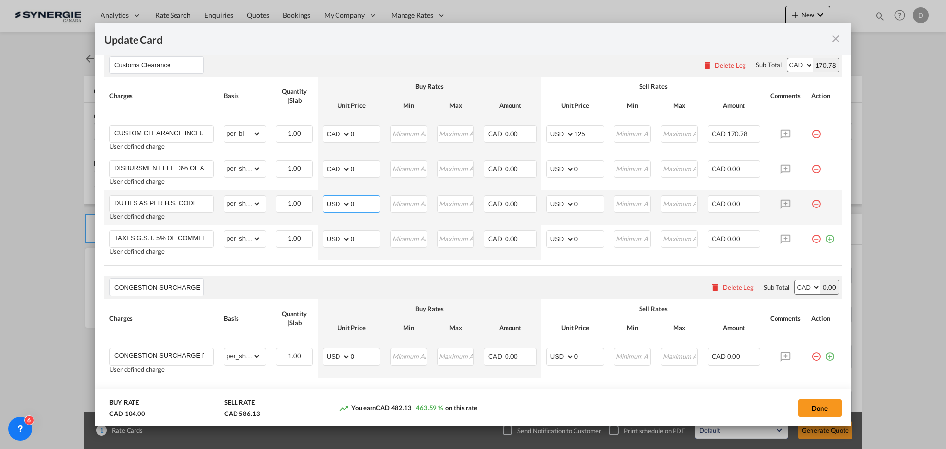
click at [345, 202] on select "AED AFN ALL AMD ANG AOA ARS AUD AWG AZN BAM BBD BDT BGN BHD BIF BMD BND BOB BRL…" at bounding box center [338, 204] width 26 height 14
select select "string:CAD"
click at [325, 197] on select "AED AFN ALL AMD ANG AOA ARS AUD AWG AZN BAM BBD BDT BGN BHD BIF BMD BND BOB BRL…" at bounding box center [338, 204] width 26 height 14
click at [346, 237] on select "AED AFN ALL AMD ANG AOA ARS AUD AWG AZN BAM BBD BDT BGN BHD BIF BMD BND BOB BRL…" at bounding box center [338, 239] width 26 height 14
select select "string:CAD"
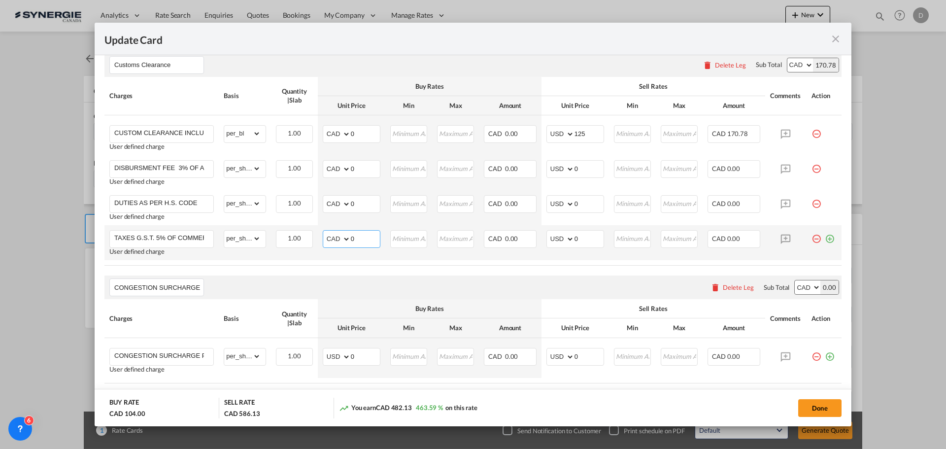
click at [325, 232] on select "AED AFN ALL AMD ANG AOA ARS AUD AWG AZN BAM BBD BDT BGN BHD BIF BMD BND BOB BRL…" at bounding box center [338, 239] width 26 height 14
click at [345, 355] on select "AED AFN ALL AMD ANG AOA ARS AUD AWG AZN BAM BBD BDT BGN BHD BIF BMD BND BOB BRL…" at bounding box center [338, 357] width 26 height 14
select select "string:CAD"
click at [325, 350] on select "AED AFN ALL AMD ANG AOA ARS AUD AWG AZN BAM BBD BDT BGN BHD BIF BMD BND BOB BRL…" at bounding box center [338, 357] width 26 height 14
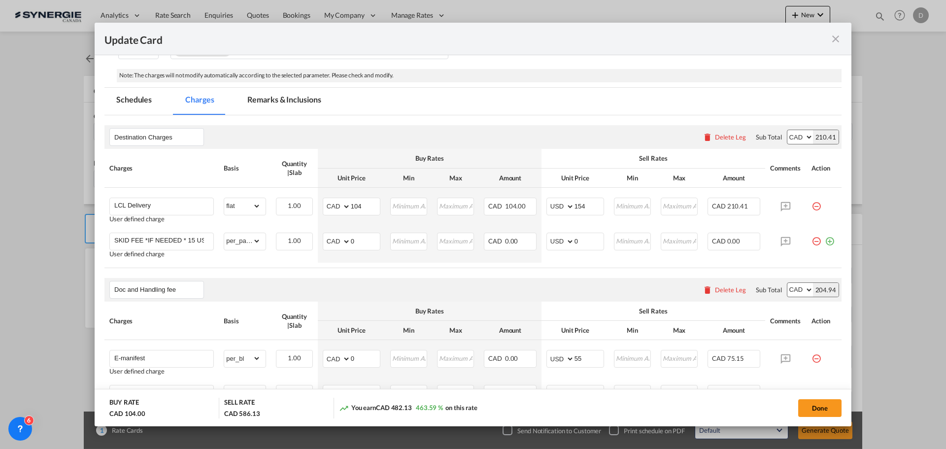
scroll to position [208, 0]
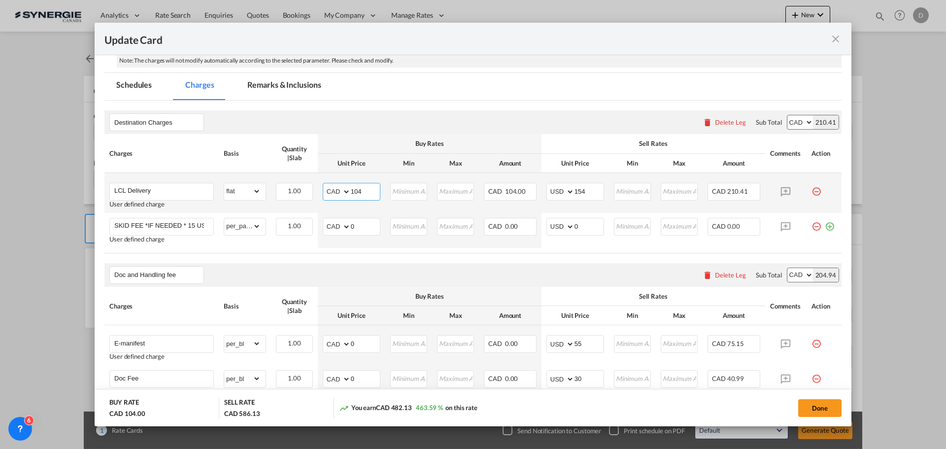
click at [358, 191] on input "104" at bounding box center [365, 190] width 29 height 15
type input "436"
click at [563, 192] on select "AED AFN ALL AMD ANG AOA ARS AUD AWG AZN BAM BBD BDT BGN BHD BIF BMD BND BOB BRL…" at bounding box center [562, 192] width 26 height 14
select select "string:CAD"
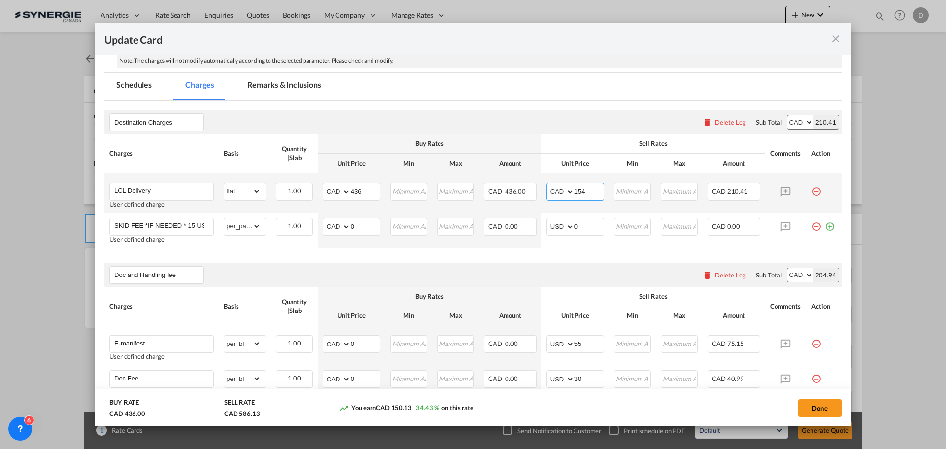
click at [549, 185] on select "AED AFN ALL AMD ANG AOA ARS AUD AWG AZN BAM BBD BDT BGN BHD BIF BMD BND BOB BRL…" at bounding box center [562, 192] width 26 height 14
click at [578, 192] on input "154" at bounding box center [589, 190] width 29 height 15
type input "536"
click at [574, 133] on div "Destination Charges Please enter leg name Leg Name Already Exists Delete Leg Su…" at bounding box center [472, 122] width 737 height 24
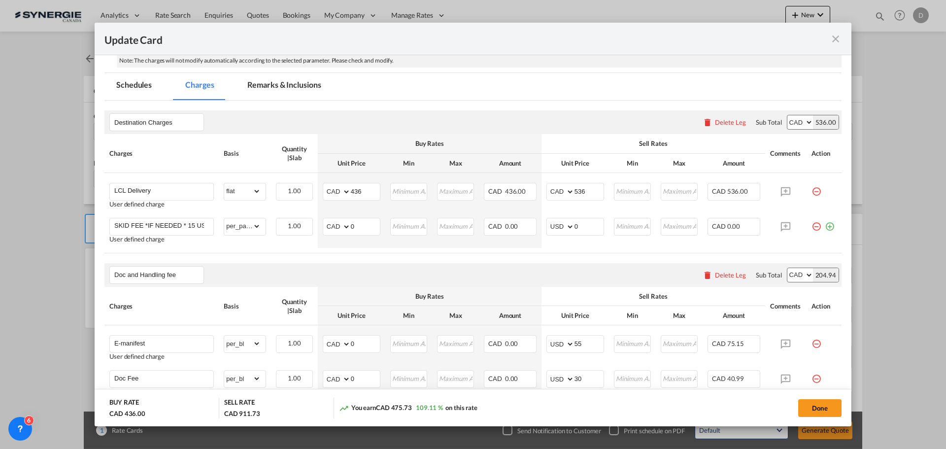
click at [598, 134] on div "Destination Charges Please enter leg name Leg Name Already Exists Delete Leg Su…" at bounding box center [472, 122] width 737 height 24
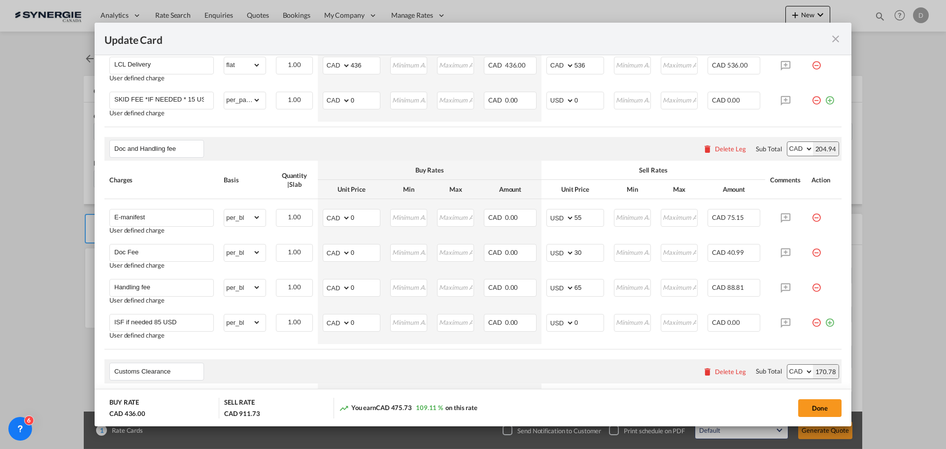
scroll to position [405, 0]
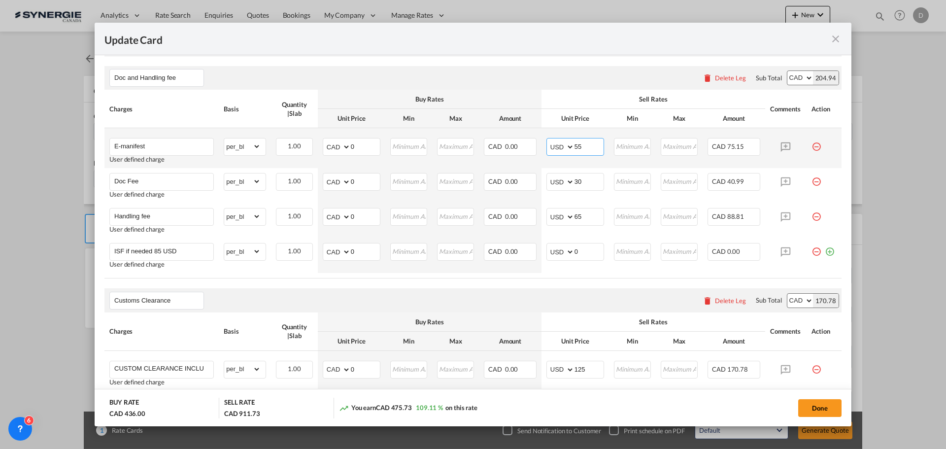
click at [565, 147] on select "AED AFN ALL AMD ANG AOA ARS AUD AWG AZN BAM BBD BDT BGN BHD BIF BMD BND BOB BRL…" at bounding box center [562, 147] width 26 height 14
select select "string:CAD"
click at [549, 140] on select "AED AFN ALL AMD ANG AOA ARS AUD AWG AZN BAM BBD BDT BGN BHD BIF BMD BND BOB BRL…" at bounding box center [562, 147] width 26 height 14
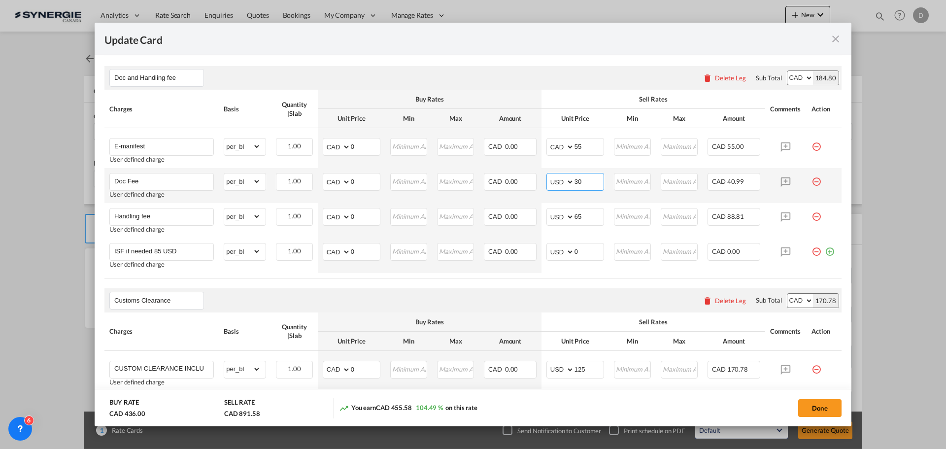
click at [566, 184] on select "AED AFN ALL AMD ANG AOA ARS AUD AWG AZN BAM BBD BDT BGN BHD BIF BMD BND BOB BRL…" at bounding box center [562, 182] width 26 height 14
select select "string:CAD"
click at [549, 175] on select "AED AFN ALL AMD ANG AOA ARS AUD AWG AZN BAM BBD BDT BGN BHD BIF BMD BND BOB BRL…" at bounding box center [562, 182] width 26 height 14
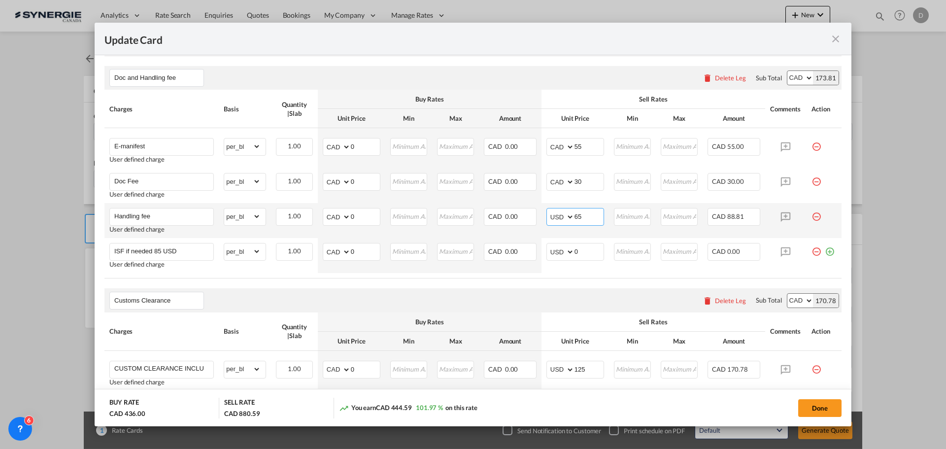
click at [566, 218] on select "AED AFN ALL AMD ANG AOA ARS AUD AWG AZN BAM BBD BDT BGN BHD BIF BMD BND BOB BRL…" at bounding box center [562, 217] width 26 height 14
select select "string:CAD"
click at [549, 210] on select "AED AFN ALL AMD ANG AOA ARS AUD AWG AZN BAM BBD BDT BGN BHD BIF BMD BND BOB BRL…" at bounding box center [562, 217] width 26 height 14
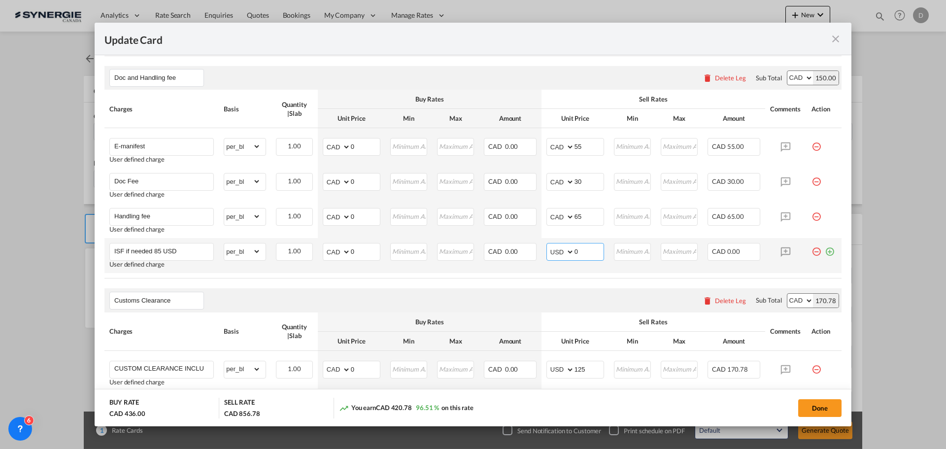
click at [564, 250] on select "AED AFN ALL AMD ANG AOA ARS AUD AWG AZN BAM BBD BDT BGN BHD BIF BMD BND BOB BRL…" at bounding box center [562, 252] width 26 height 14
select select "string:CAD"
click at [549, 245] on select "AED AFN ALL AMD ANG AOA ARS AUD AWG AZN BAM BBD BDT BGN BHD BIF BMD BND BOB BRL…" at bounding box center [562, 252] width 26 height 14
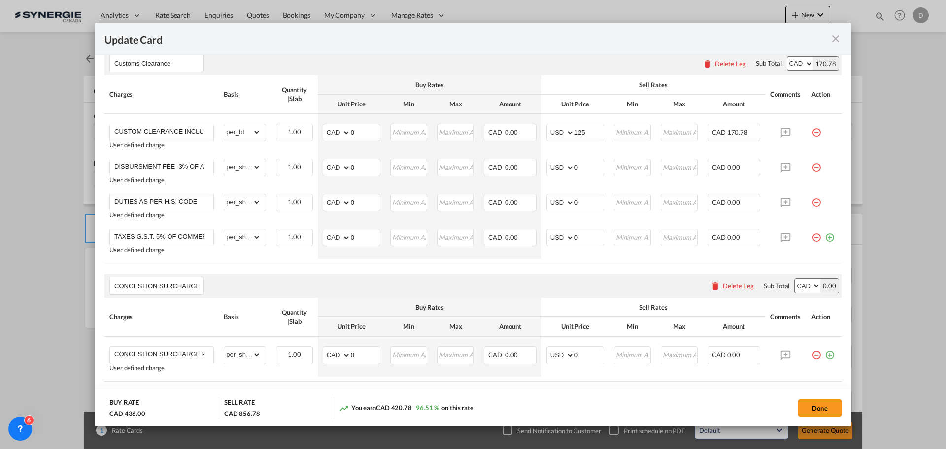
scroll to position [652, 0]
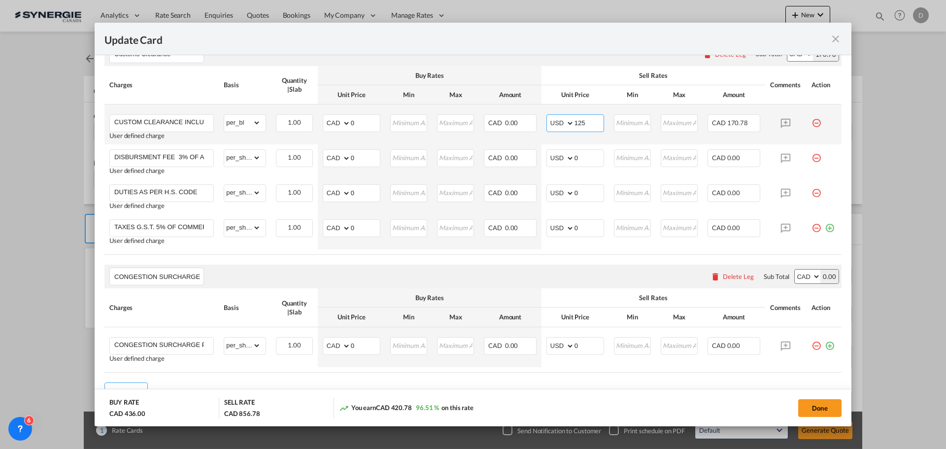
click at [564, 122] on select "AED AFN ALL AMD ANG AOA ARS AUD AWG AZN BAM BBD BDT BGN BHD BIF BMD BND BOB BRL…" at bounding box center [562, 123] width 26 height 14
select select "string:CAD"
click at [549, 116] on select "AED AFN ALL AMD ANG AOA ARS AUD AWG AZN BAM BBD BDT BGN BHD BIF BMD BND BOB BRL…" at bounding box center [562, 123] width 26 height 14
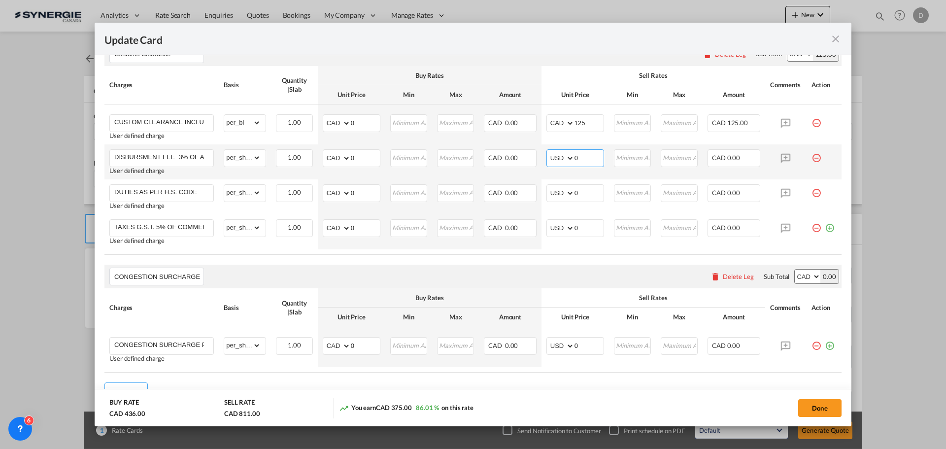
click at [567, 158] on select "AED AFN ALL AMD ANG AOA ARS AUD AWG AZN BAM BBD BDT BGN BHD BIF BMD BND BOB BRL…" at bounding box center [562, 158] width 26 height 14
select select "string:CAD"
click at [549, 151] on select "AED AFN ALL AMD ANG AOA ARS AUD AWG AZN BAM BBD BDT BGN BHD BIF BMD BND BOB BRL…" at bounding box center [562, 158] width 26 height 14
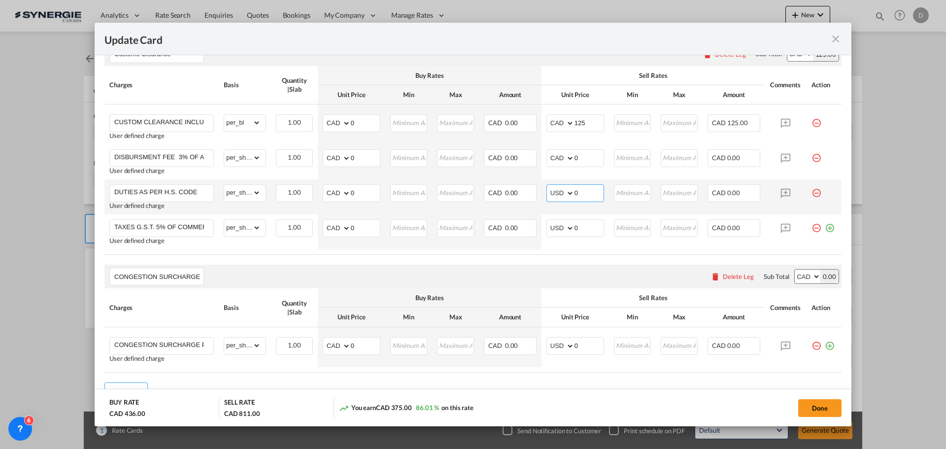
click at [568, 192] on select "AED AFN ALL AMD ANG AOA ARS AUD AWG AZN BAM BBD BDT BGN BHD BIF BMD BND BOB BRL…" at bounding box center [562, 193] width 26 height 14
select select "string:CAD"
click at [549, 186] on select "AED AFN ALL AMD ANG AOA ARS AUD AWG AZN BAM BBD BDT BGN BHD BIF BMD BND BOB BRL…" at bounding box center [562, 193] width 26 height 14
click at [563, 228] on select "AED AFN ALL AMD ANG AOA ARS AUD AWG AZN BAM BBD BDT BGN BHD BIF BMD BND BOB BRL…" at bounding box center [562, 228] width 26 height 14
select select "string:CAD"
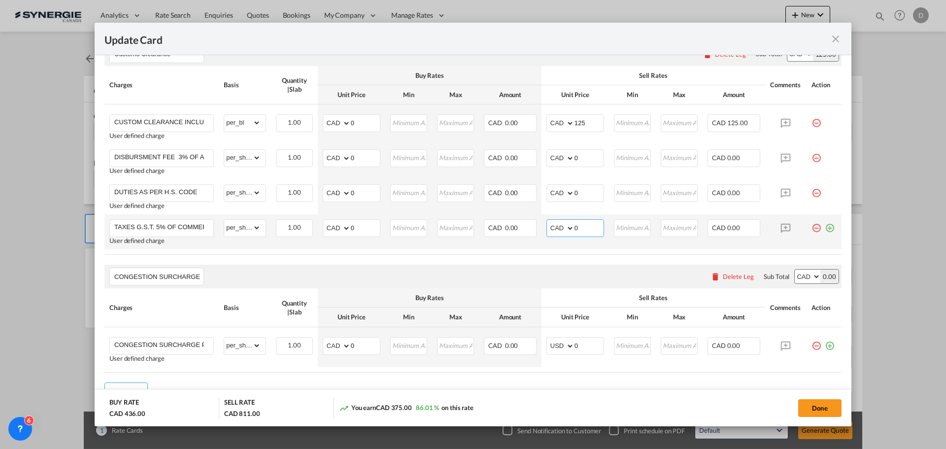
click at [549, 221] on select "AED AFN ALL AMD ANG AOA ARS AUD AWG AZN BAM BBD BDT BGN BHD BIF BMD BND BOB BRL…" at bounding box center [562, 228] width 26 height 14
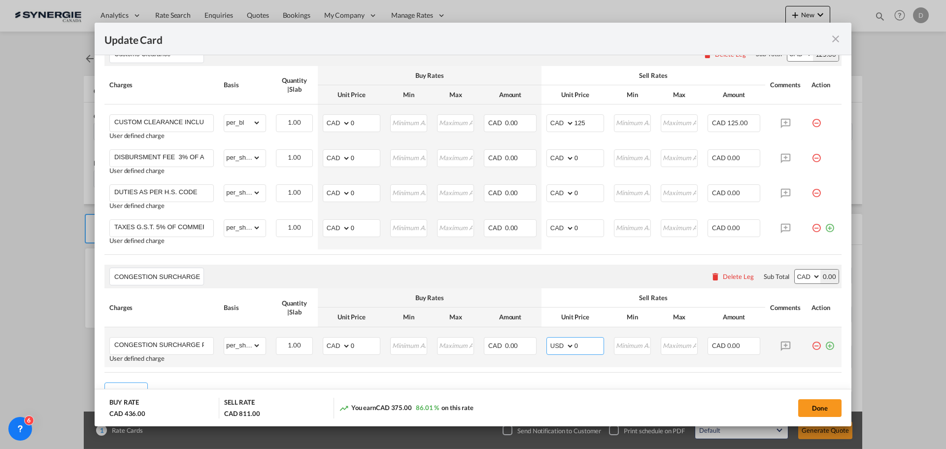
click at [565, 345] on select "AED AFN ALL AMD ANG AOA ARS AUD AWG AZN BAM BBD BDT BGN BHD BIF BMD BND BOB BRL…" at bounding box center [562, 346] width 26 height 14
select select "string:CAD"
click at [549, 339] on select "AED AFN ALL AMD ANG AOA ARS AUD AWG AZN BAM BBD BDT BGN BHD BIF BMD BND BOB BRL…" at bounding box center [562, 346] width 26 height 14
click at [534, 272] on div "CONGESTION SURCHARGE Please enter leg name Leg Name Already Exists Delete Leg S…" at bounding box center [472, 277] width 737 height 24
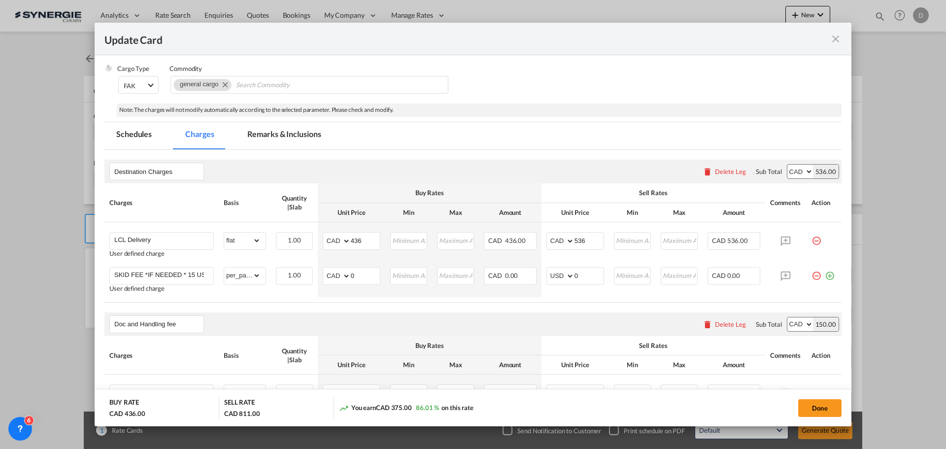
scroll to position [356, 0]
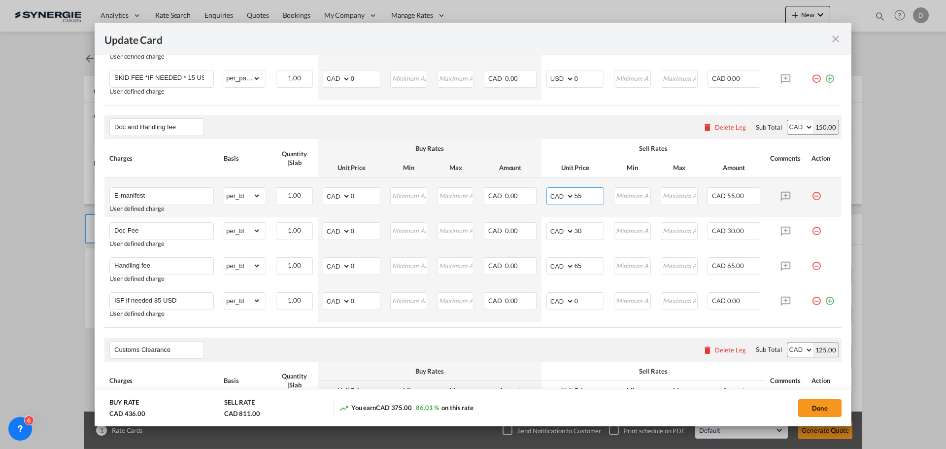
click at [575, 195] on input "55" at bounding box center [589, 195] width 29 height 15
type input "80"
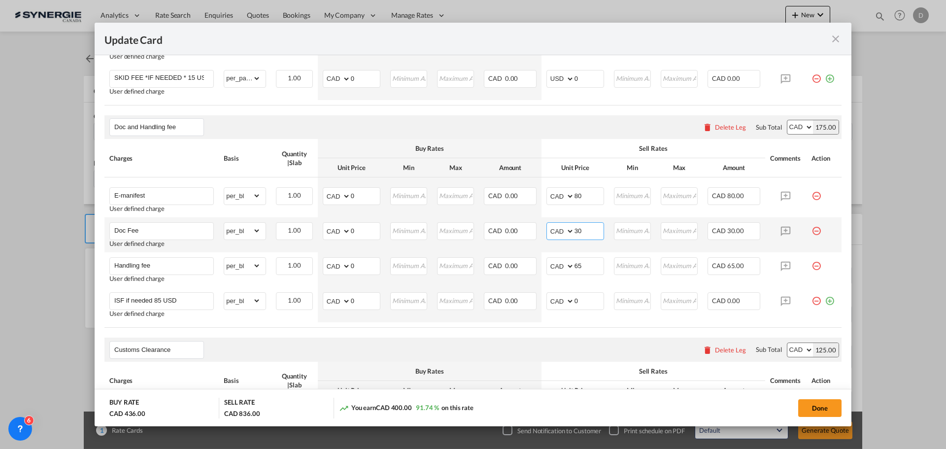
click at [576, 230] on input "30" at bounding box center [589, 230] width 29 height 15
type input "44"
click at [575, 266] on input "65" at bounding box center [589, 265] width 29 height 15
click at [575, 265] on input "65" at bounding box center [589, 265] width 29 height 15
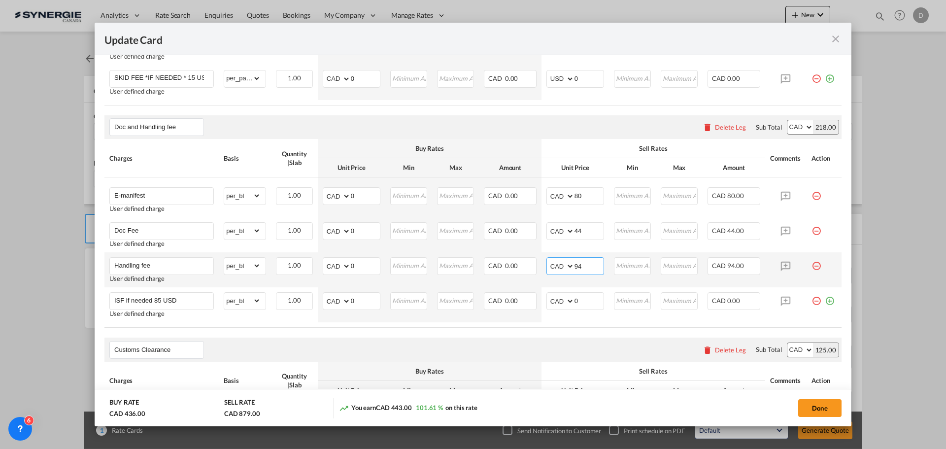
type input "94"
click at [516, 284] on td "CAD 0.00" at bounding box center [510, 269] width 63 height 35
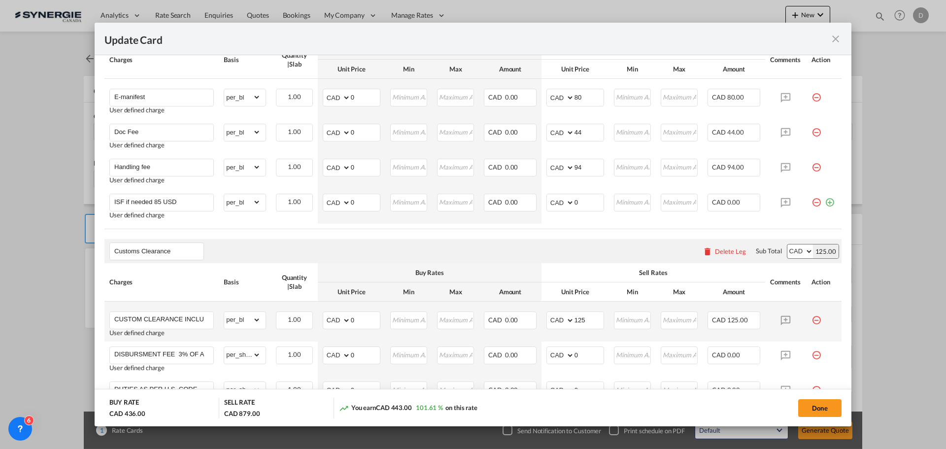
scroll to position [553, 0]
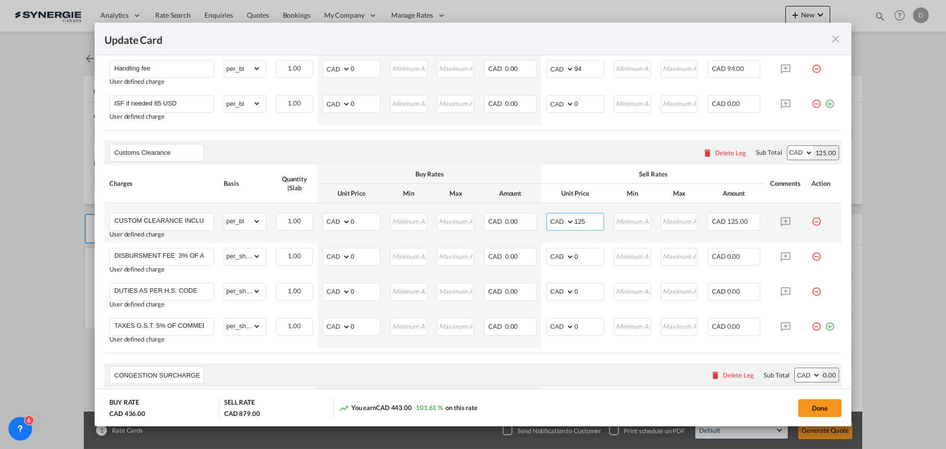
click at [577, 222] on input "125" at bounding box center [589, 220] width 29 height 15
click at [577, 220] on input "125" at bounding box center [589, 220] width 29 height 15
type input "180"
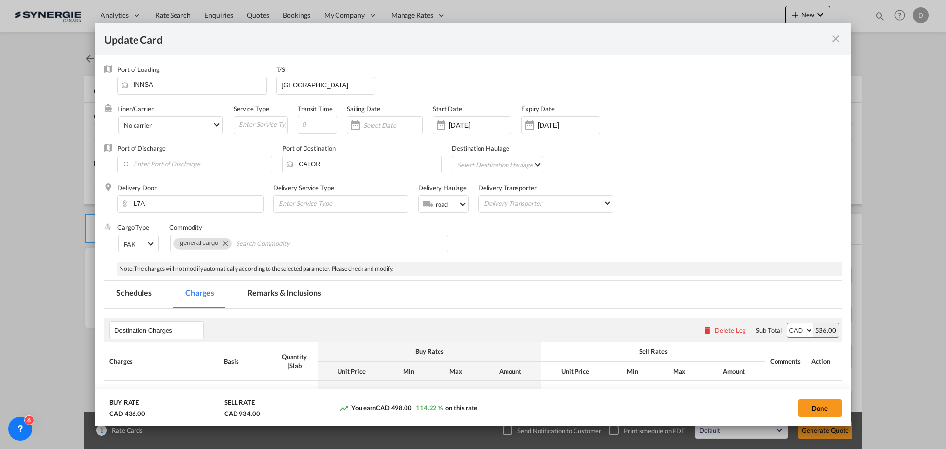
scroll to position [197, 0]
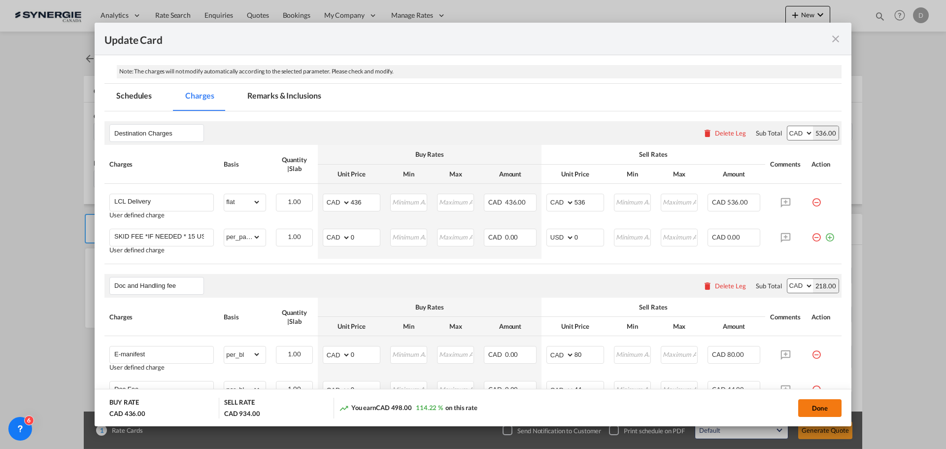
click at [812, 404] on button "Done" at bounding box center [820, 408] width 43 height 18
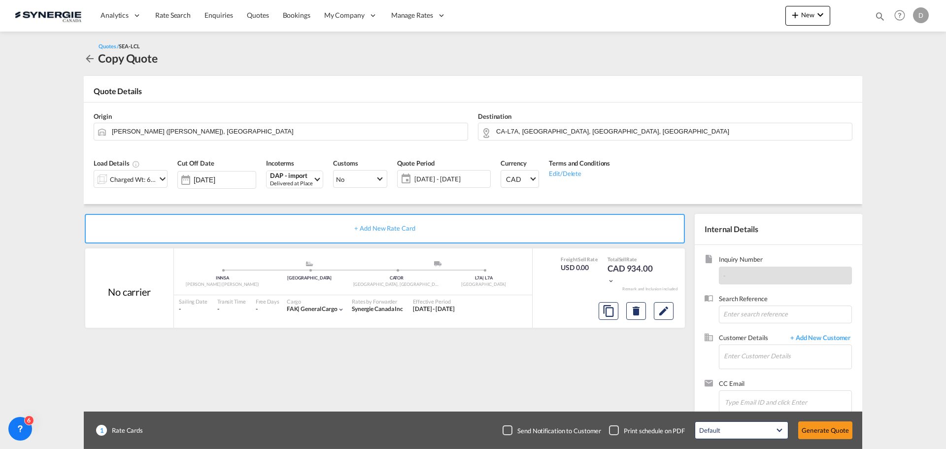
type input "01 Oct 2025"
type input "29 Oct 2026"
click at [665, 308] on md-icon "Edit" at bounding box center [664, 311] width 12 height 12
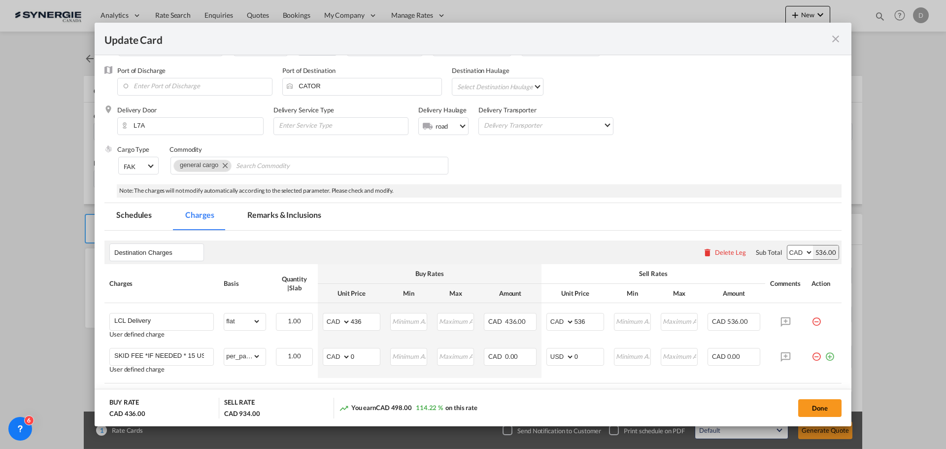
scroll to position [148, 0]
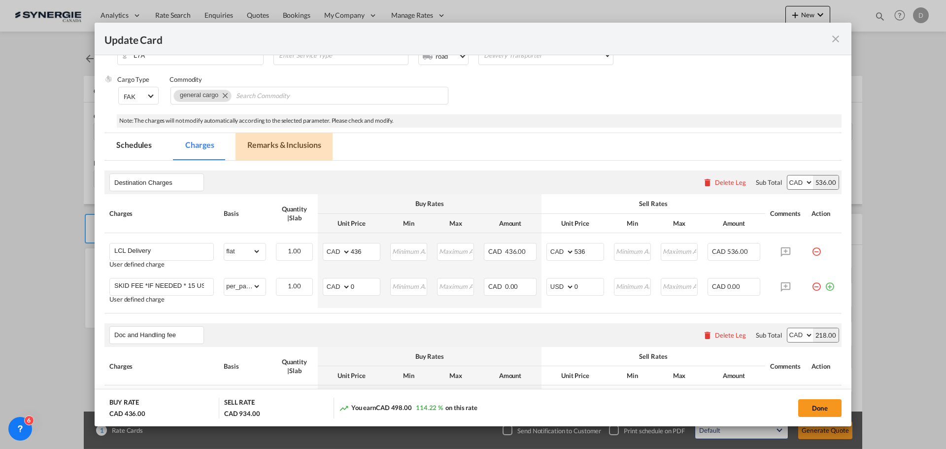
click at [308, 147] on md-tab-item "Remarks & Inclusions" at bounding box center [284, 146] width 97 height 27
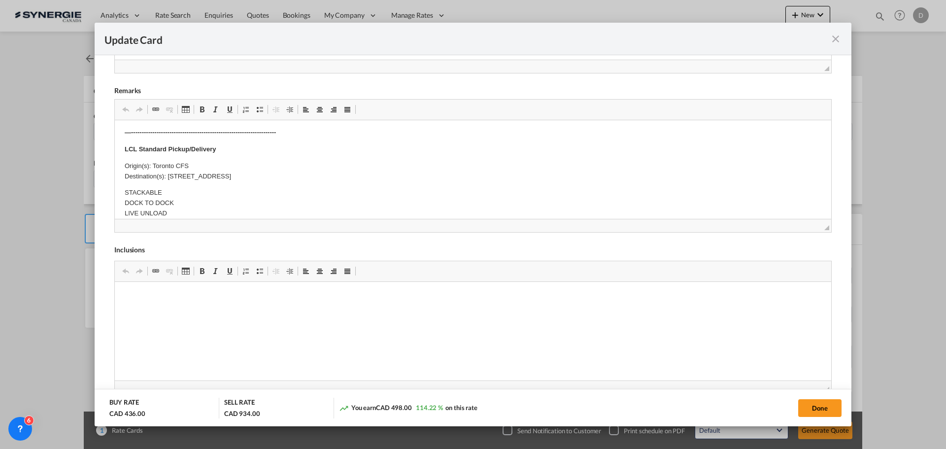
scroll to position [0, 0]
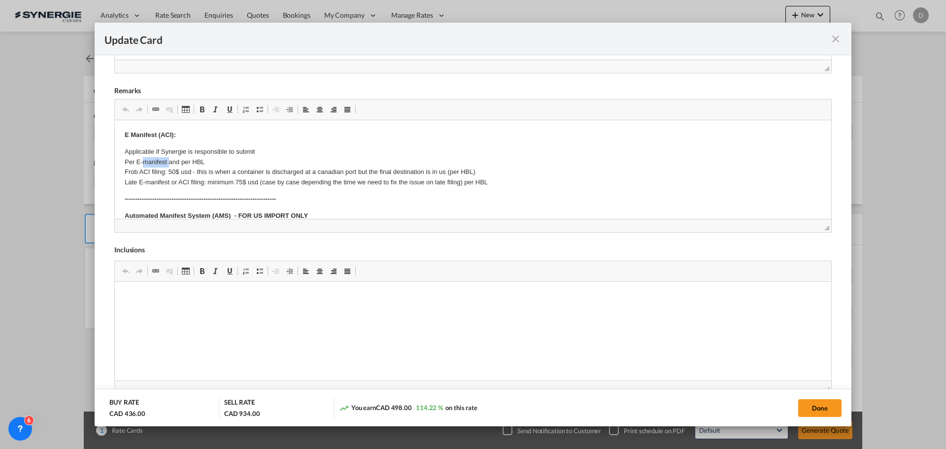
click at [163, 165] on p "Applicable if Synergie is responsible to submit Per E-manifest and per HBL Frob…" at bounding box center [473, 167] width 697 height 41
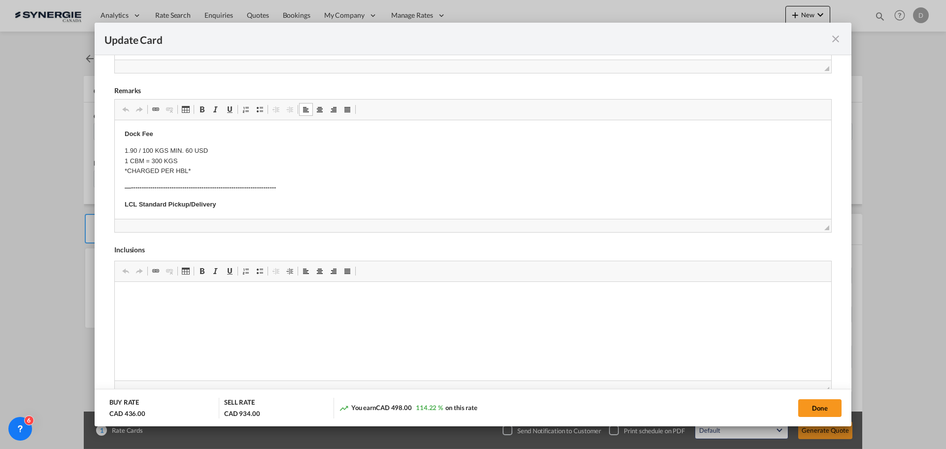
scroll to position [191, 0]
click at [170, 169] on p "Origin(s): Toronto CFS Destination(s): 11 Boothill Drive, Brampton, L7A 5E5, On…" at bounding box center [473, 177] width 697 height 21
drag, startPoint x: 169, startPoint y: 182, endPoint x: 342, endPoint y: 183, distance: 173.0
click at [342, 183] on p "Origin(s): Edmonton CFS Destination(s): 11 Boothill Drive, Brampton, L7A 5E5, O…" at bounding box center [473, 177] width 697 height 21
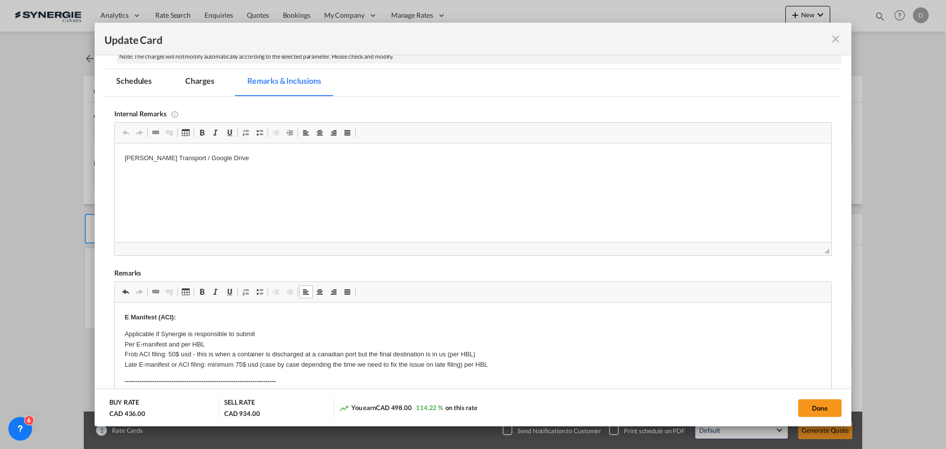
scroll to position [197, 0]
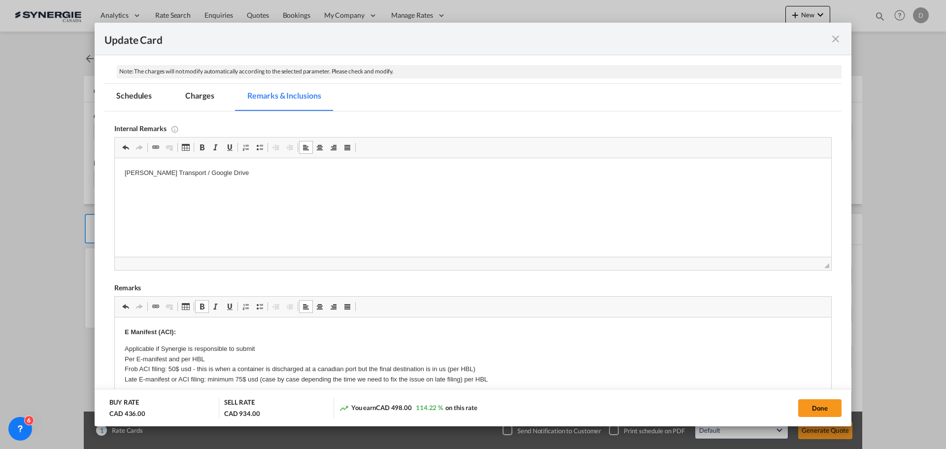
drag, startPoint x: 221, startPoint y: 177, endPoint x: 210, endPoint y: 329, distance: 152.7
click at [115, 169] on html "Simard Transport / Google Drive" at bounding box center [473, 173] width 717 height 30
drag, startPoint x: 227, startPoint y: 170, endPoint x: 130, endPoint y: 169, distance: 96.6
drag, startPoint x: 222, startPoint y: 174, endPoint x: 119, endPoint y: 173, distance: 103.0
click at [119, 173] on html "Simard Transport / Google Drive" at bounding box center [473, 173] width 717 height 30
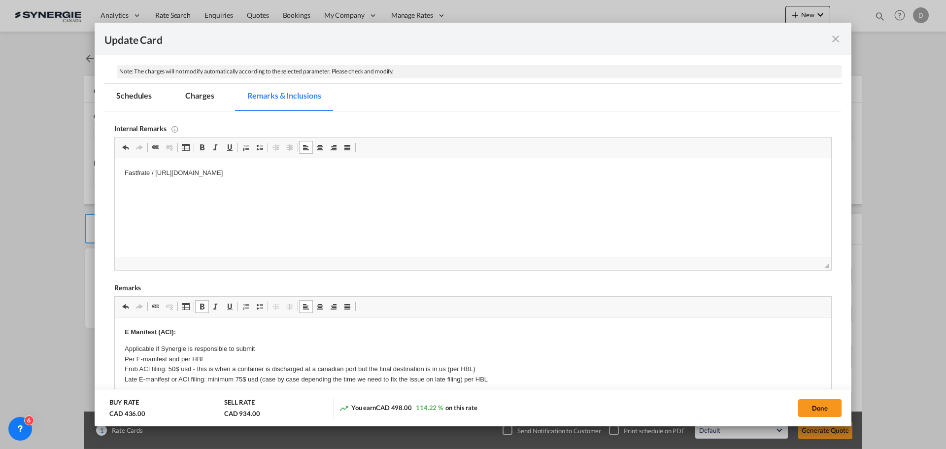
click at [446, 174] on p "Fastfrate / https://app.frontapp.com/open/msg_1i3tpzwv?key=W1BBgPE6d53sC1Y81PiQ…" at bounding box center [473, 173] width 697 height 10
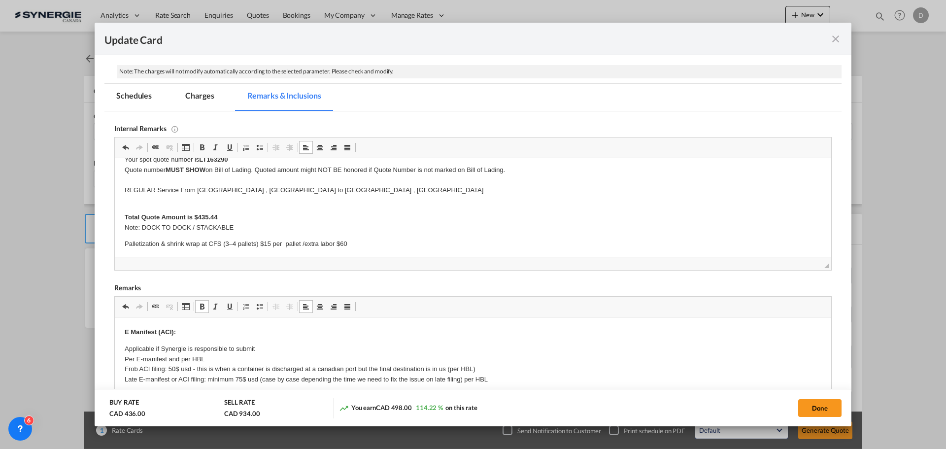
scroll to position [84, 0]
click at [816, 404] on button "Done" at bounding box center [820, 408] width 43 height 18
type input "01 Oct 2025"
type input "29 Oct 2026"
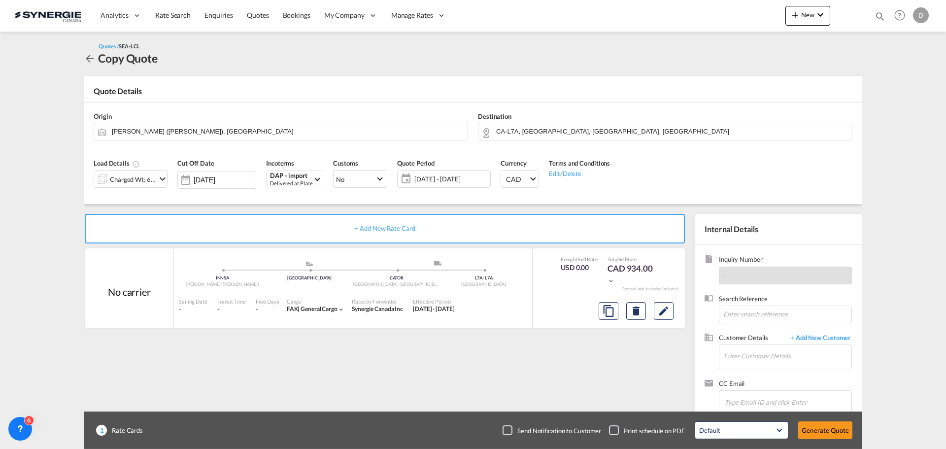
scroll to position [111, 0]
click at [781, 353] on input "Enter Customer Details" at bounding box center [788, 356] width 128 height 22
paste input "sales@bluegrasss.co.in"
click at [775, 329] on div "Peferd Da Costa sales@bluegrasss.co.in | Bluegrass and co" at bounding box center [788, 331] width 128 height 27
type input "Bluegrass and co, Peferd Da Costa, sales@bluegrasss.co.in"
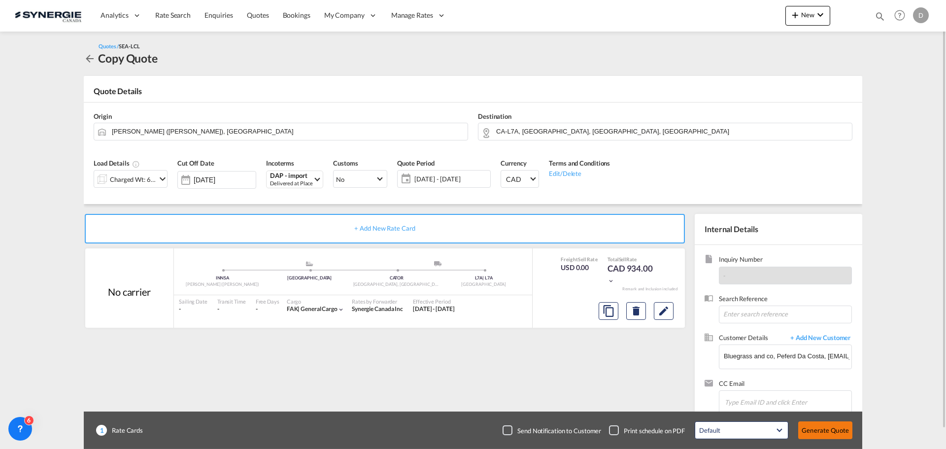
click at [833, 434] on button "Generate Quote" at bounding box center [826, 430] width 54 height 18
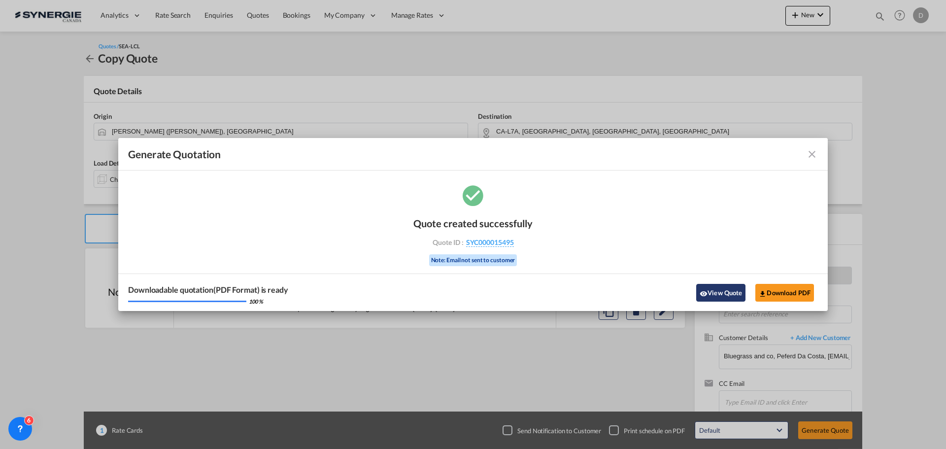
click at [716, 295] on button "View Quote" at bounding box center [720, 293] width 49 height 18
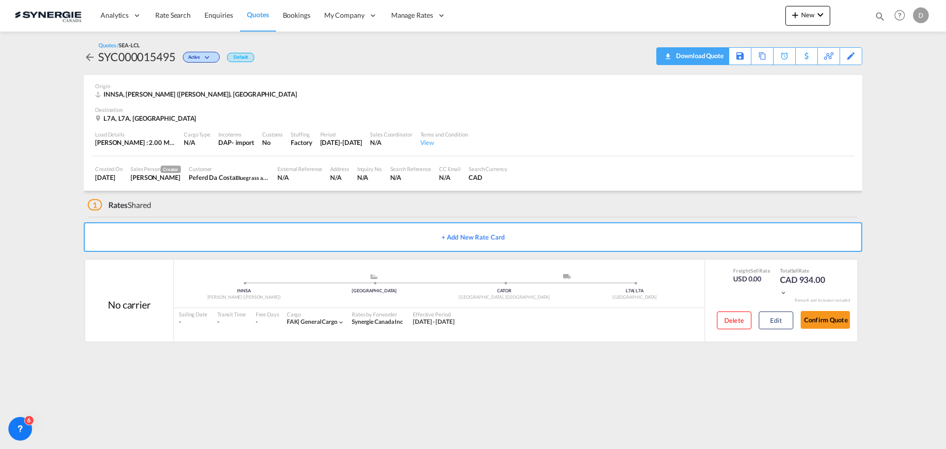
click at [716, 53] on div "Download Quote" at bounding box center [699, 56] width 50 height 16
click at [535, 109] on div "Destination" at bounding box center [473, 109] width 756 height 7
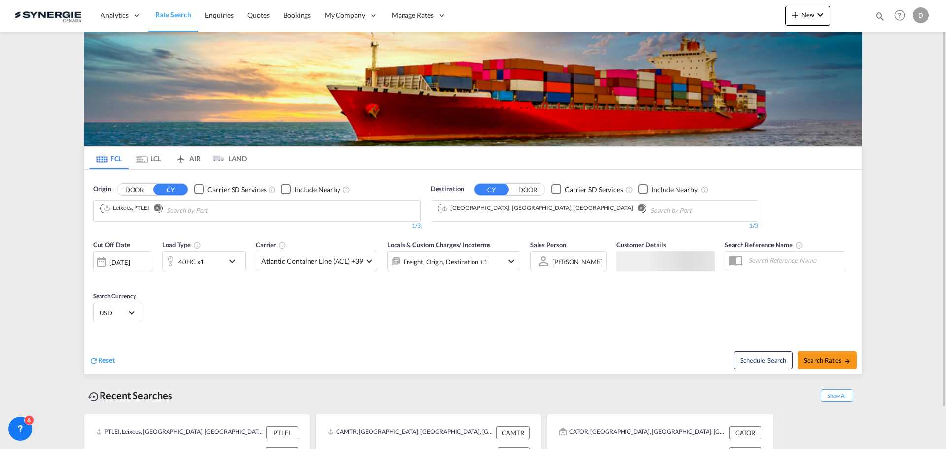
click at [880, 16] on div "Bookings Quotes Enquiries Help Resources Product Release D My Profile Logout" at bounding box center [900, 15] width 63 height 31
click at [879, 18] on md-icon "icon-magnify" at bounding box center [880, 16] width 11 height 11
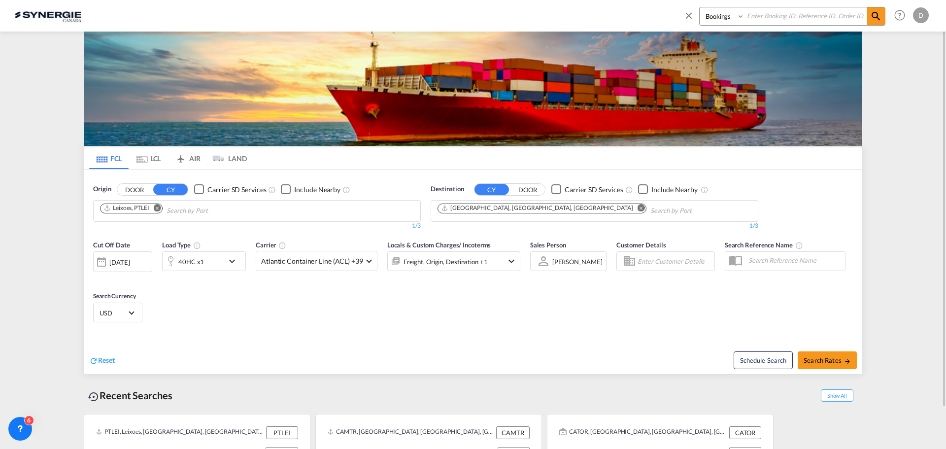
click at [709, 17] on select "Bookings Quotes Enquiries" at bounding box center [723, 16] width 47 height 18
select select "Quotes"
click at [700, 7] on select "Bookings Quotes Enquiries" at bounding box center [723, 16] width 47 height 18
click at [766, 16] on input at bounding box center [806, 15] width 123 height 17
type input "15499"
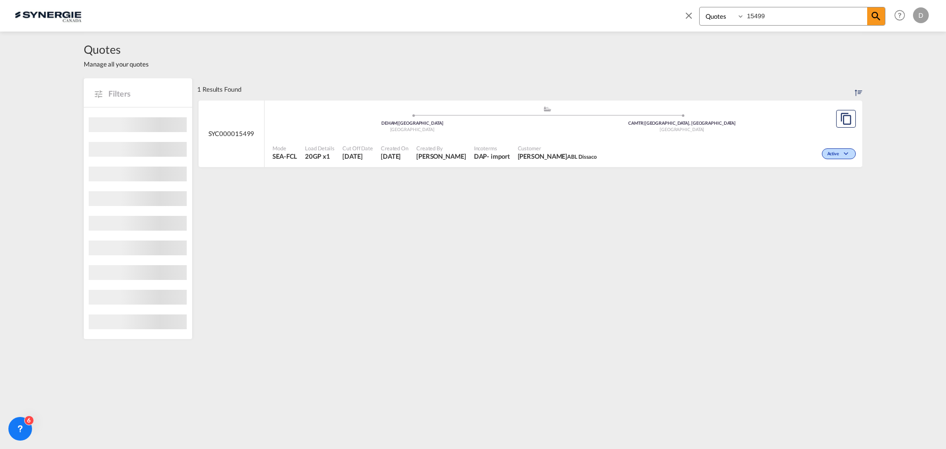
click at [518, 152] on span "Nathan Grell ABL Dissaco" at bounding box center [557, 156] width 79 height 9
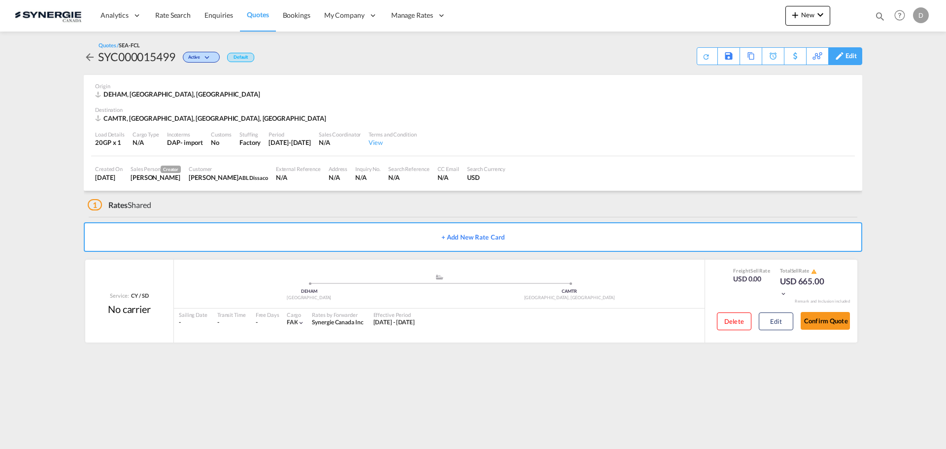
click at [851, 58] on div "Edit" at bounding box center [851, 56] width 11 height 17
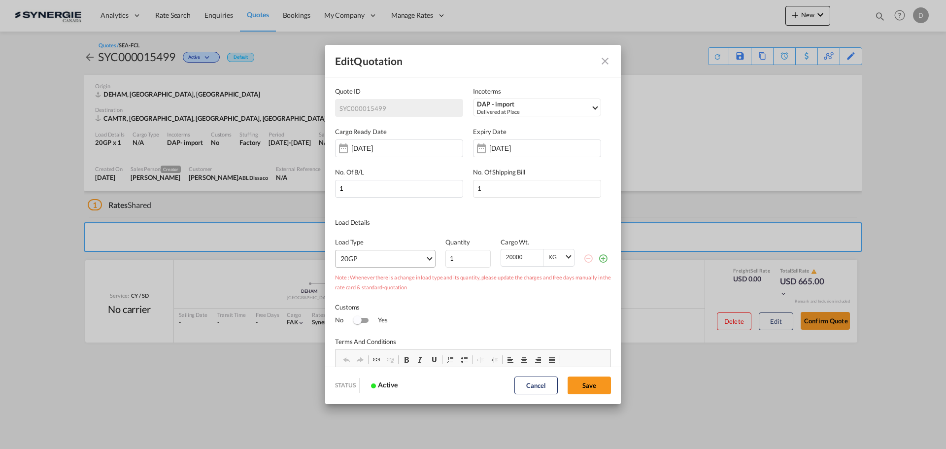
click at [425, 255] on md-select "20GP 40GP 40HC 45HC 20RE 40RE 40HR 20OT 40OT 20FR 40FR 40NR 20NR 45S 20TK 40TK …" at bounding box center [385, 259] width 101 height 18
click at [358, 285] on div "40HC" at bounding box center [350, 283] width 18 height 10
click at [592, 387] on button "Save" at bounding box center [589, 386] width 43 height 18
type input "[DATE]"
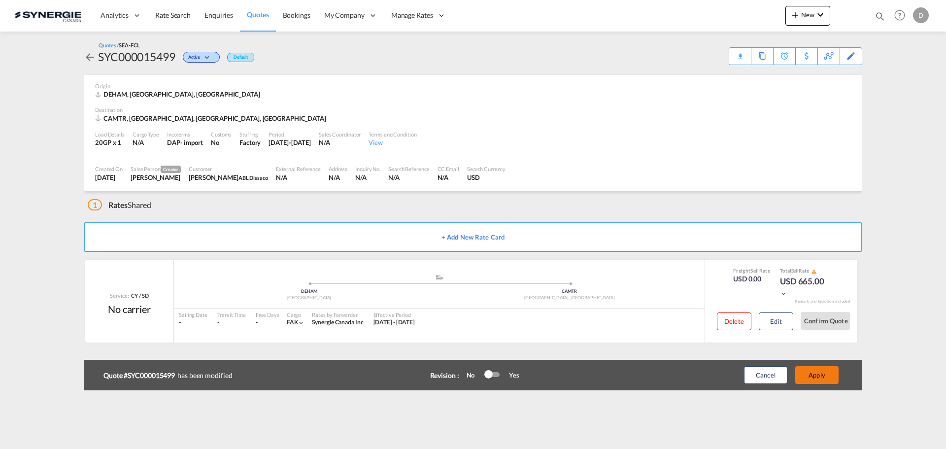
click at [820, 374] on button "Apply" at bounding box center [817, 375] width 43 height 18
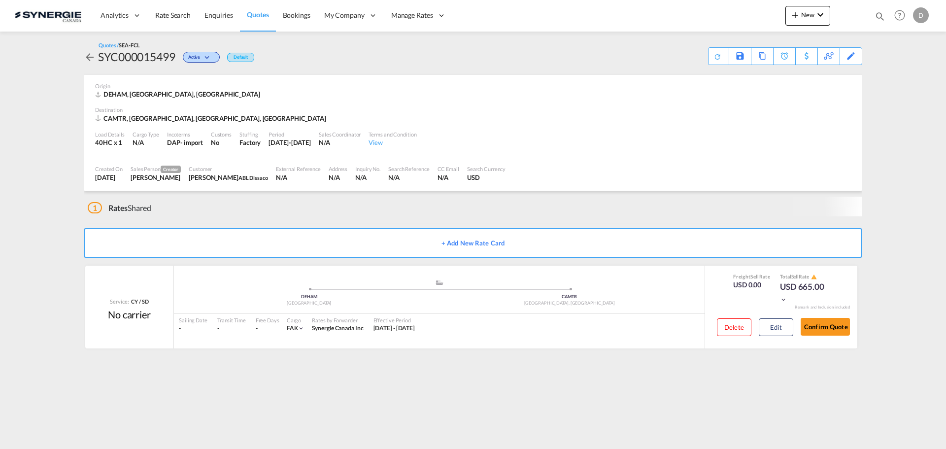
click at [782, 323] on button "Edit" at bounding box center [776, 327] width 35 height 18
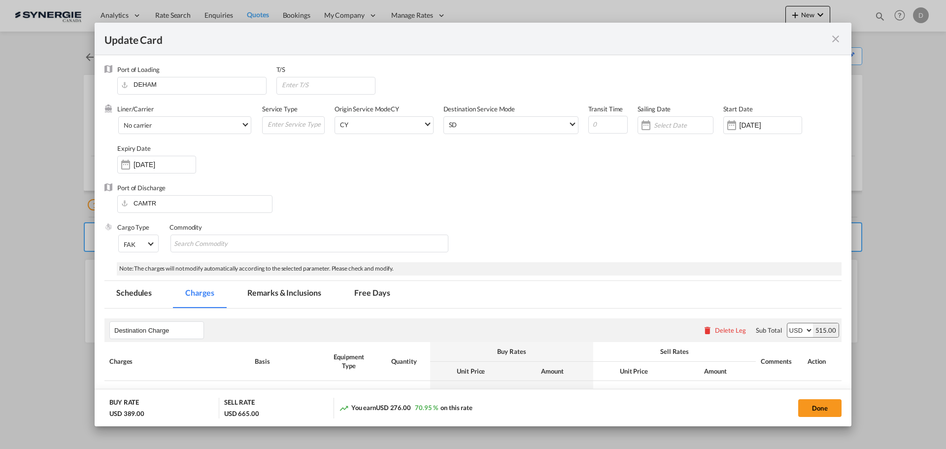
select select "per container"
select select "per B/L"
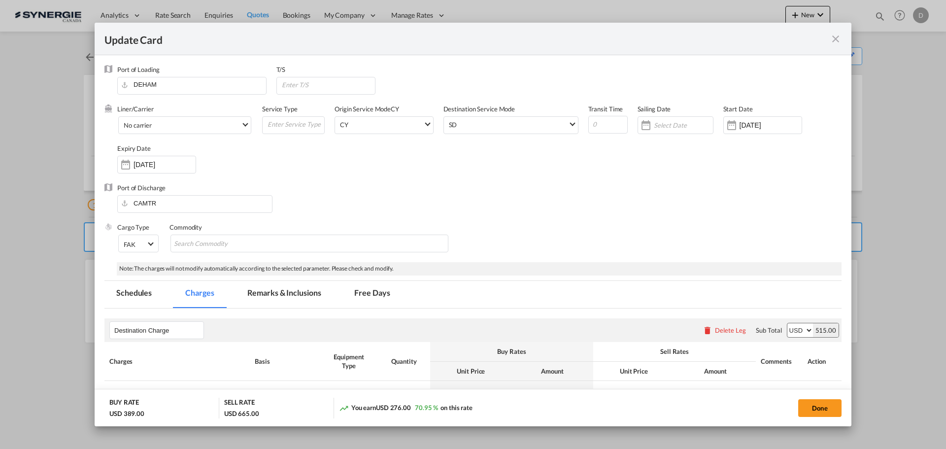
select select "per B/L"
select select "per shipment"
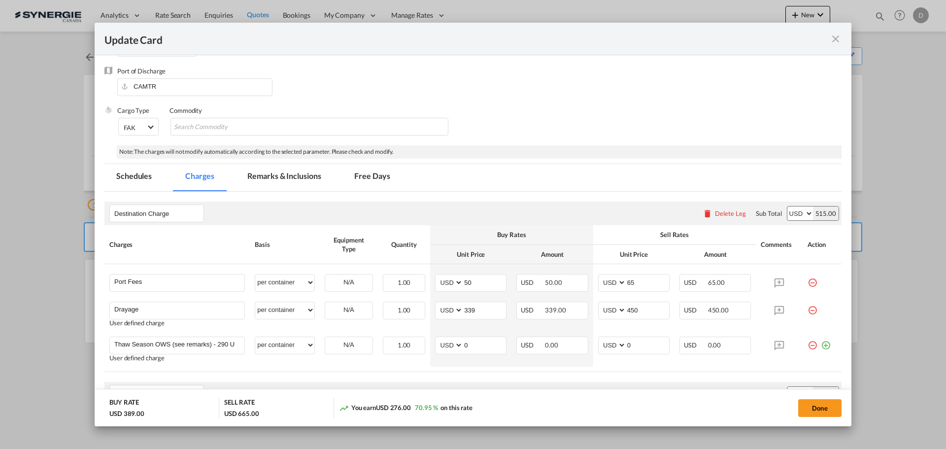
scroll to position [197, 0]
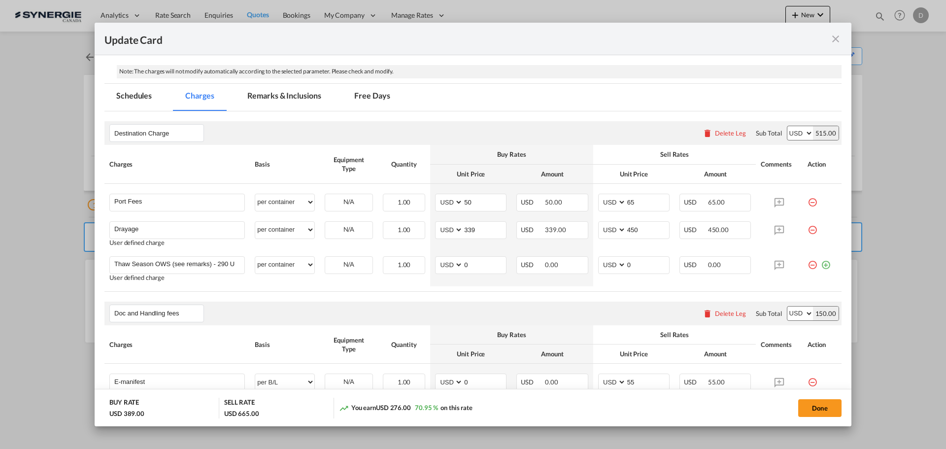
click at [836, 36] on md-icon "icon-close fg-AAA8AD m-0 pointer" at bounding box center [836, 39] width 12 height 12
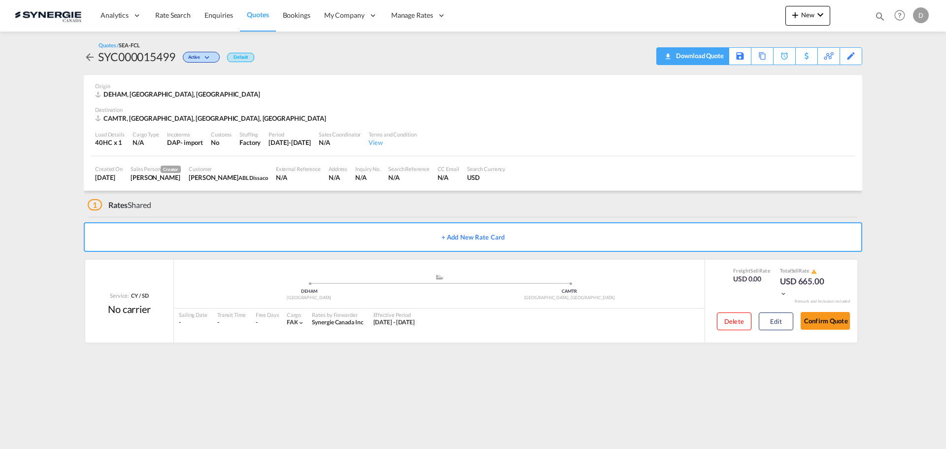
click at [718, 57] on div "Download Quote" at bounding box center [699, 56] width 50 height 16
